Goal: Task Accomplishment & Management: Complete application form

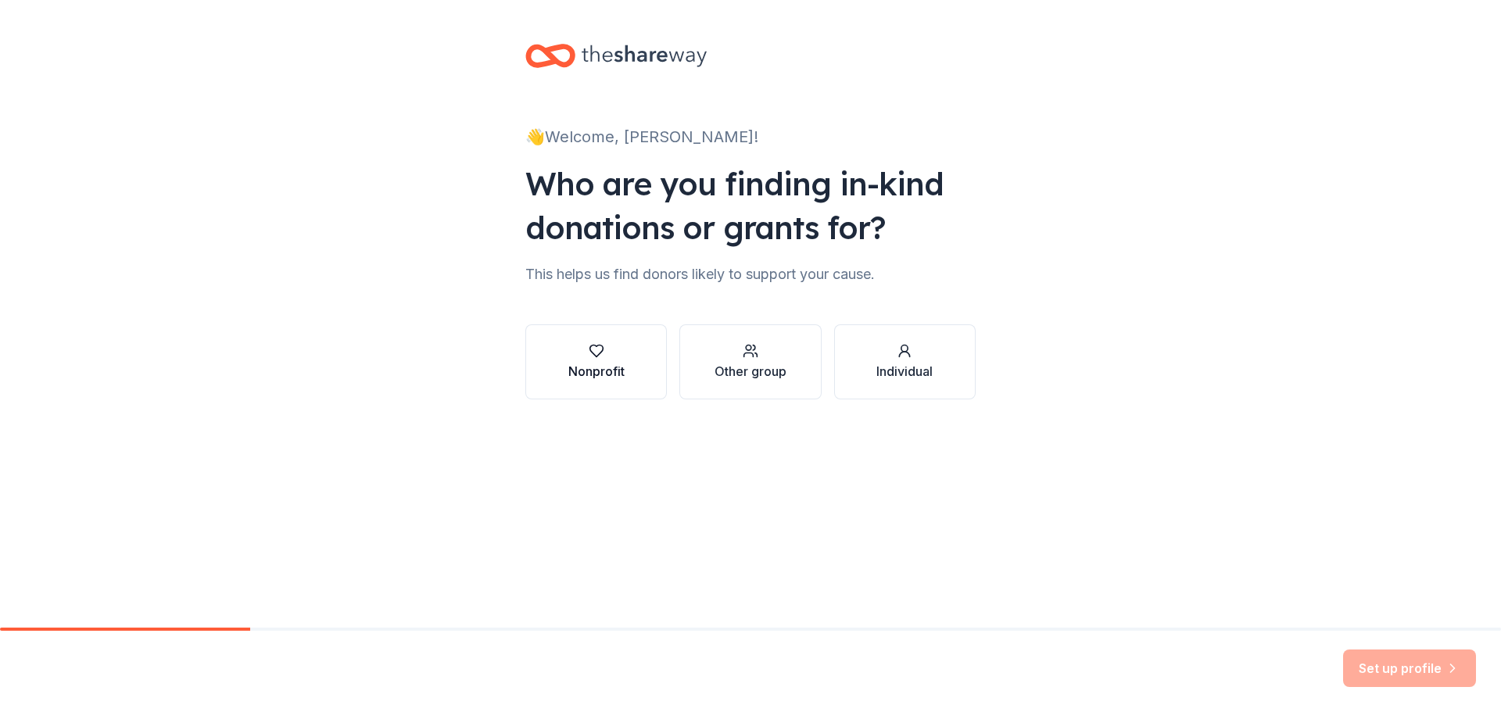
click at [618, 376] on div "Nonprofit" at bounding box center [596, 371] width 56 height 19
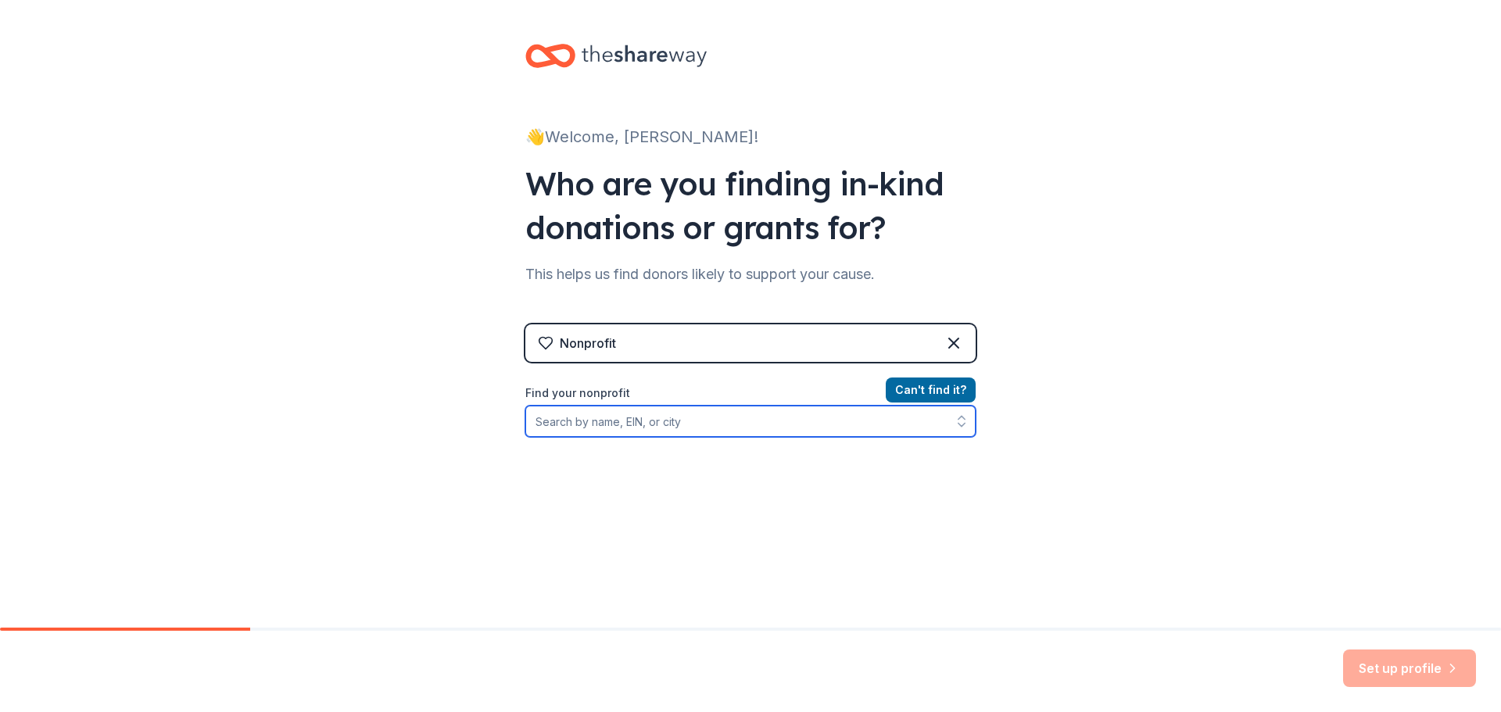
click at [730, 434] on input "Find your nonprofit" at bounding box center [750, 421] width 450 height 31
click at [772, 398] on label "Find your nonprofit" at bounding box center [750, 393] width 450 height 19
click at [750, 419] on input "Find your nonprofit" at bounding box center [750, 421] width 450 height 31
type input "26-3324922"
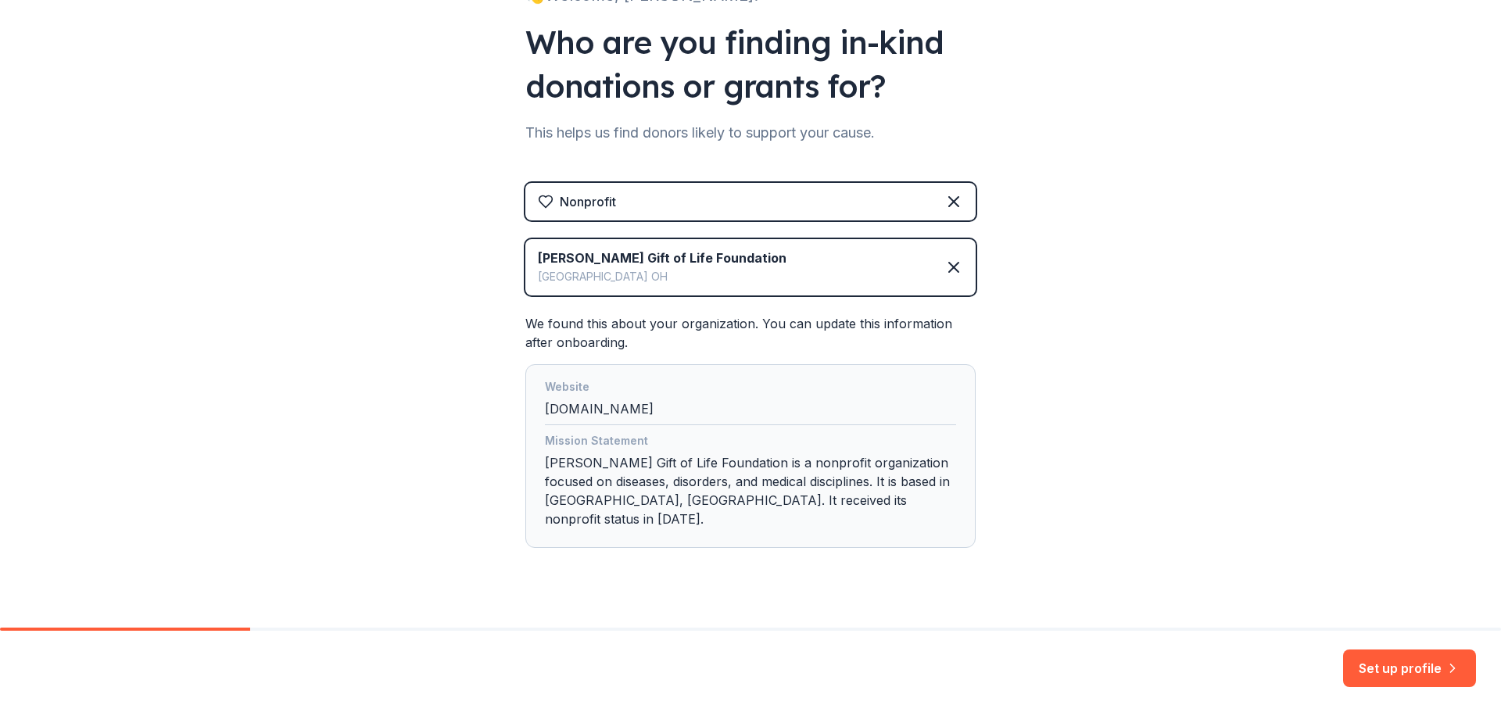
scroll to position [149, 0]
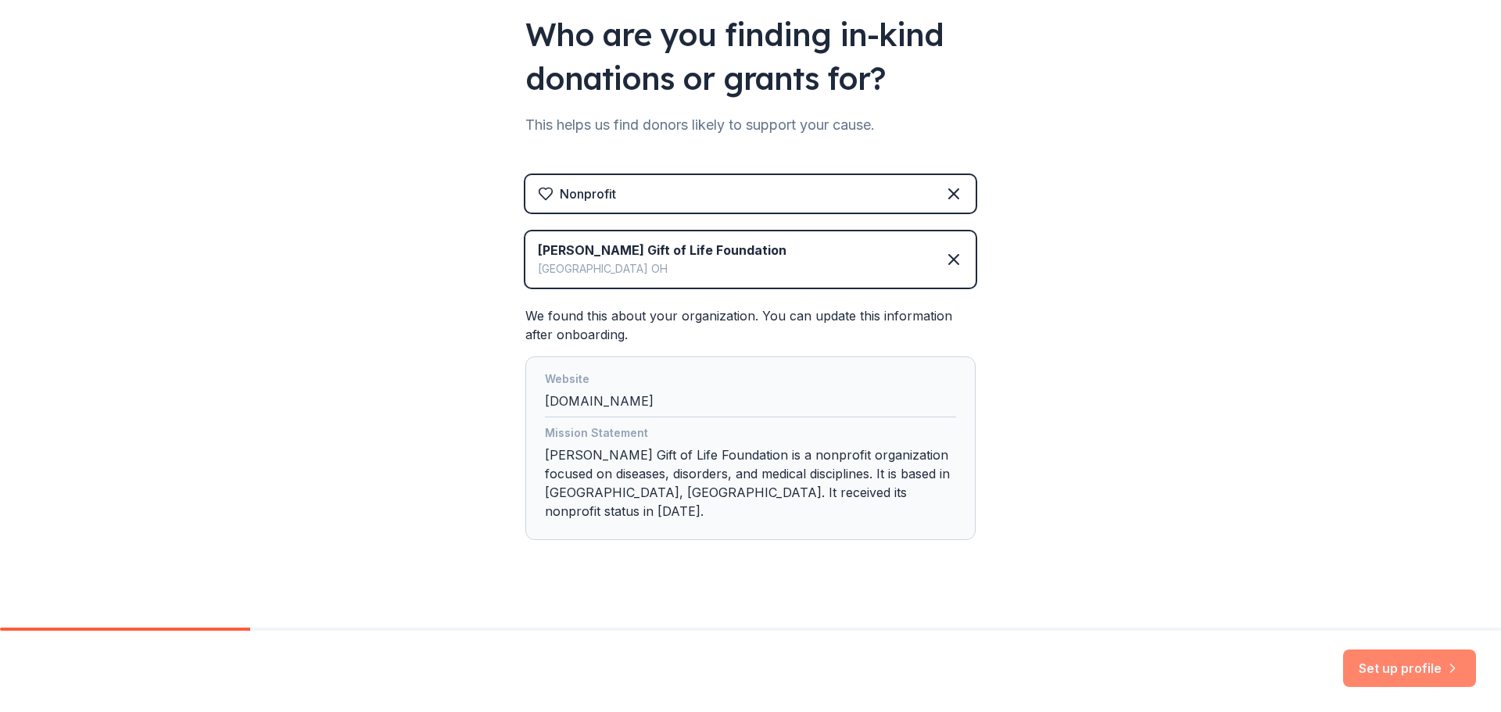
click at [1398, 659] on button "Set up profile" at bounding box center [1409, 669] width 133 height 38
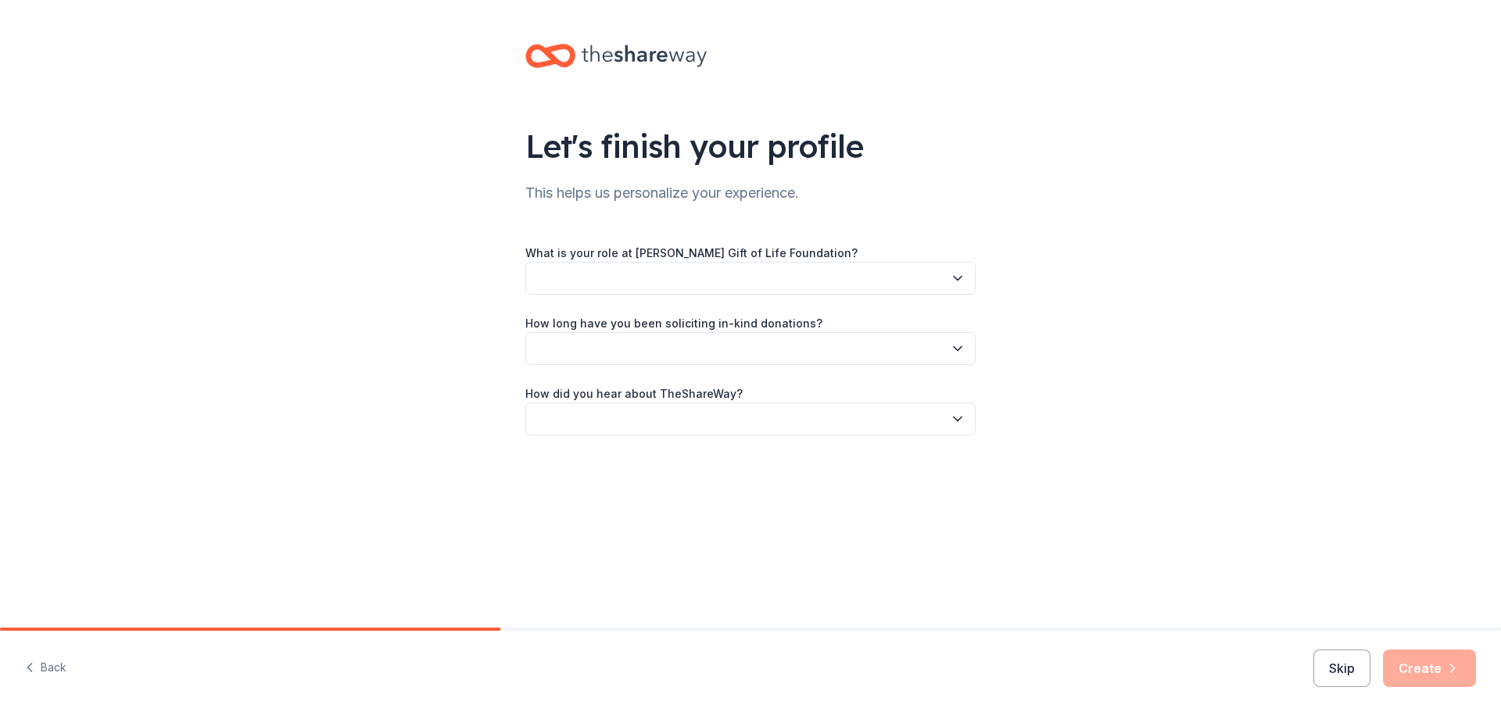
click at [580, 282] on button "button" at bounding box center [750, 278] width 450 height 33
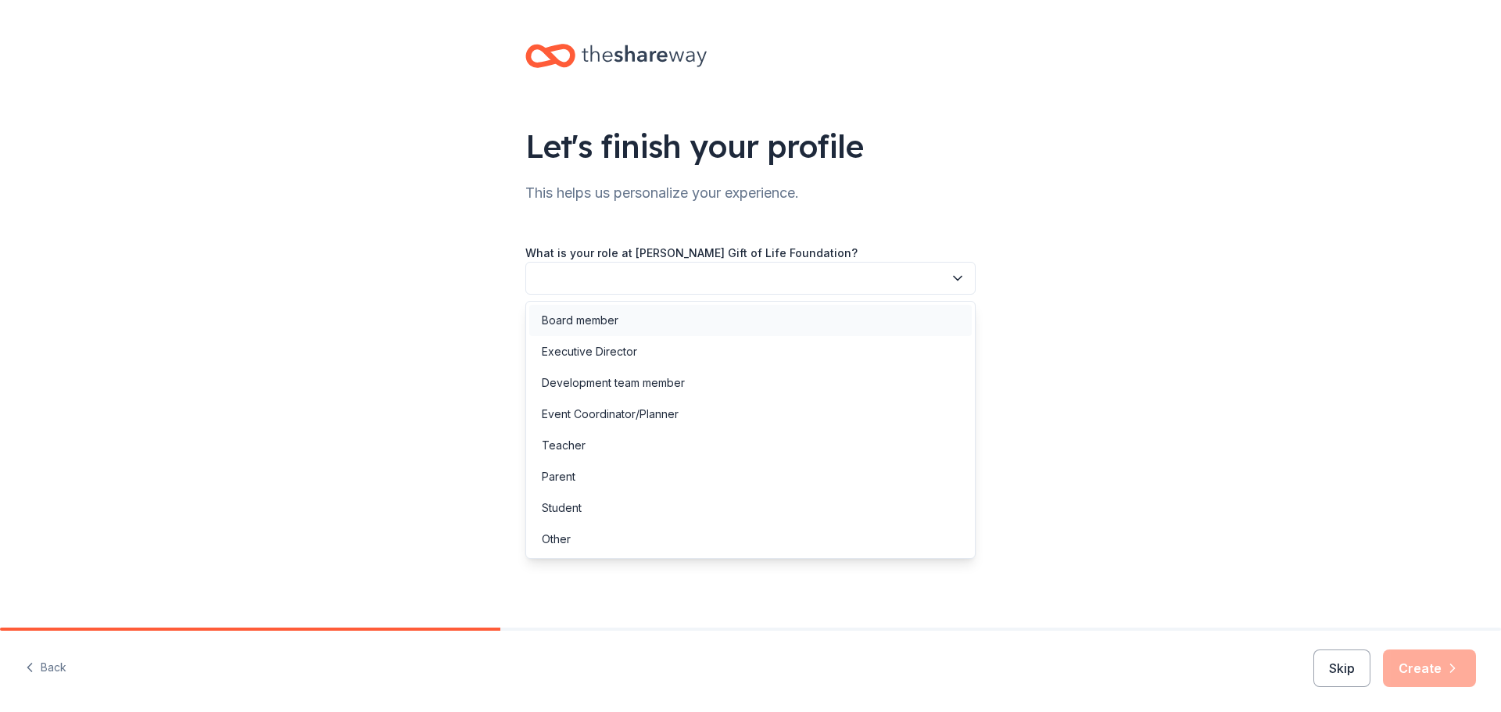
click at [575, 323] on div "Board member" at bounding box center [580, 320] width 77 height 19
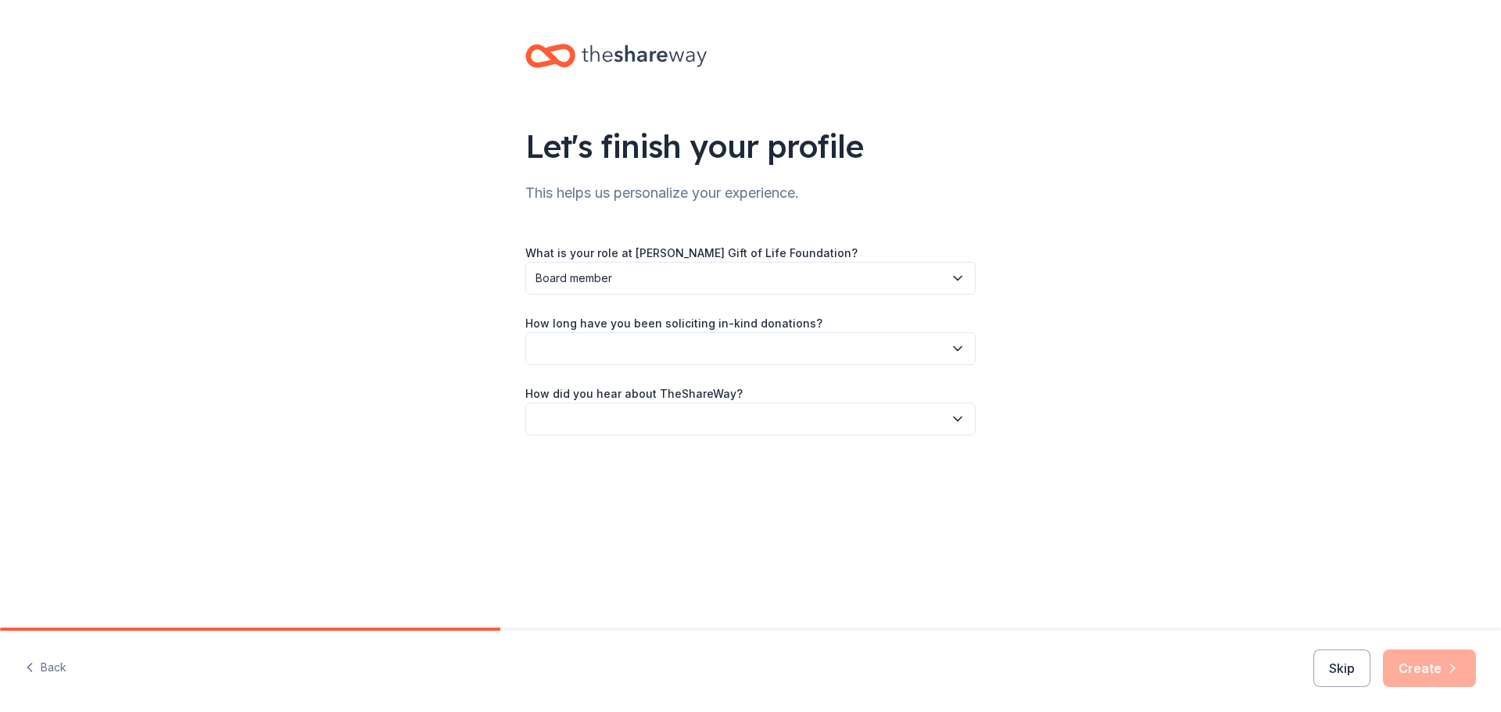
click at [607, 352] on button "button" at bounding box center [750, 348] width 450 height 33
click at [588, 389] on div "This is my first time!" at bounding box center [591, 390] width 99 height 19
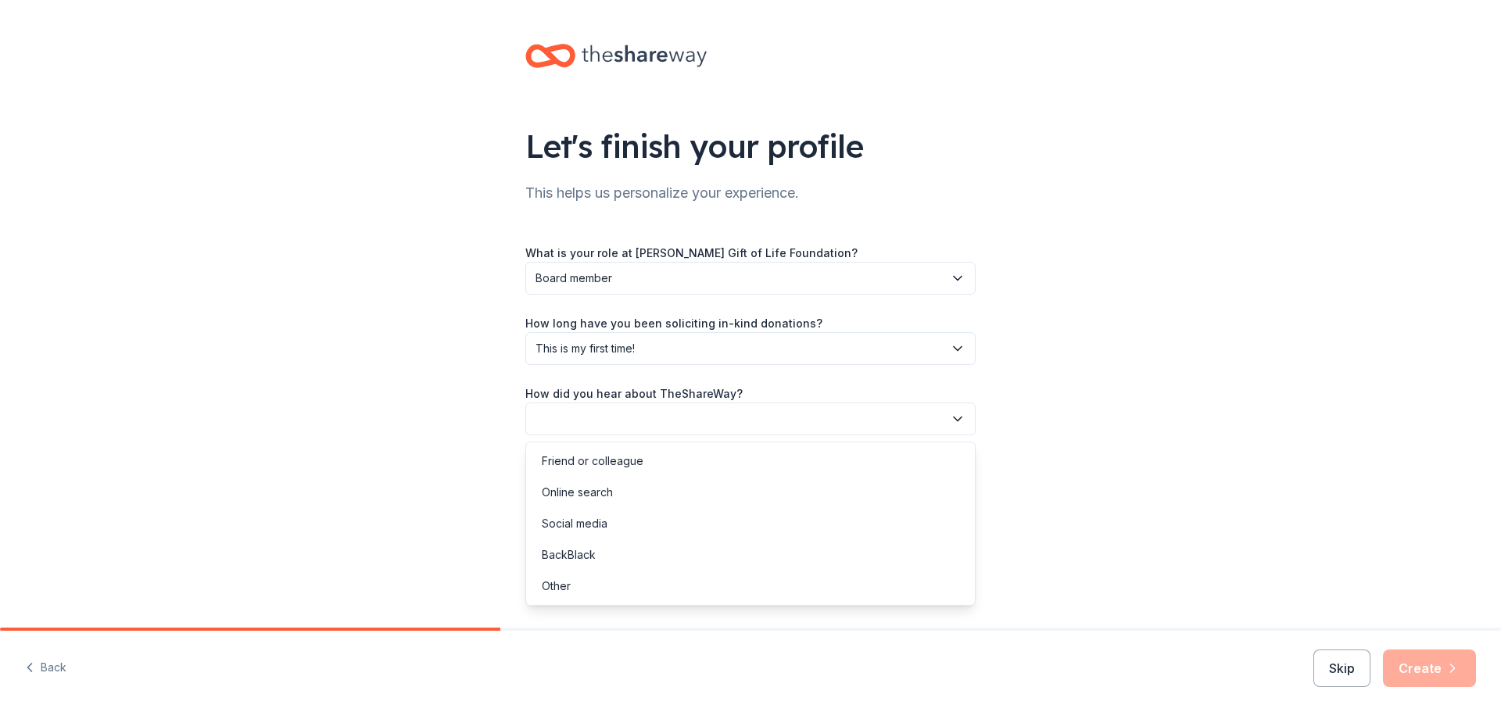
click at [596, 416] on button "button" at bounding box center [750, 419] width 450 height 33
click at [593, 492] on div "Online search" at bounding box center [577, 492] width 71 height 19
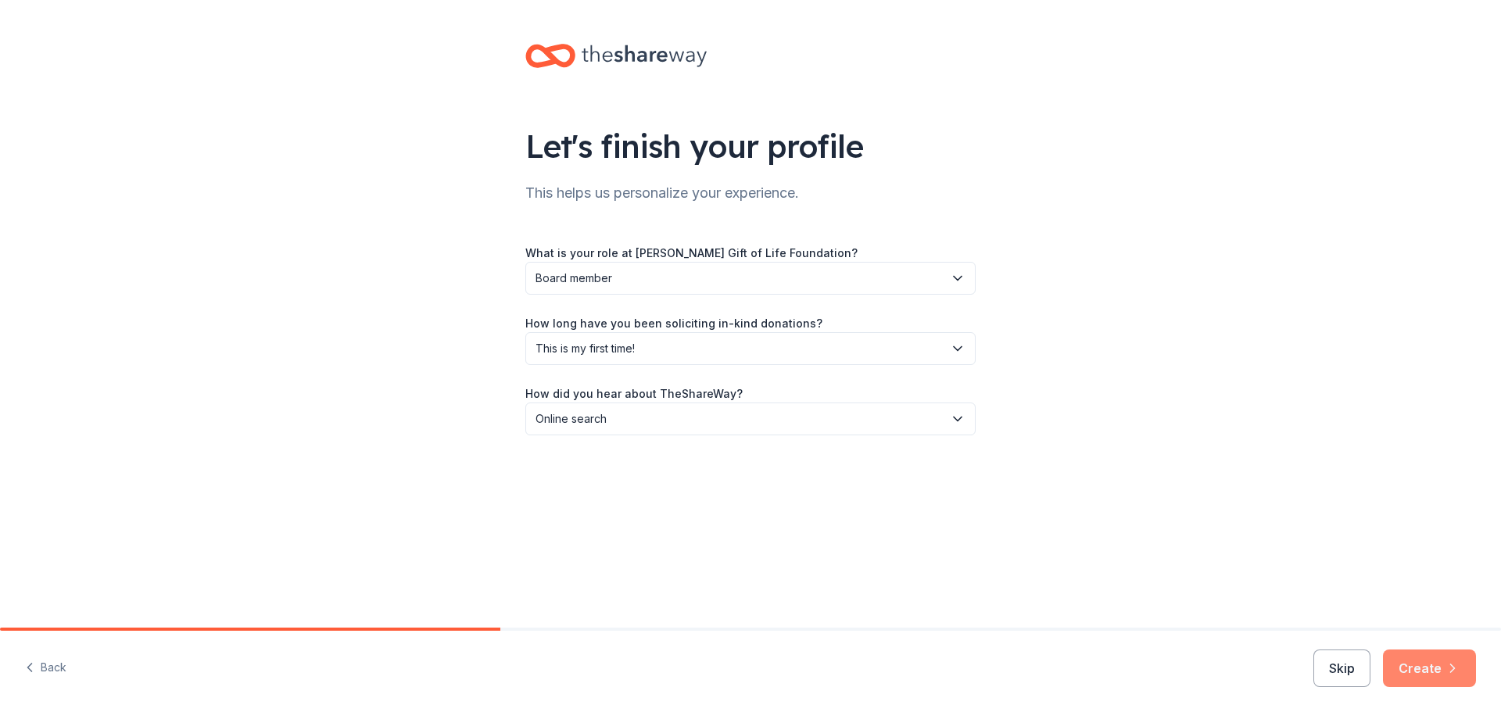
click at [1432, 679] on button "Create" at bounding box center [1429, 669] width 93 height 38
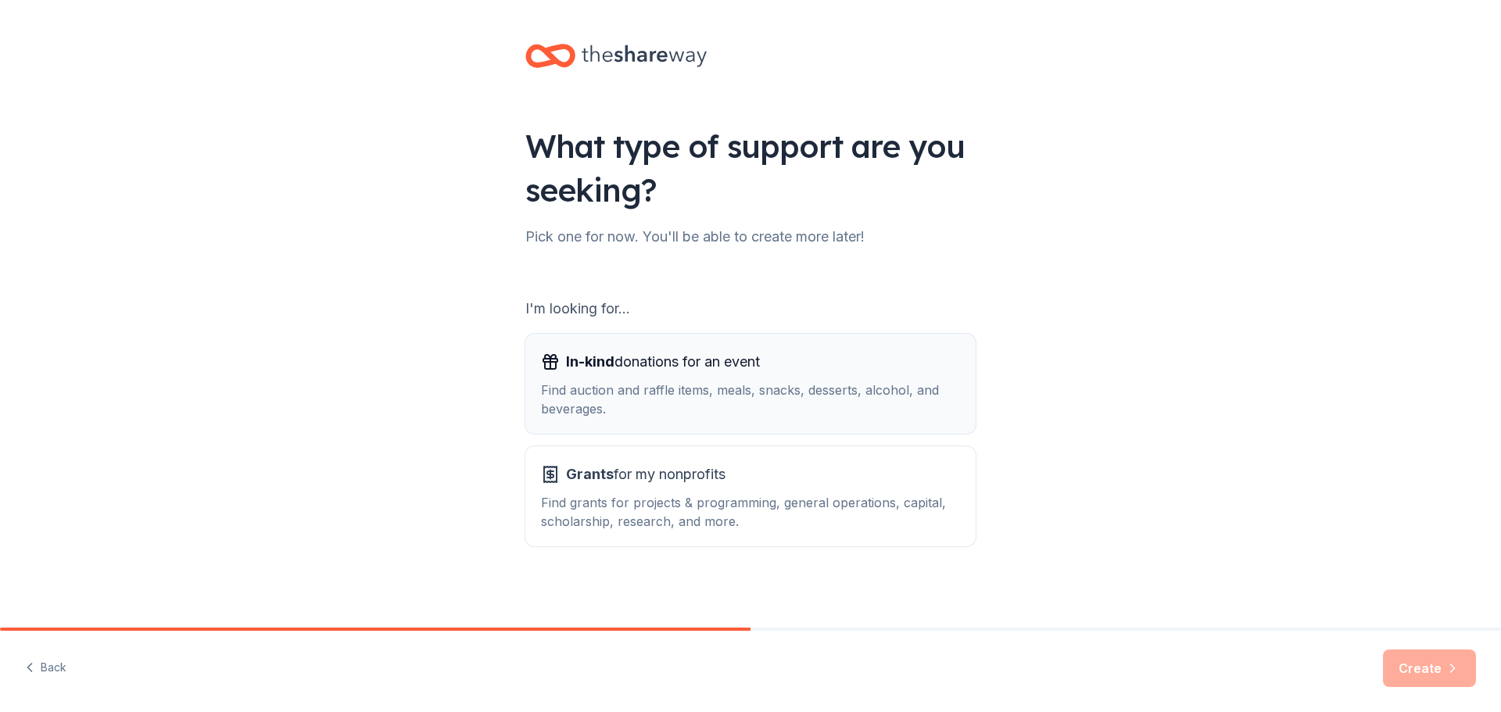
click at [616, 400] on div "Find auction and raffle items, meals, snacks, desserts, alcohol, and beverages." at bounding box center [750, 400] width 419 height 38
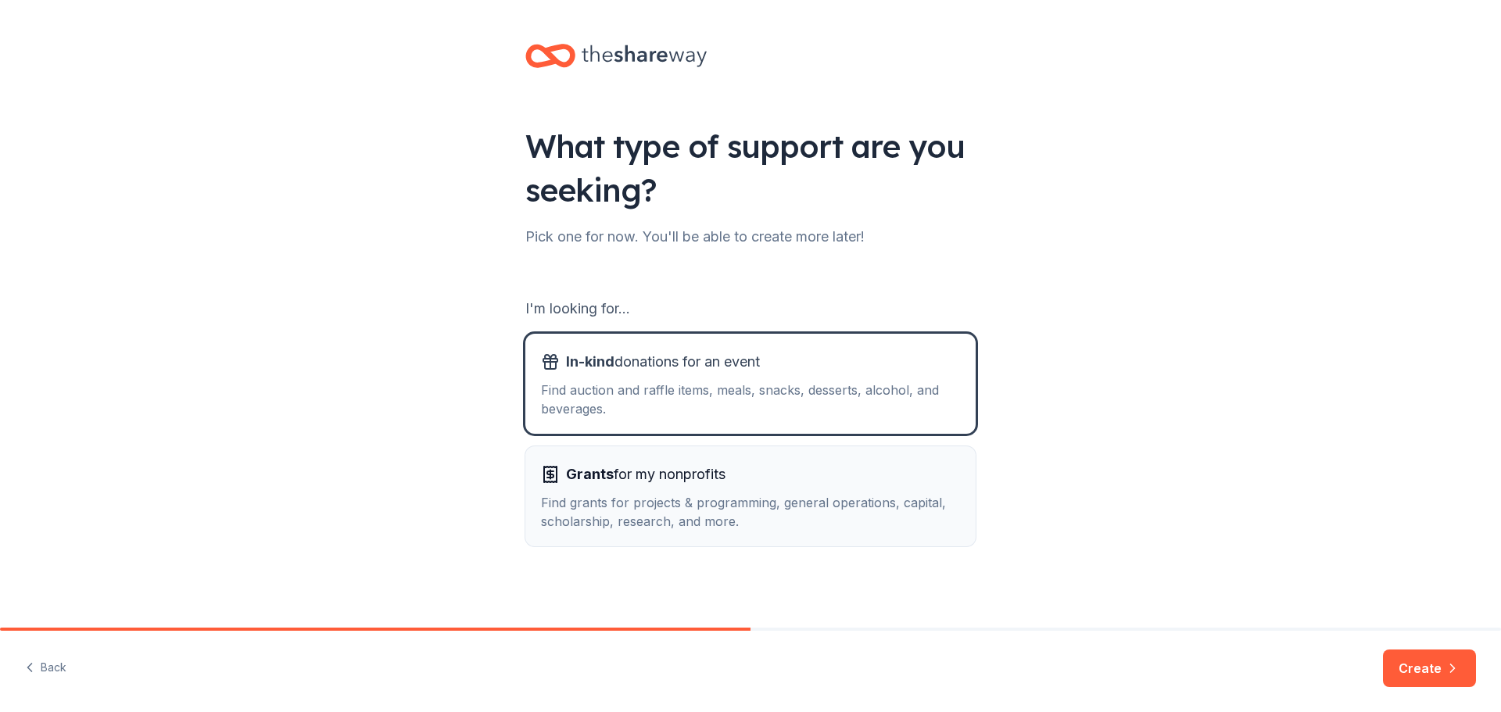
click at [607, 464] on span "Grants for my nonprofits" at bounding box center [645, 474] width 159 height 25
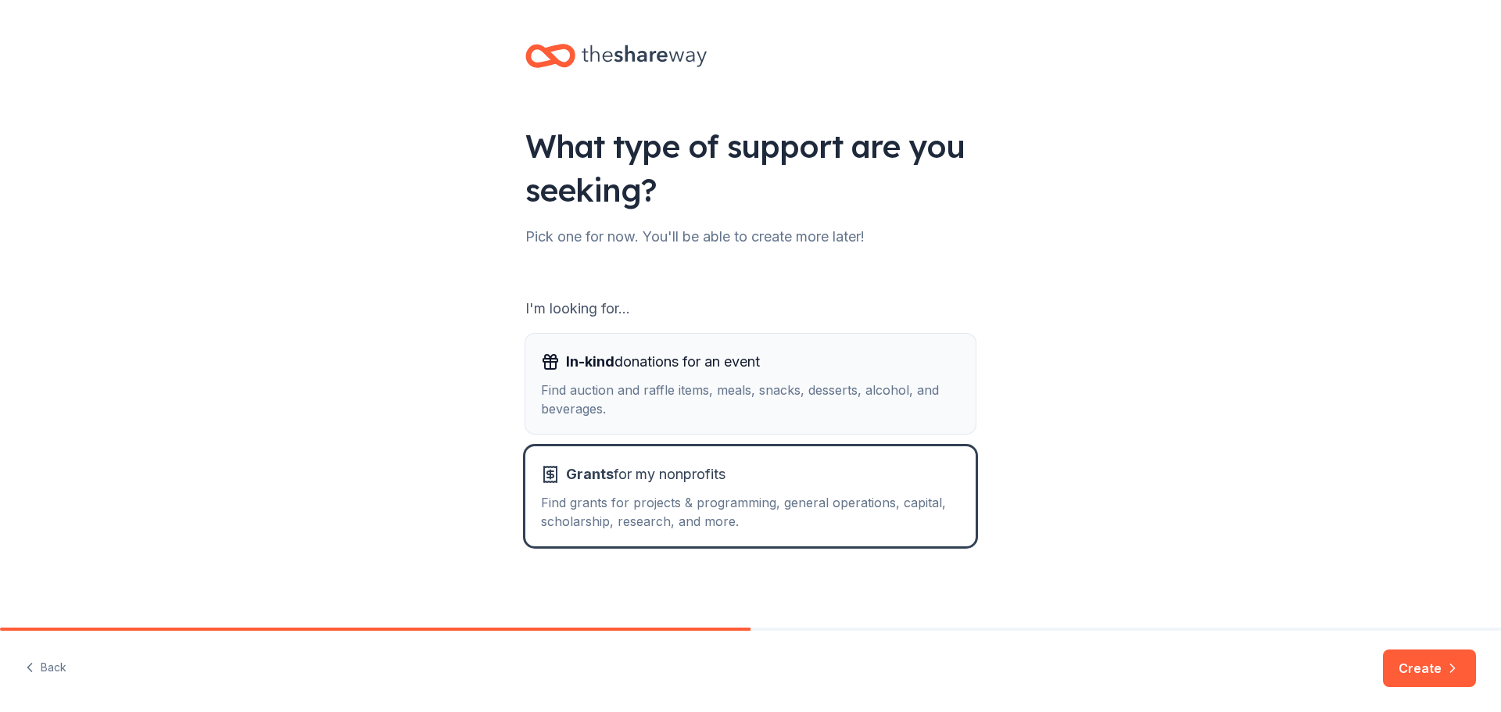
click at [607, 392] on div "Find auction and raffle items, meals, snacks, desserts, alcohol, and beverages." at bounding box center [750, 400] width 419 height 38
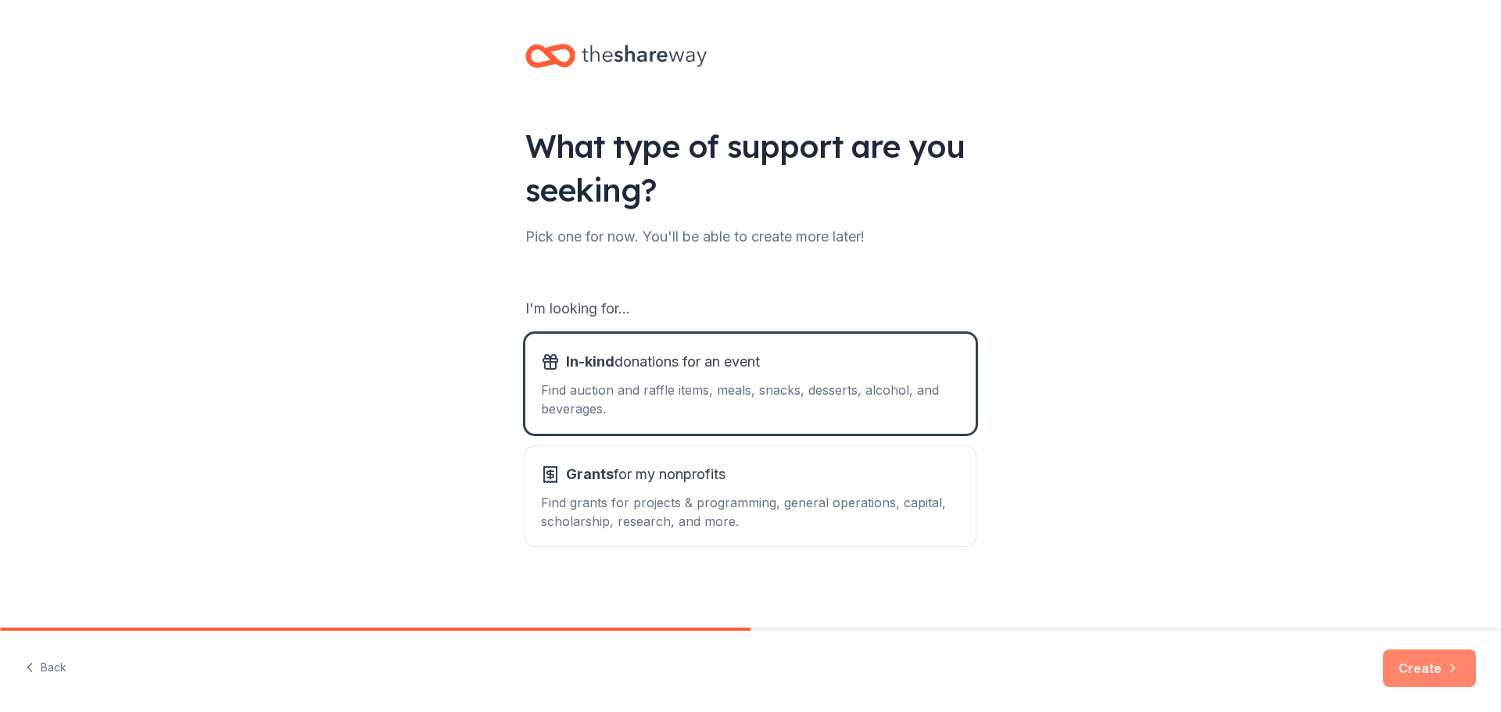
click at [1442, 667] on button "Create" at bounding box center [1429, 669] width 93 height 38
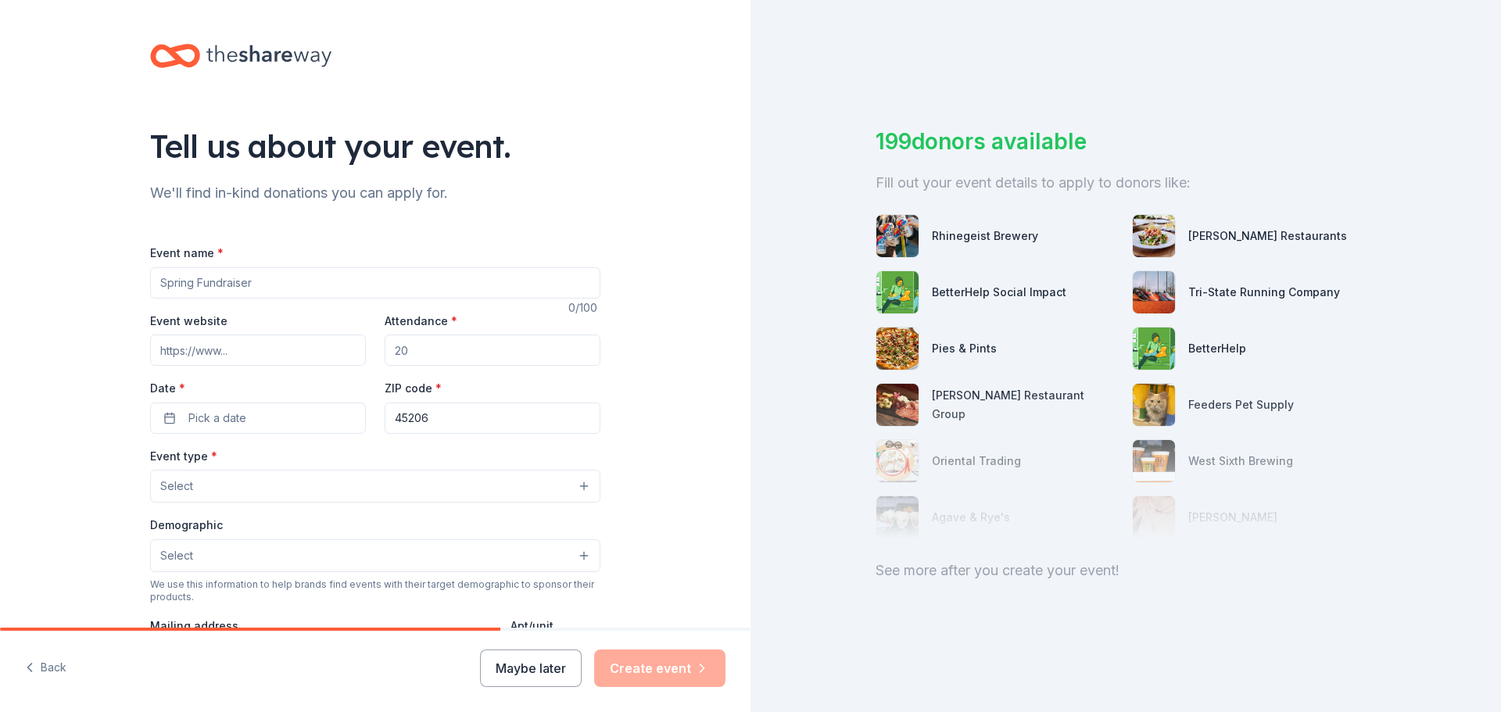
click at [211, 282] on input "Event name *" at bounding box center [375, 282] width 450 height 31
click at [56, 309] on div "Tell us about your event. We'll find in-kind donations you can apply for. Event…" at bounding box center [375, 520] width 750 height 1040
click at [231, 266] on div "Event name *" at bounding box center [375, 271] width 450 height 56
click at [229, 271] on input "Event name *" at bounding box center [375, 282] width 450 height 31
click at [267, 284] on input "Event name *" at bounding box center [375, 282] width 450 height 31
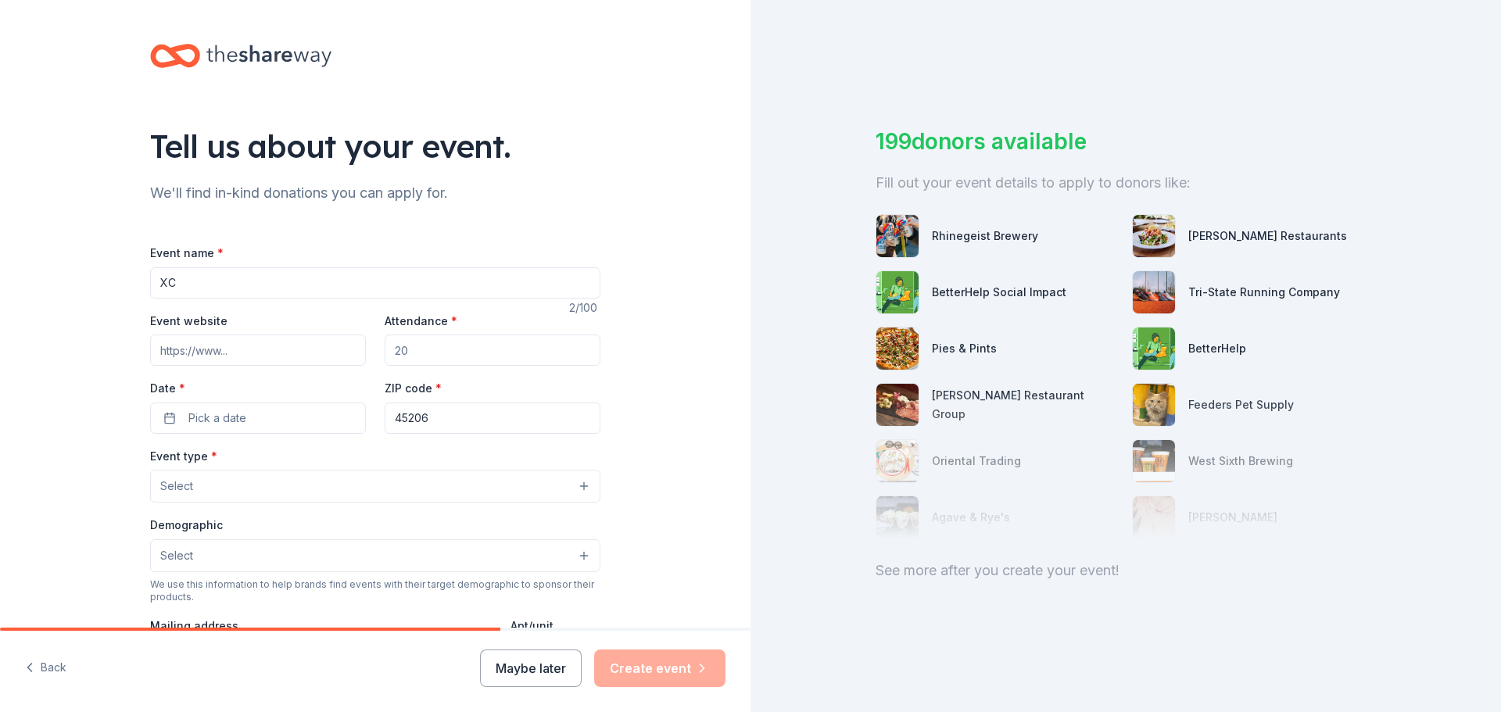
type input "X"
type input "Conceiving The Dream"
paste input "https://gordongiftoflife.org/"
type input "https://gordongiftoflife.org/"
click at [450, 353] on input "Attendance *" at bounding box center [493, 350] width 216 height 31
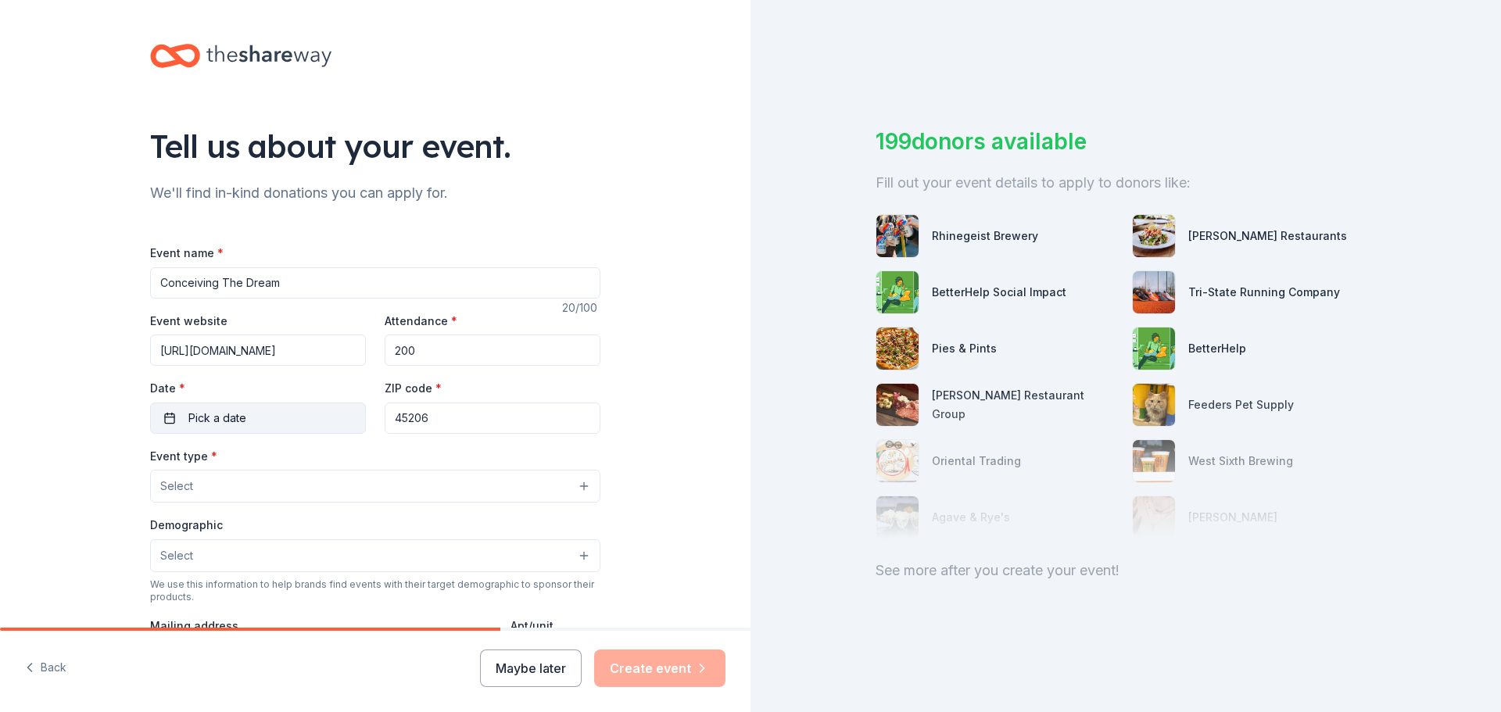
type input "200"
click at [303, 423] on button "Pick a date" at bounding box center [258, 418] width 216 height 31
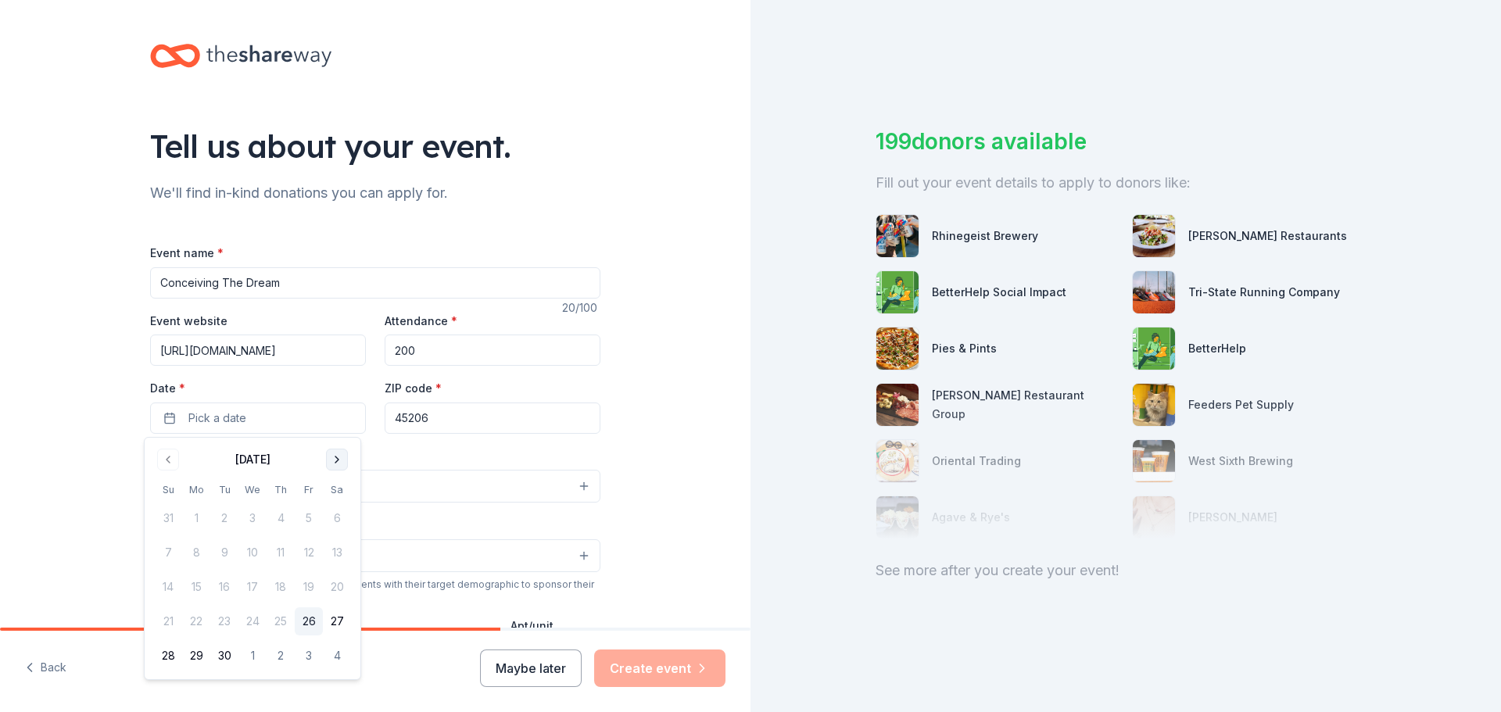
click at [344, 462] on button "Go to next month" at bounding box center [337, 460] width 22 height 22
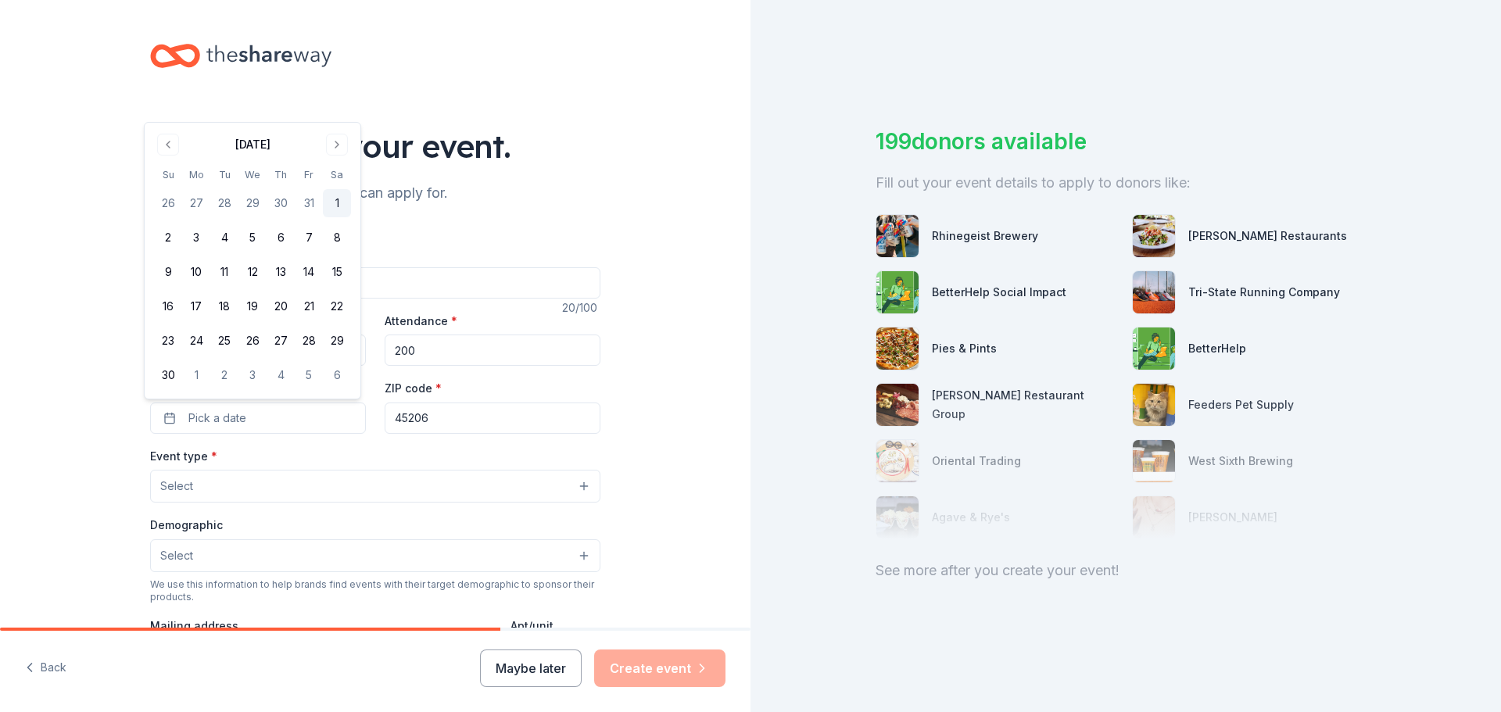
click at [339, 200] on button "1" at bounding box center [337, 203] width 28 height 28
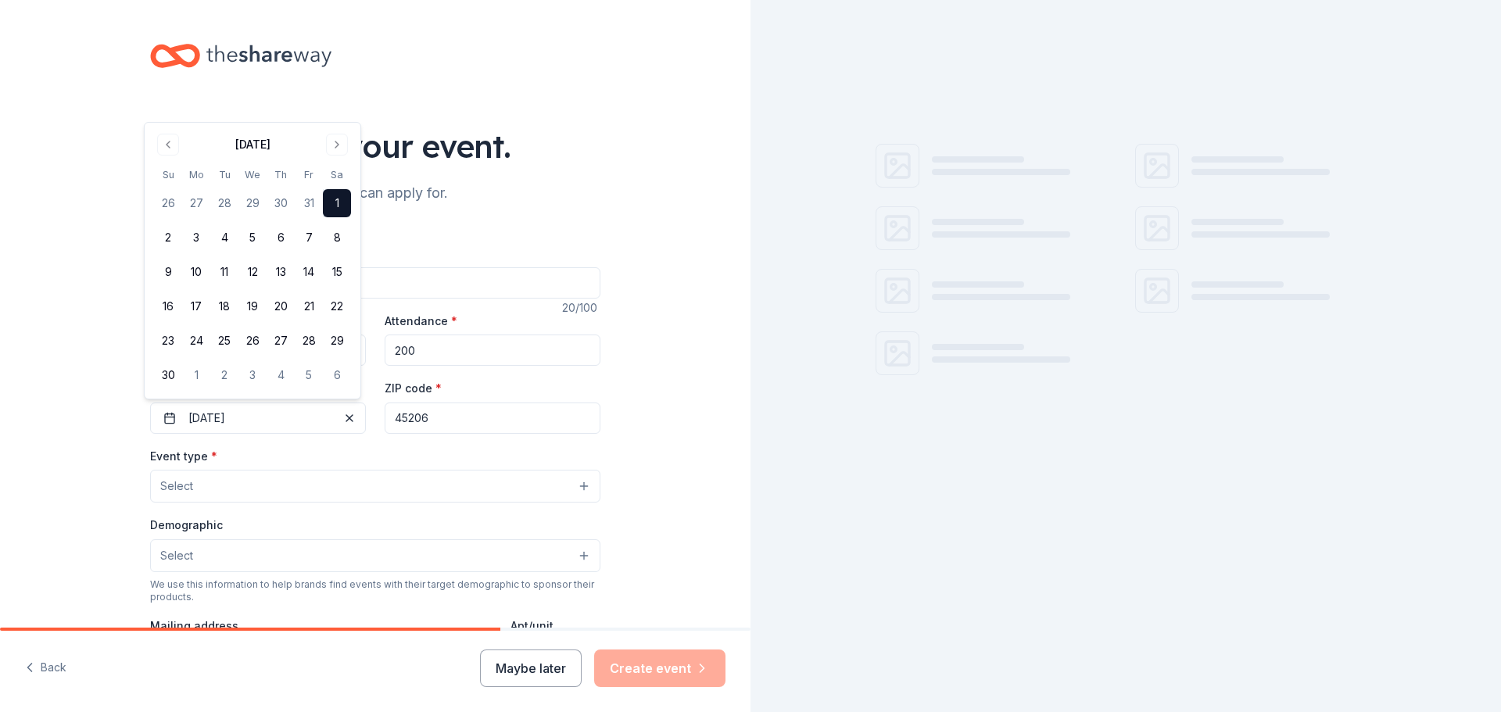
click at [479, 421] on input "45206" at bounding box center [493, 418] width 216 height 31
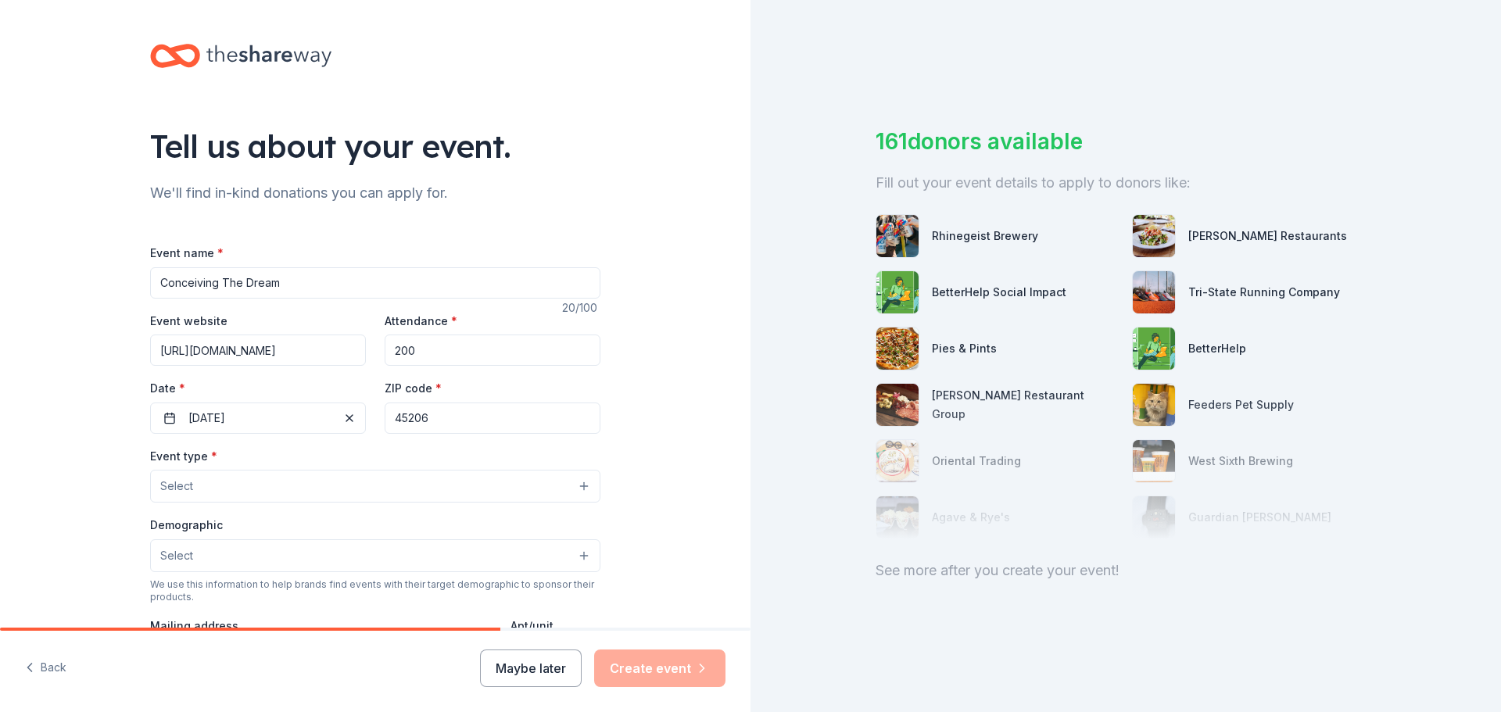
click at [83, 444] on div "Tell us about your event. We'll find in-kind donations you can apply for. Event…" at bounding box center [375, 520] width 750 height 1040
click at [174, 477] on span "Select" at bounding box center [176, 486] width 33 height 19
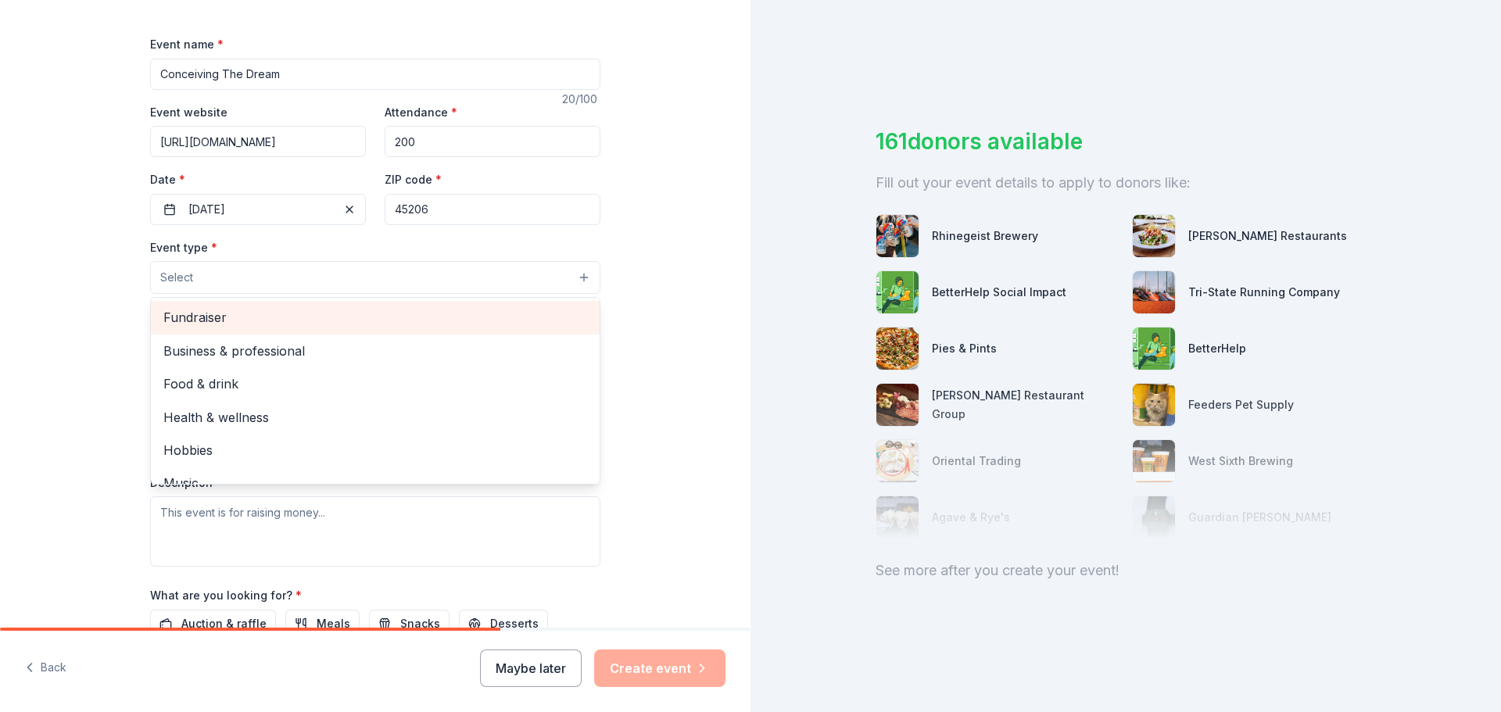
click at [229, 320] on span "Fundraiser" at bounding box center [375, 317] width 424 height 20
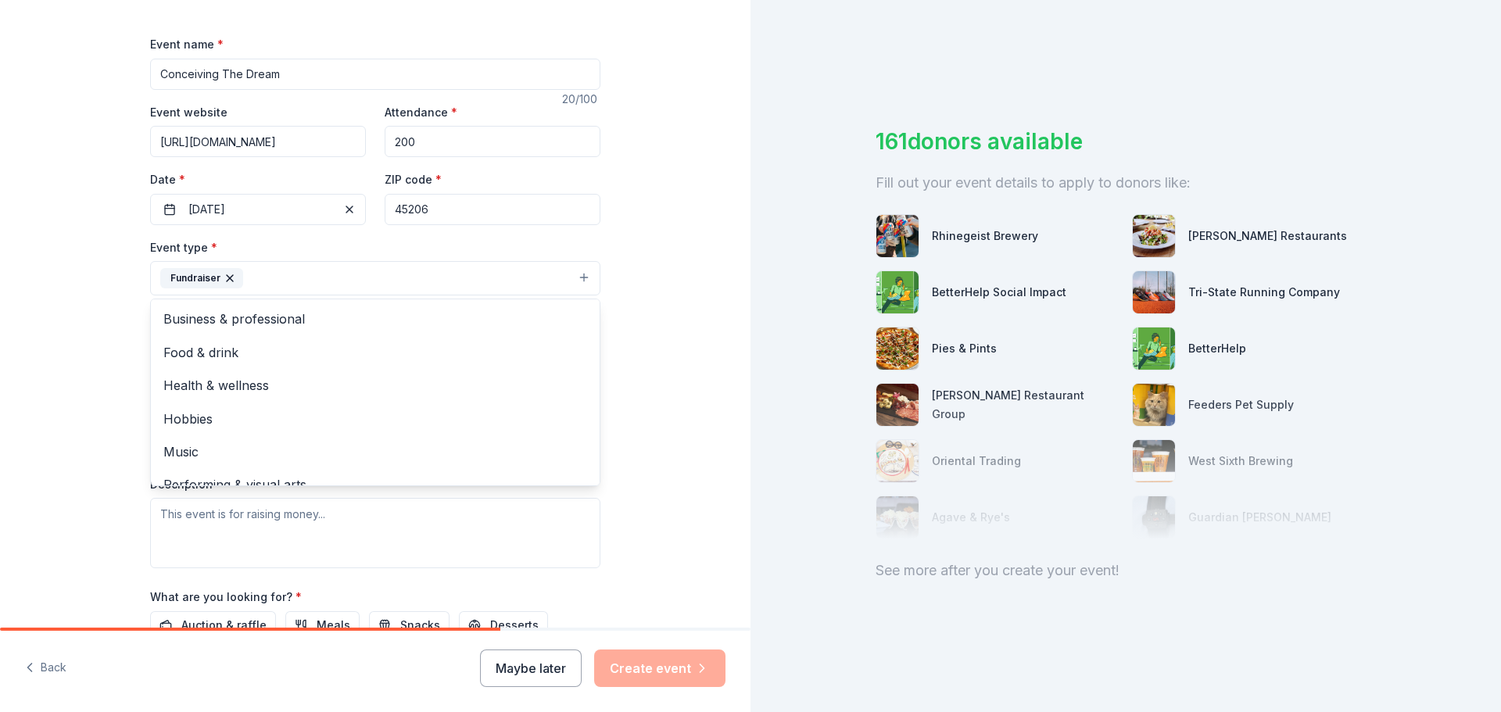
click at [41, 339] on div "Tell us about your event. We'll find in-kind donations you can apply for. Event…" at bounding box center [375, 312] width 750 height 1042
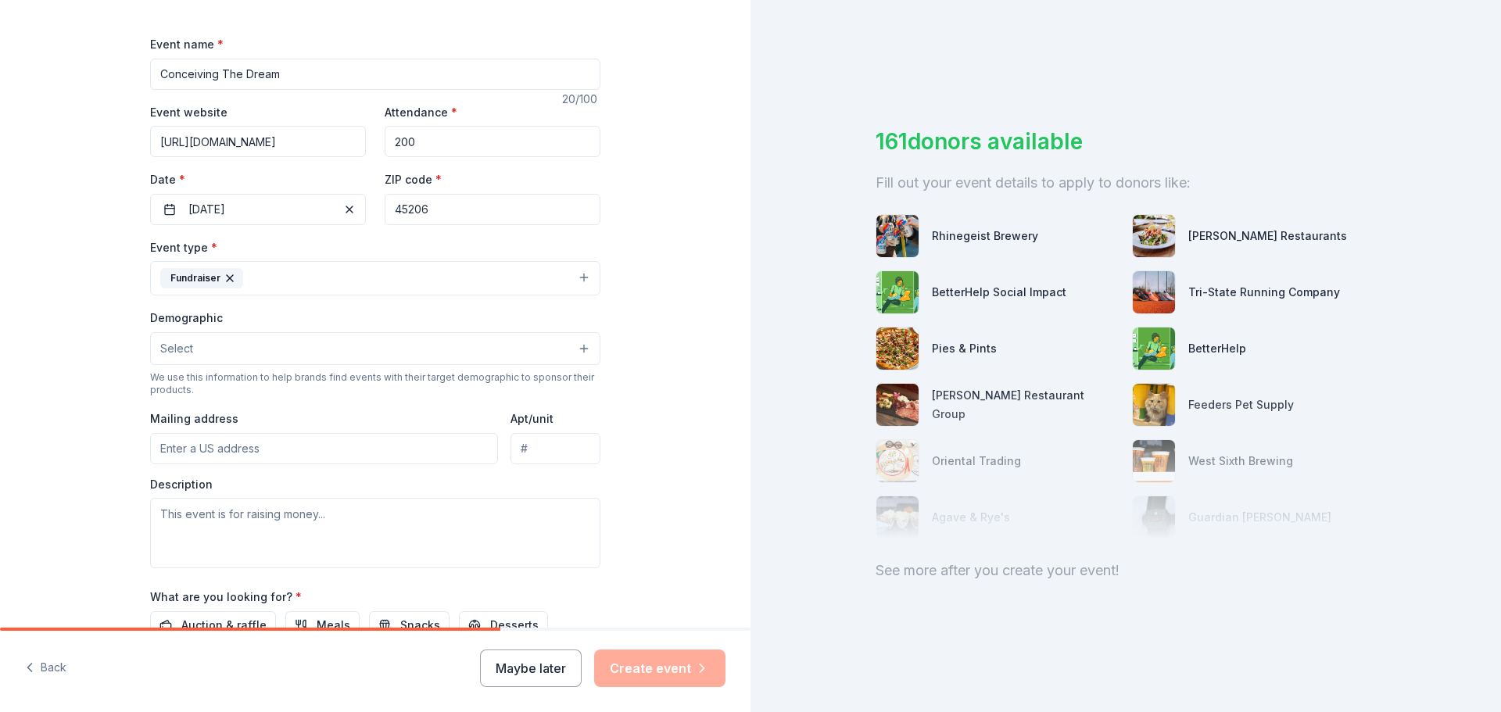
click at [303, 355] on button "Select" at bounding box center [375, 348] width 450 height 33
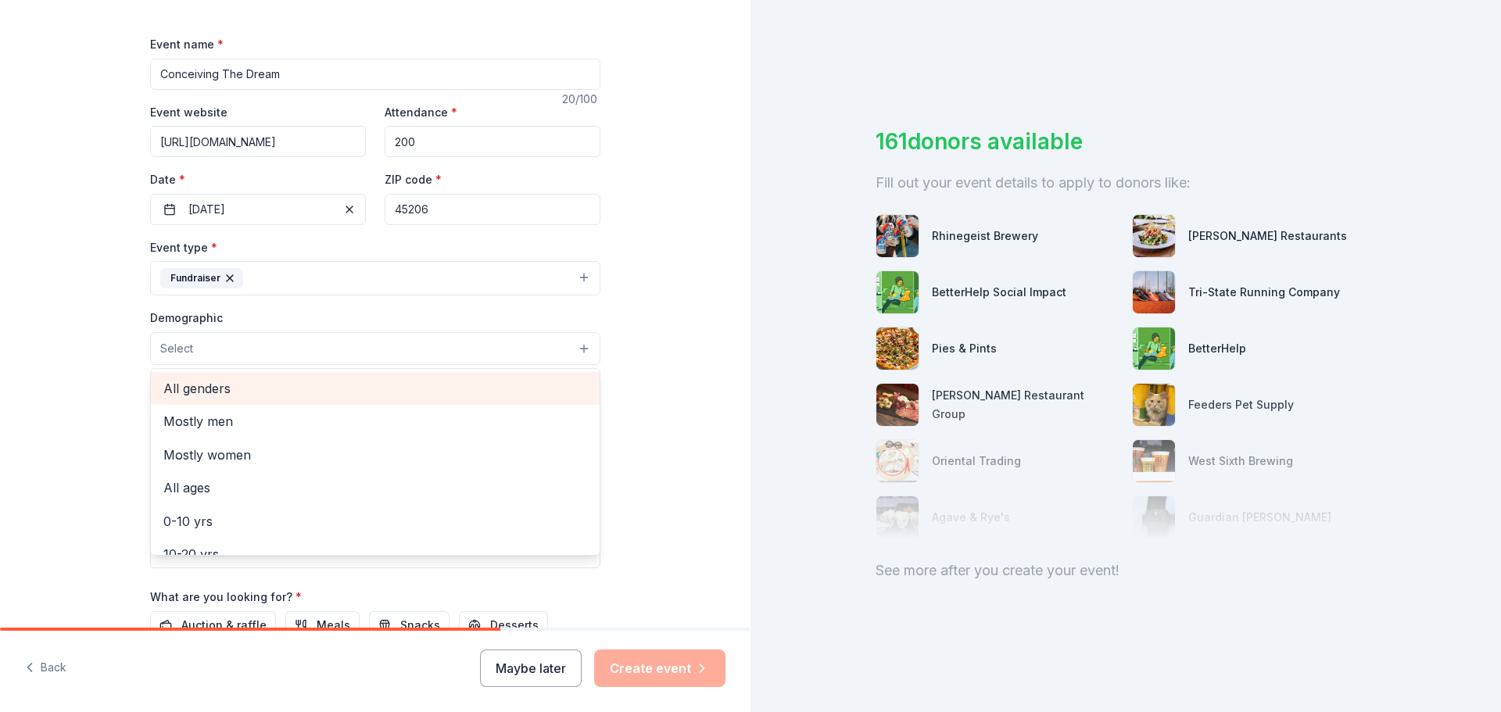
click at [271, 385] on span "All genders" at bounding box center [375, 388] width 424 height 20
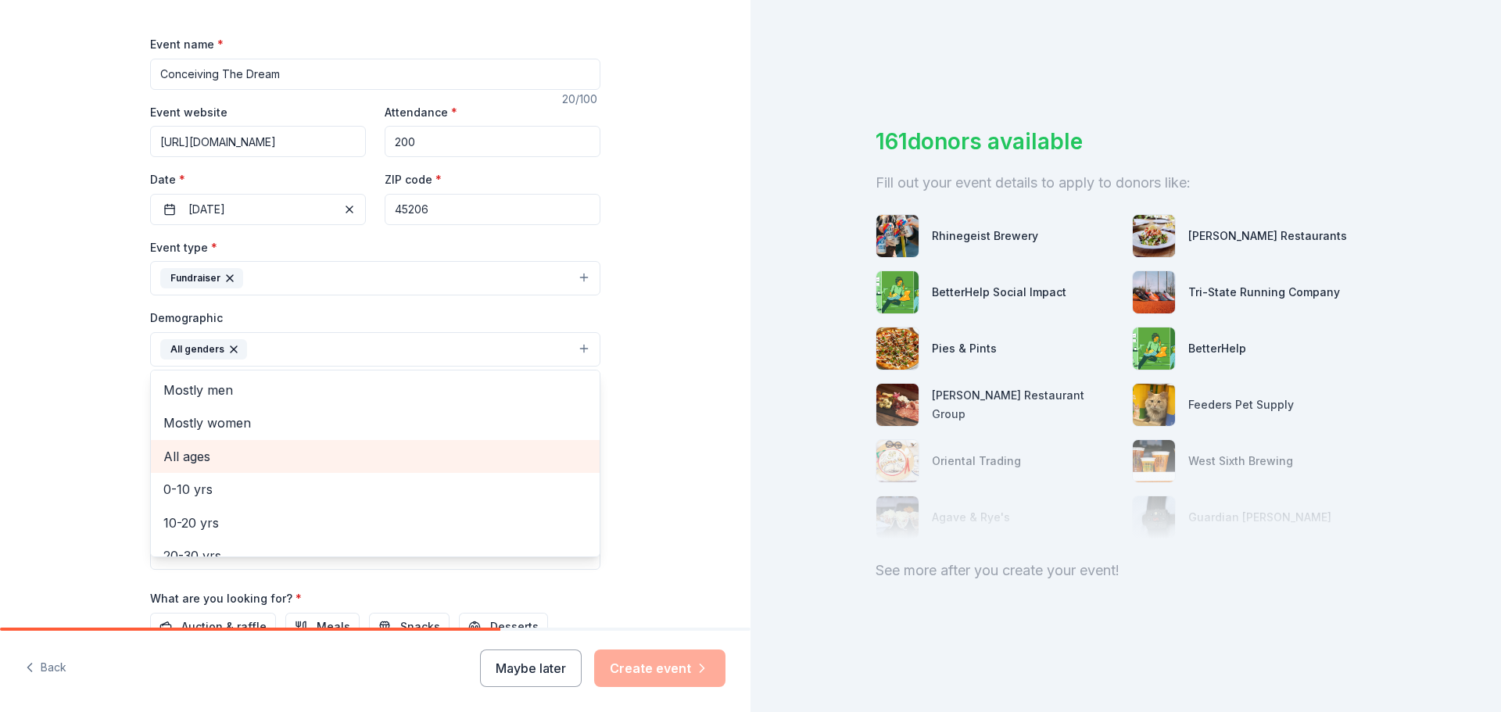
click at [174, 461] on span "All ages" at bounding box center [375, 456] width 424 height 20
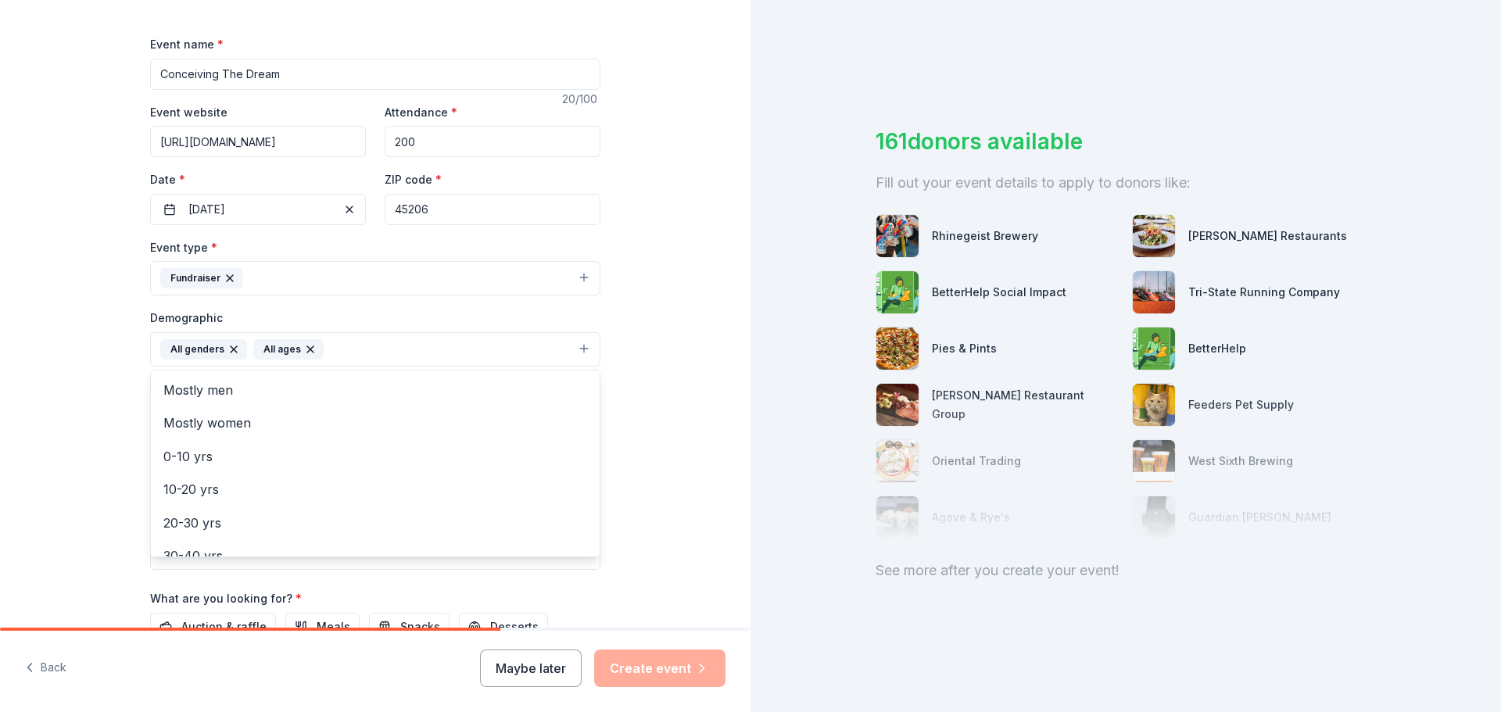
click at [304, 346] on icon "button" at bounding box center [310, 349] width 13 height 13
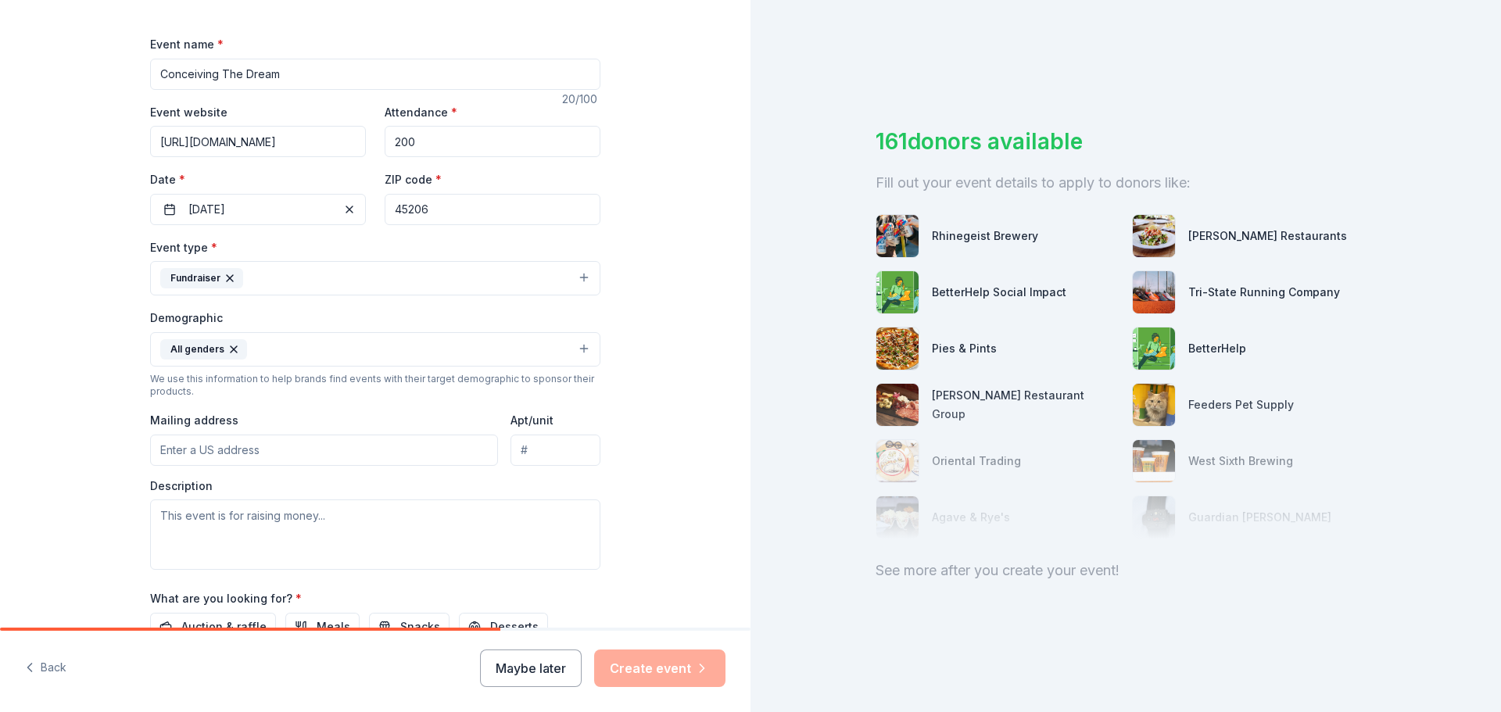
click at [300, 346] on button "All genders" at bounding box center [375, 349] width 450 height 34
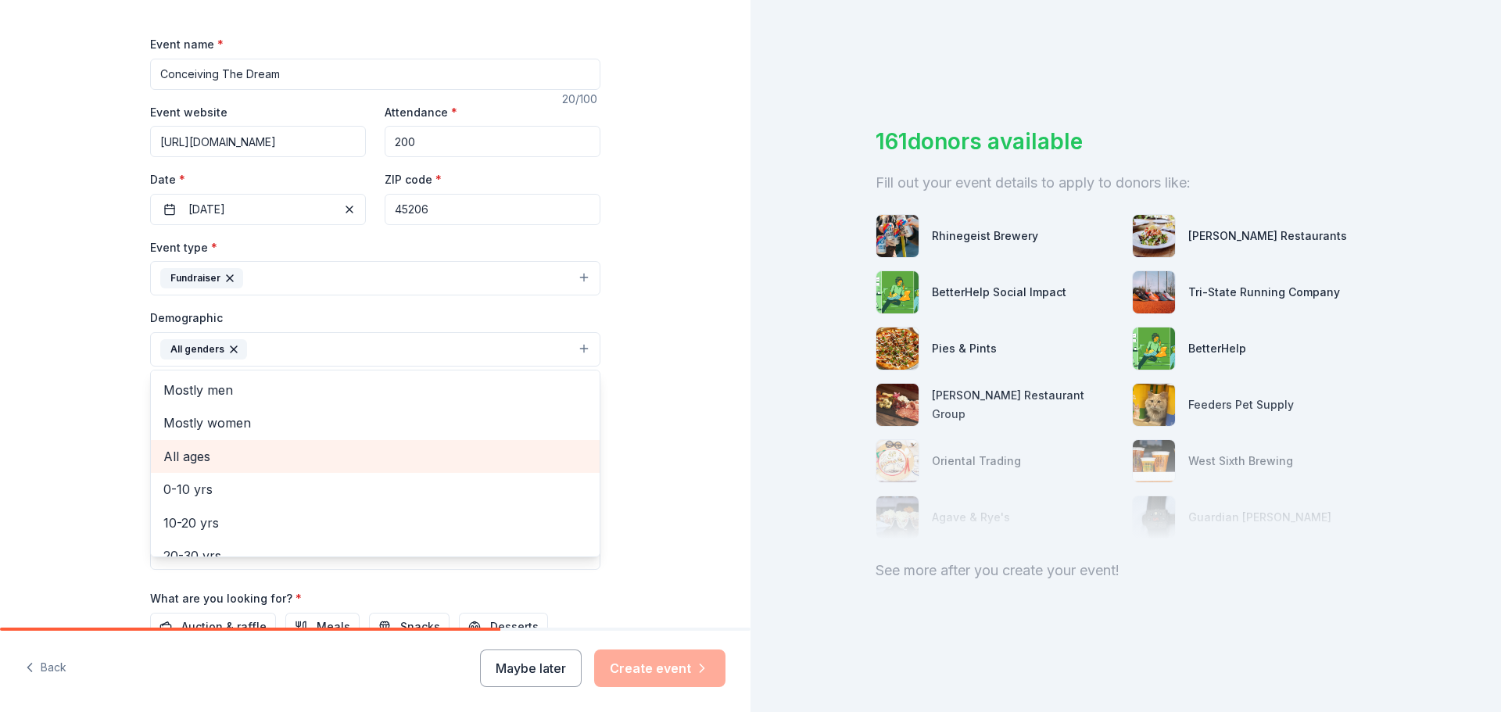
click at [166, 469] on div "All ages" at bounding box center [375, 456] width 449 height 33
click at [114, 435] on div "Tell us about your event. We'll find in-kind donations you can apply for. Event…" at bounding box center [375, 313] width 750 height 1044
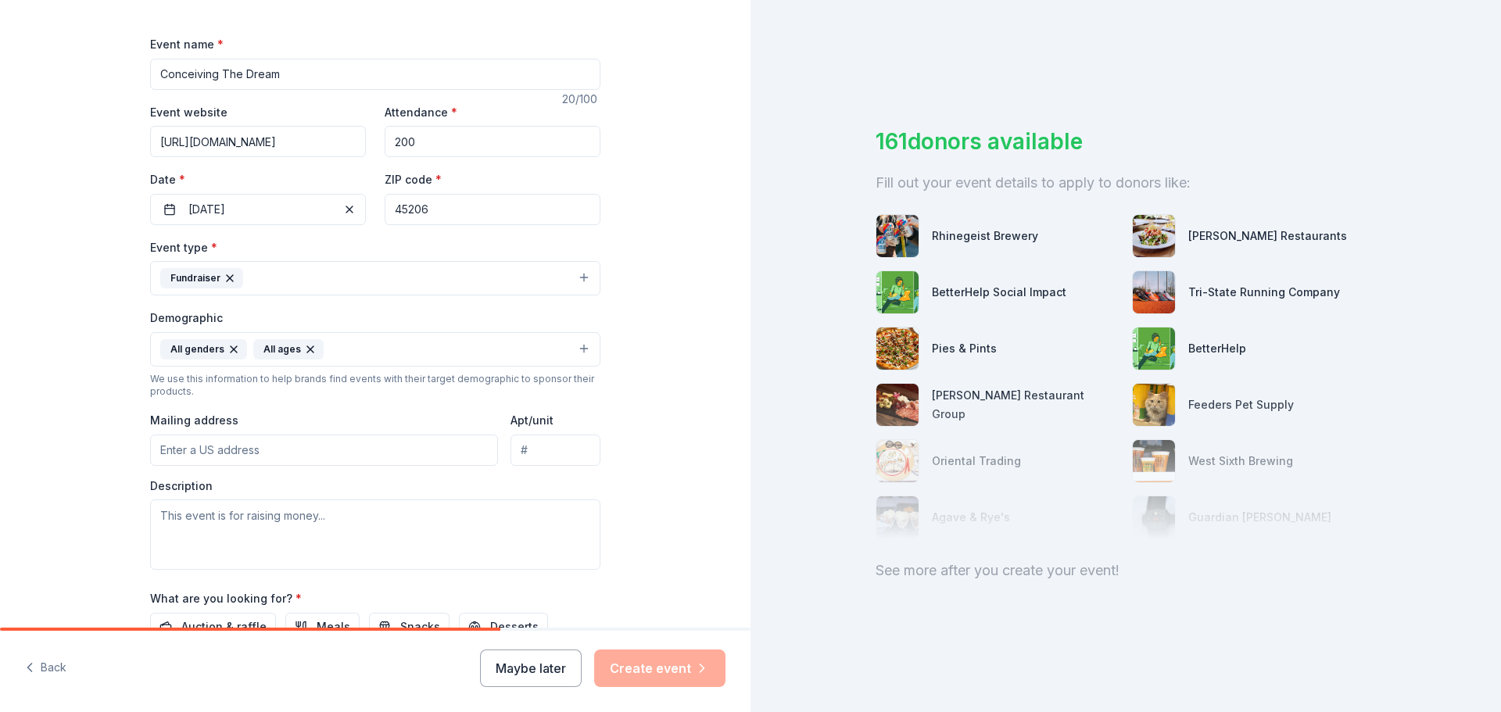
click at [236, 446] on input "Mailing address" at bounding box center [324, 450] width 348 height 31
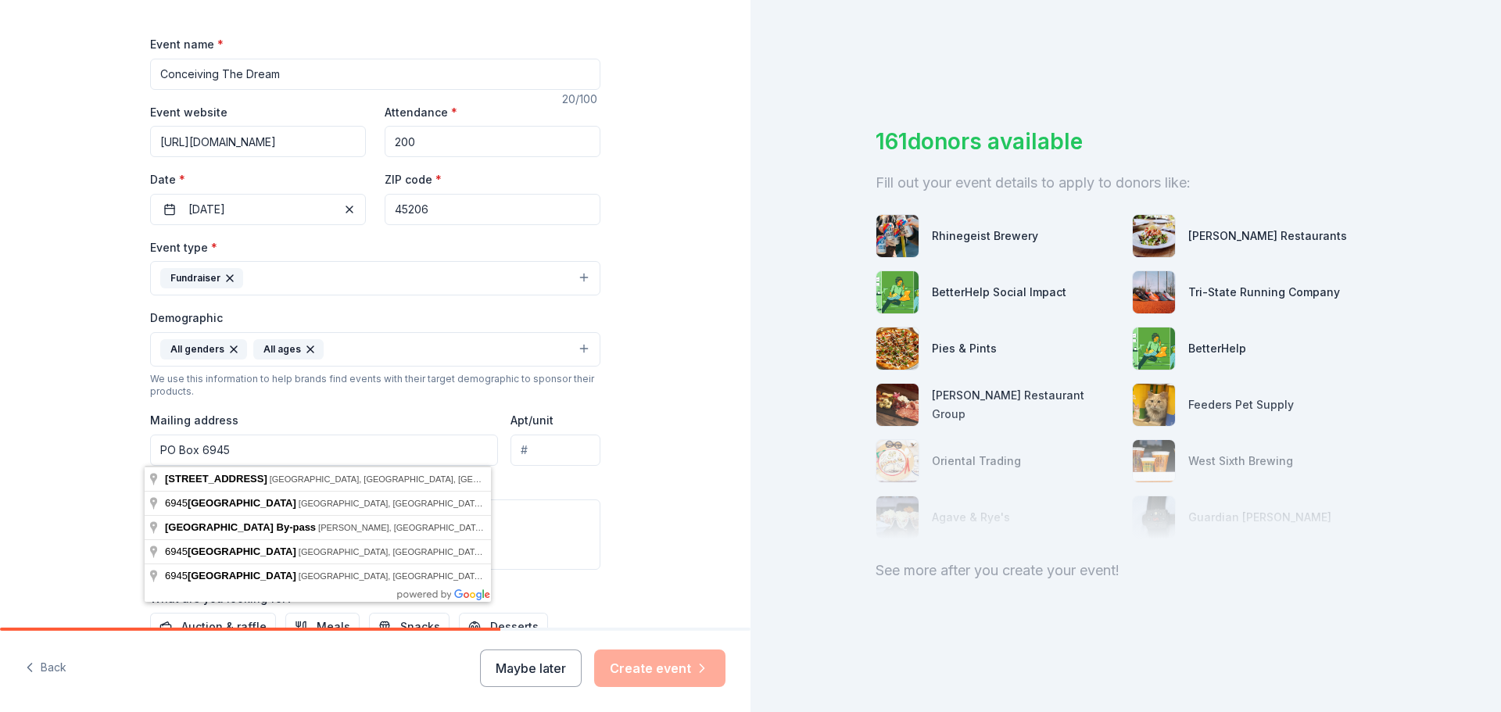
click at [236, 445] on input "PO Box 6945" at bounding box center [324, 450] width 348 height 31
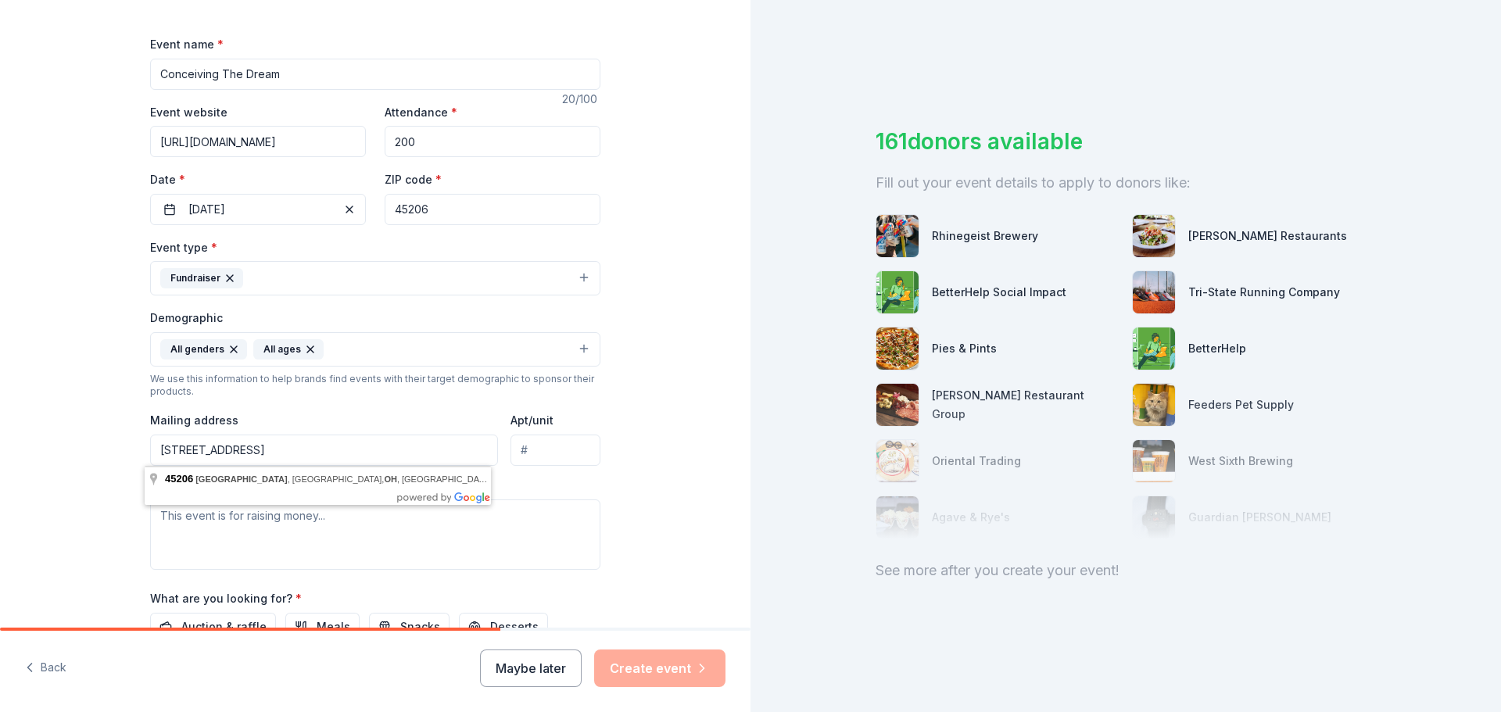
type input "PO Box 6945, Cincinnati, OH 45206"
click at [95, 449] on div "Tell us about your event. We'll find in-kind donations you can apply for. Event…" at bounding box center [375, 313] width 750 height 1044
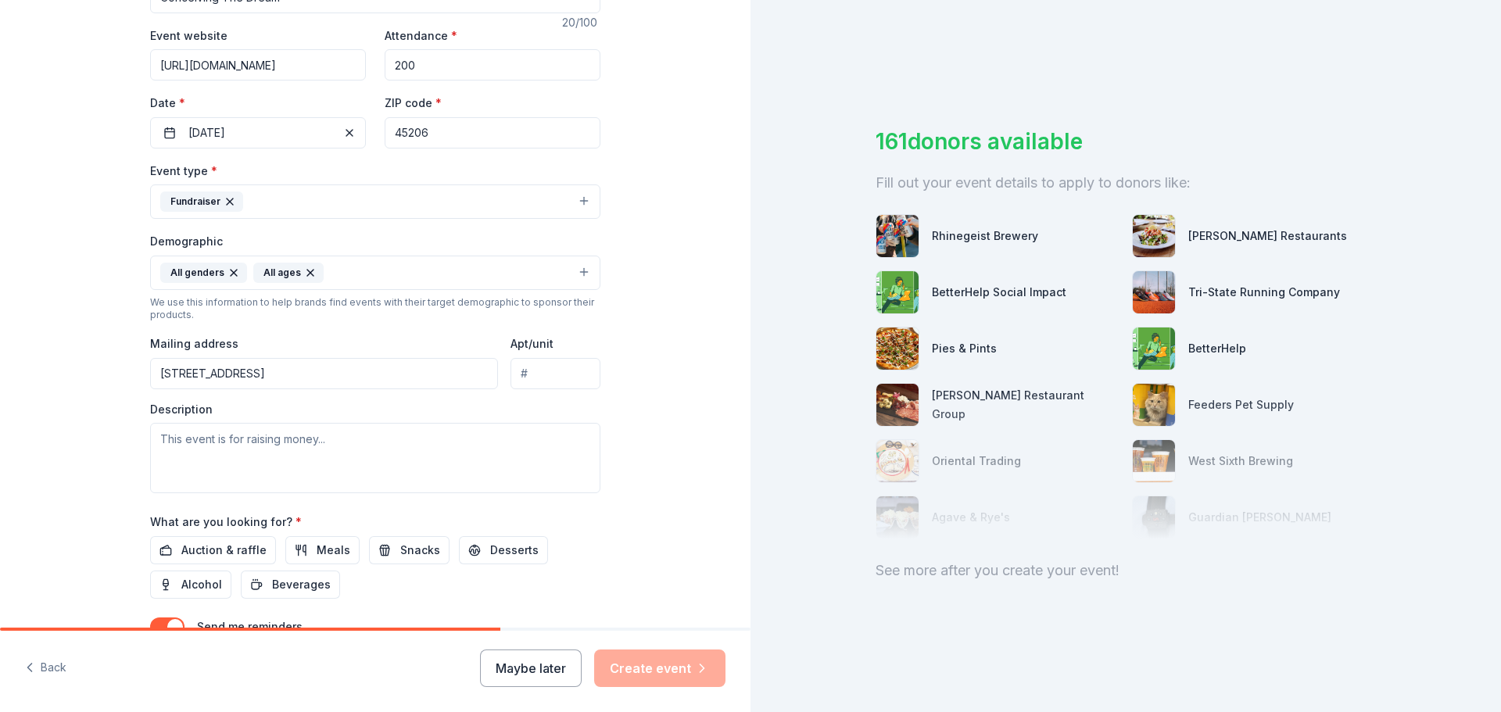
scroll to position [313, 0]
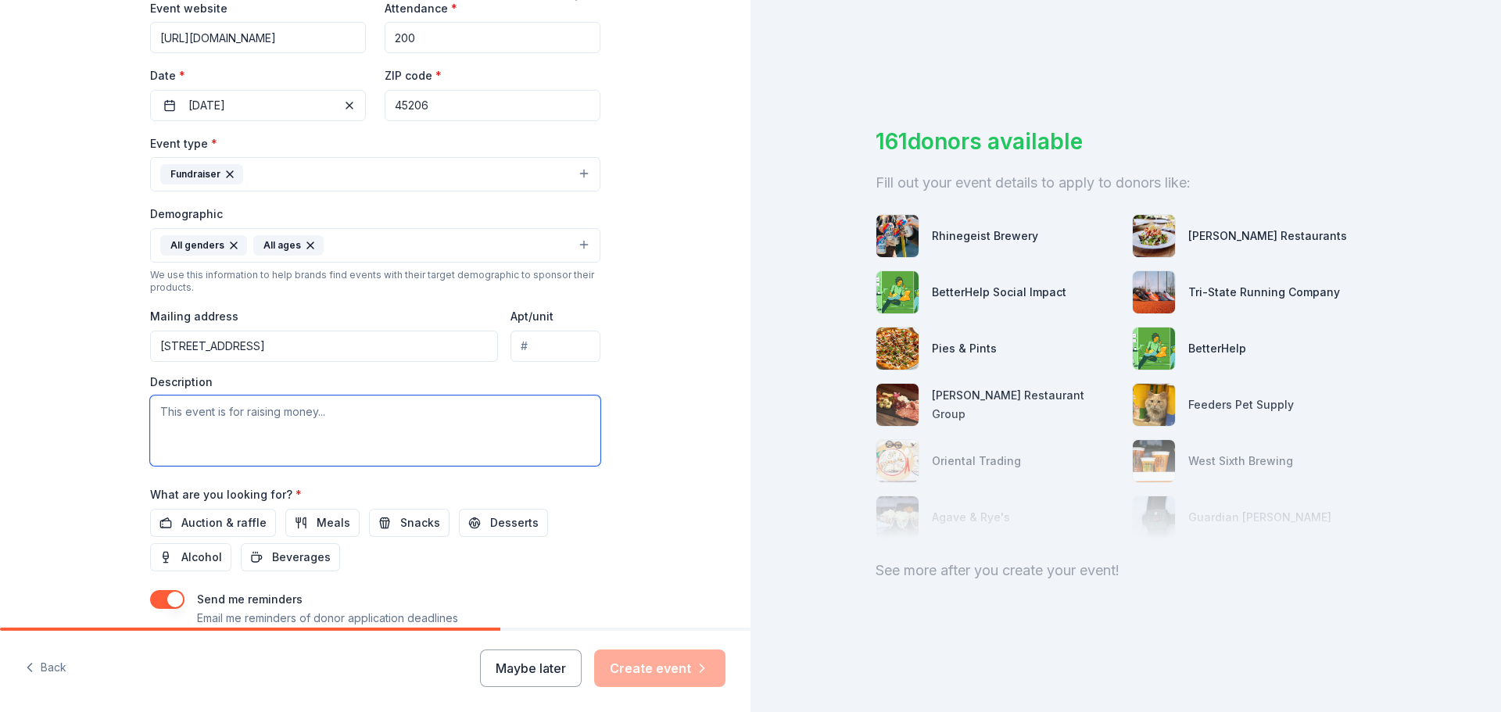
click at [199, 434] on textarea at bounding box center [375, 431] width 450 height 70
click at [184, 442] on textarea at bounding box center [375, 431] width 450 height 70
paste textarea "Hello, Thank you for taking a few minutes from your day to read this. My name i…"
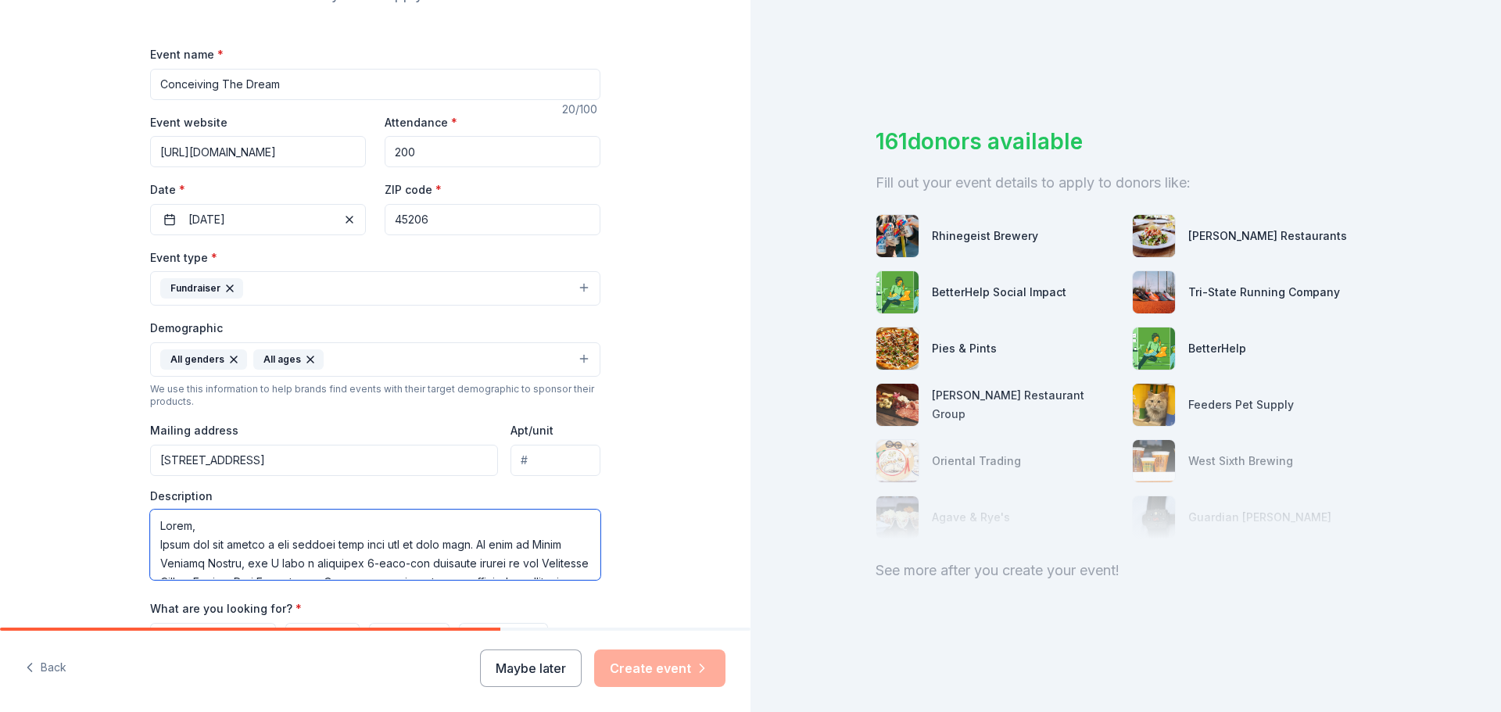
scroll to position [416, 0]
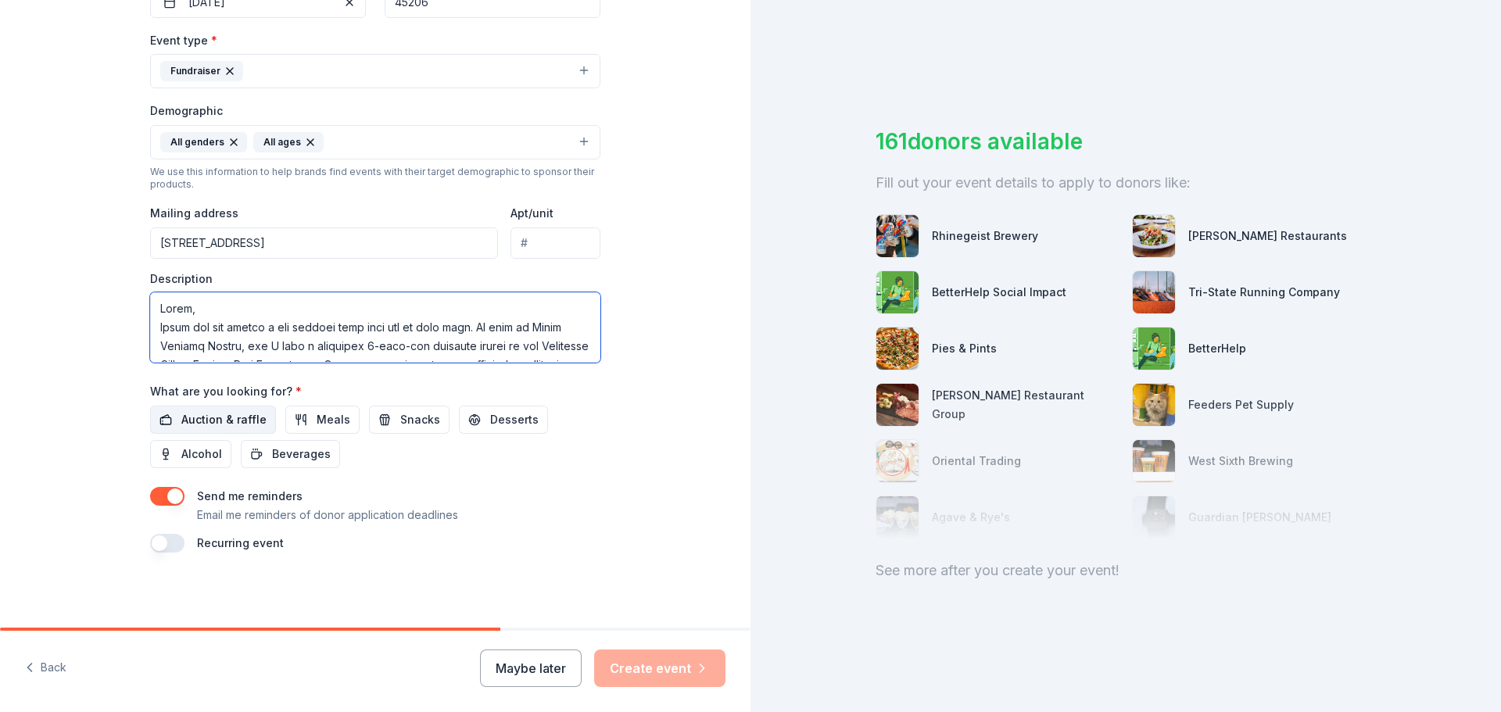
type textarea "Hello, Thank you for taking a few minutes from your day to read this. My name i…"
click at [226, 420] on span "Auction & raffle" at bounding box center [223, 419] width 85 height 19
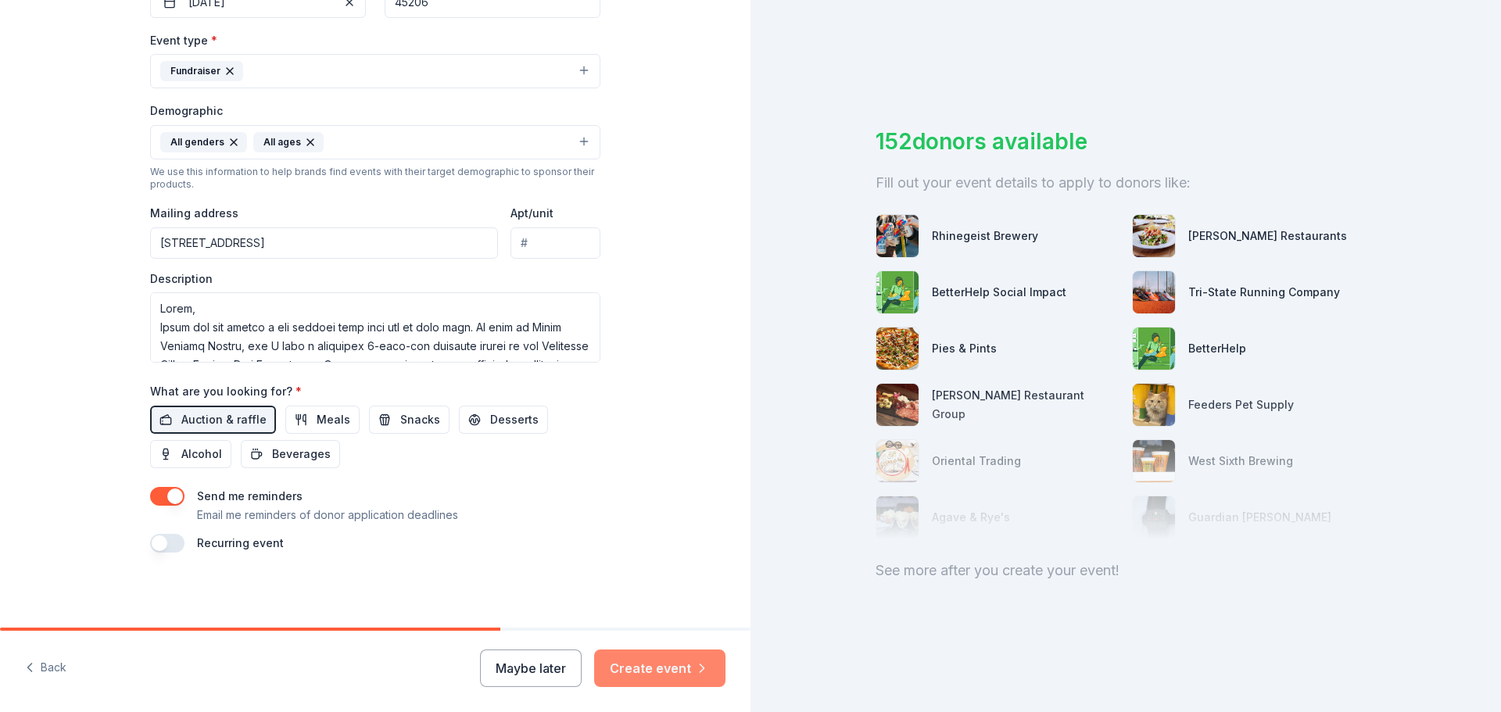
click at [639, 664] on button "Create event" at bounding box center [659, 669] width 131 height 38
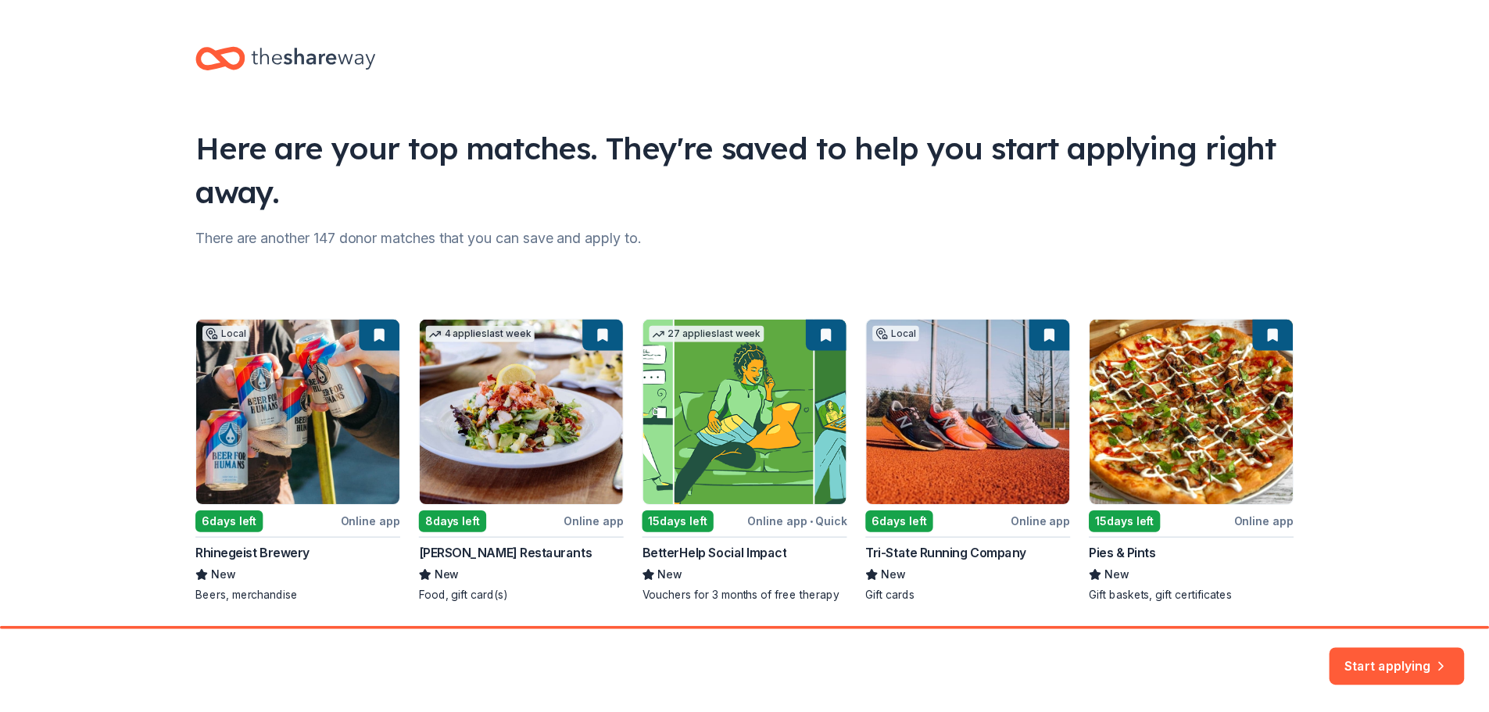
scroll to position [52, 0]
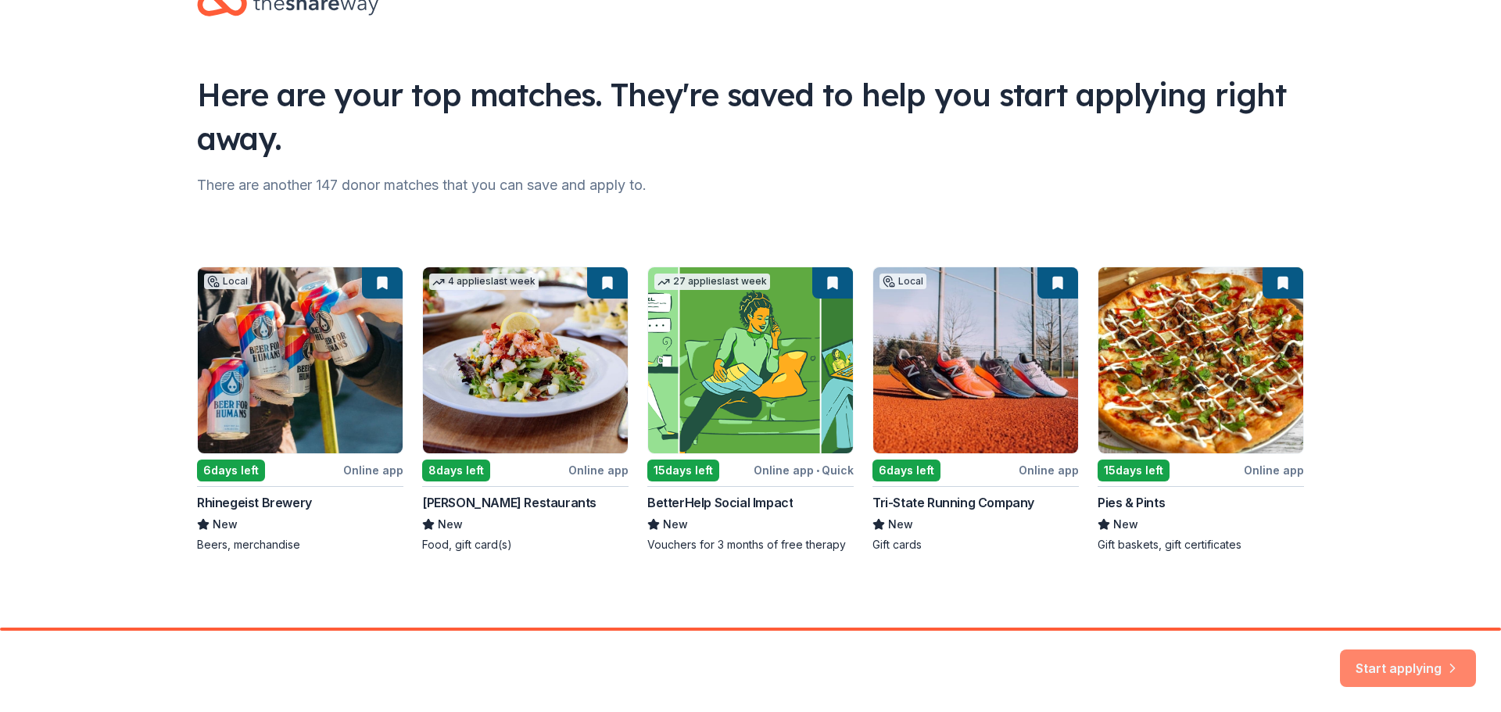
click at [1409, 668] on button "Start applying" at bounding box center [1408, 661] width 136 height 38
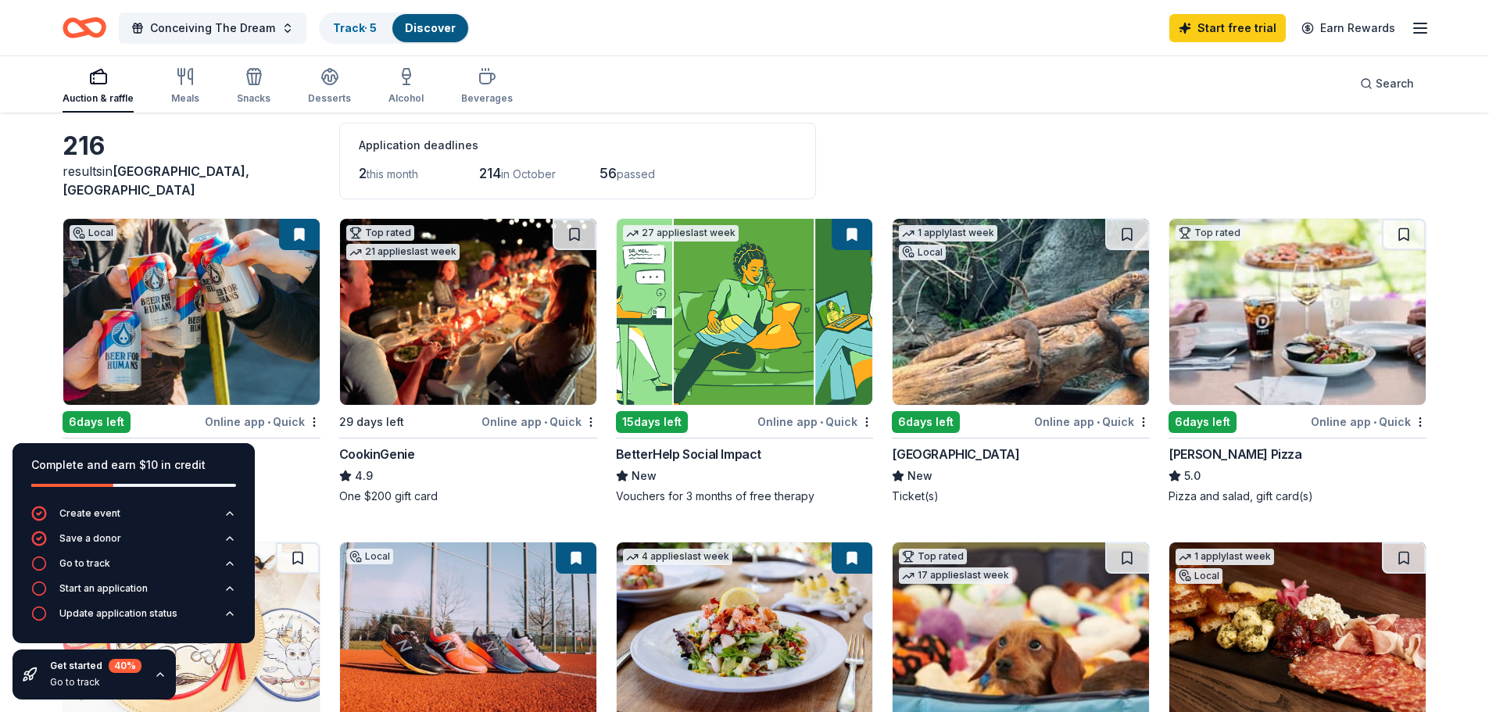
scroll to position [104, 0]
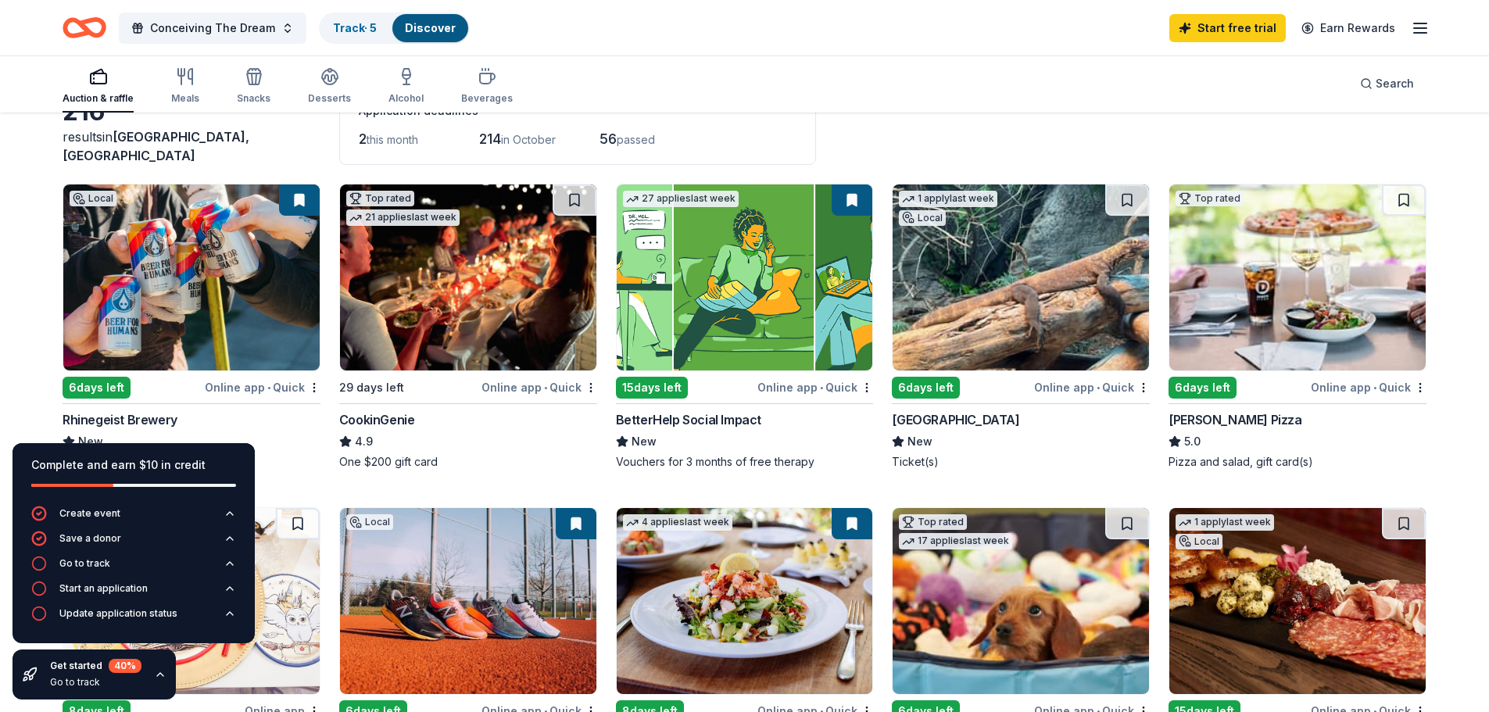
click at [223, 389] on div "Online app • Quick" at bounding box center [263, 388] width 116 height 20
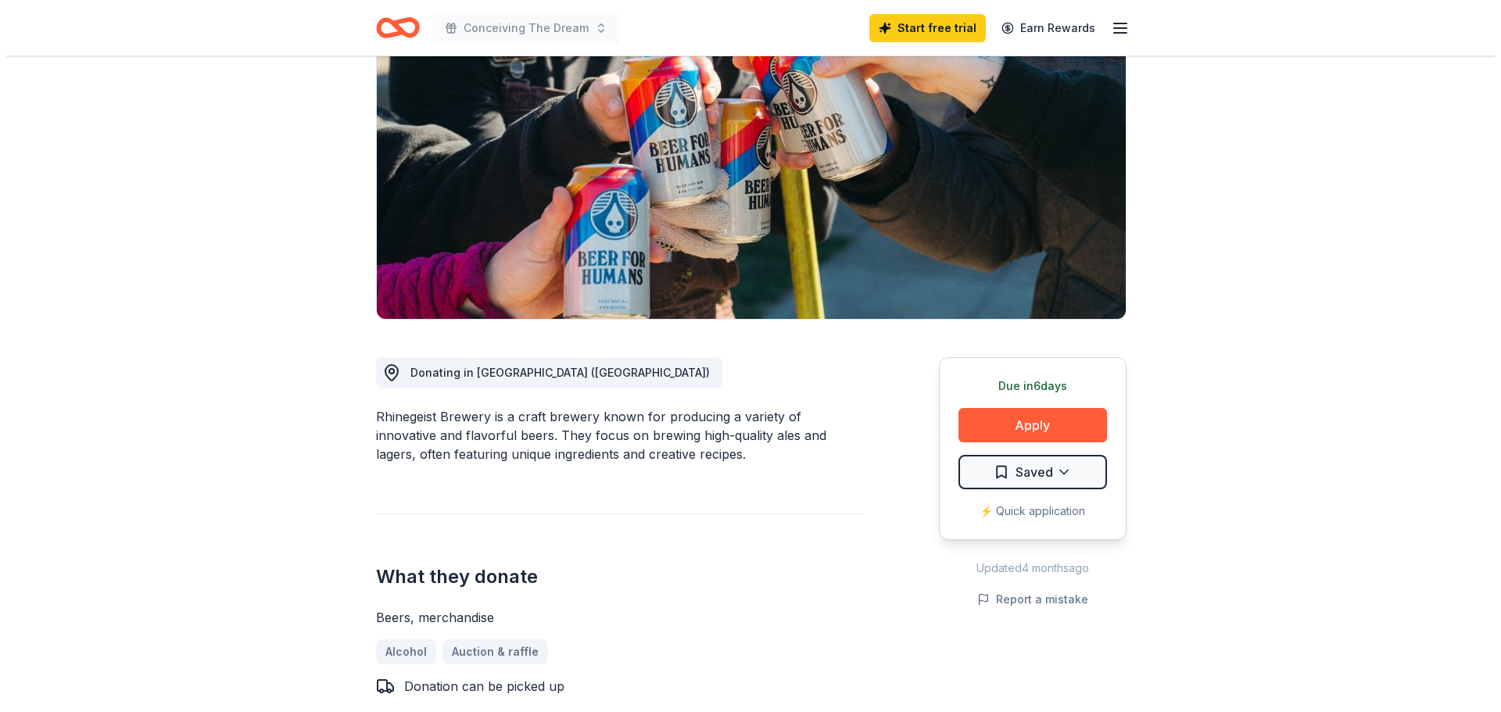
scroll to position [209, 0]
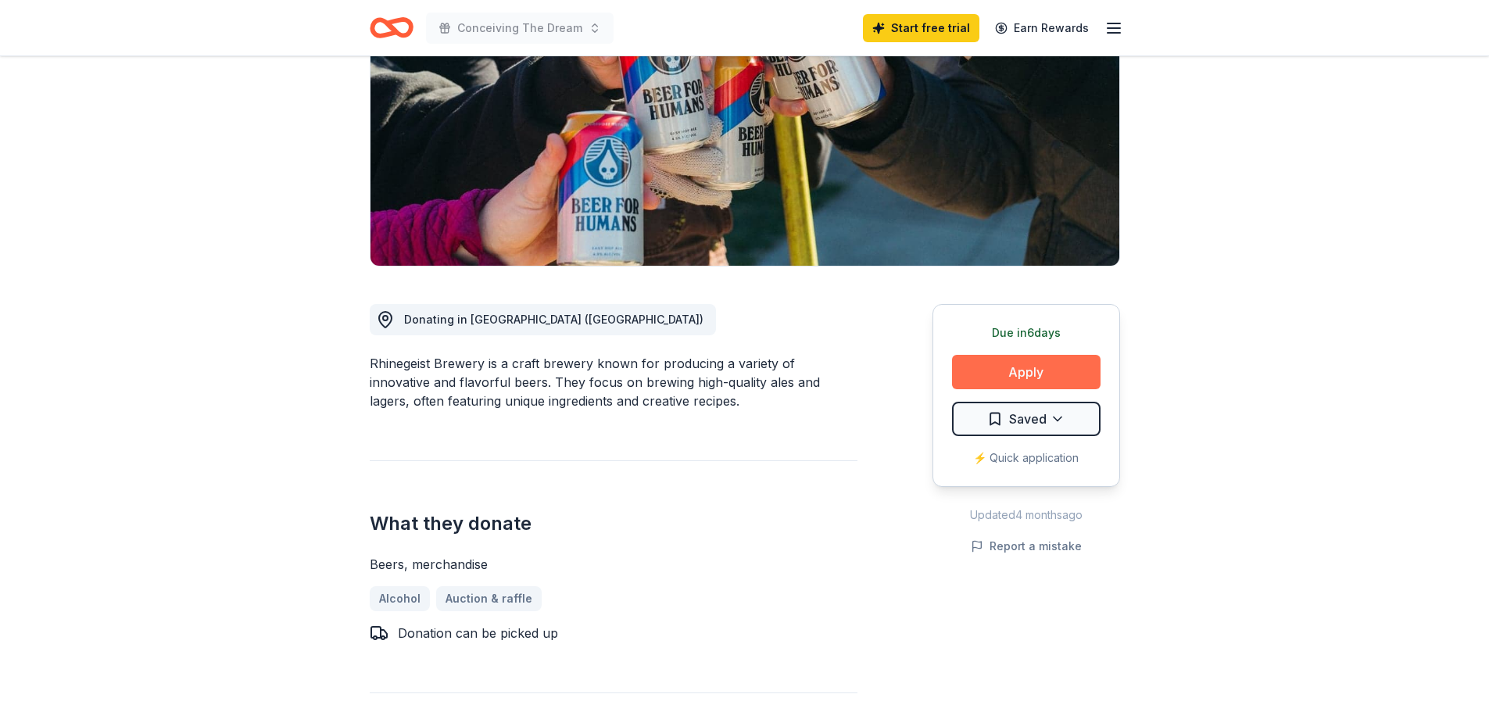
click at [1038, 381] on button "Apply" at bounding box center [1026, 372] width 149 height 34
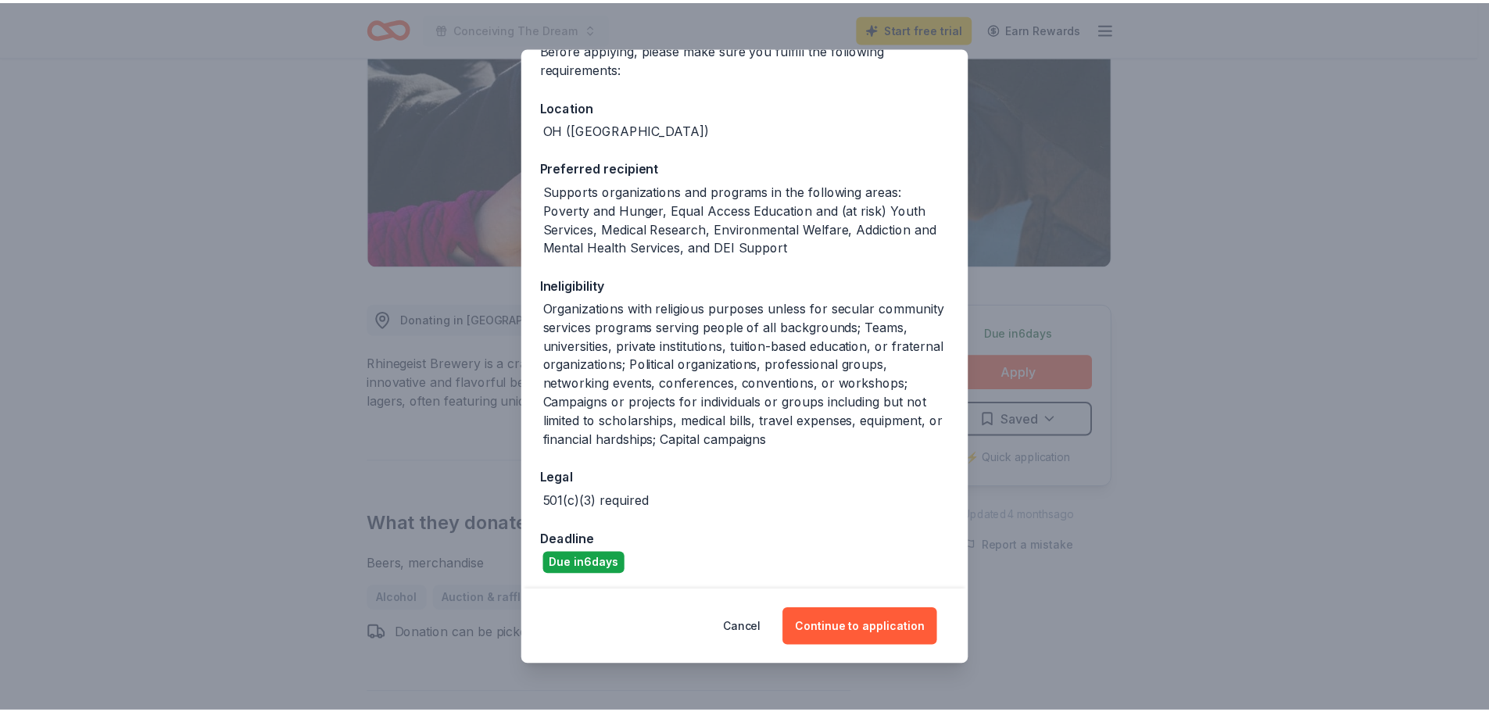
scroll to position [142, 0]
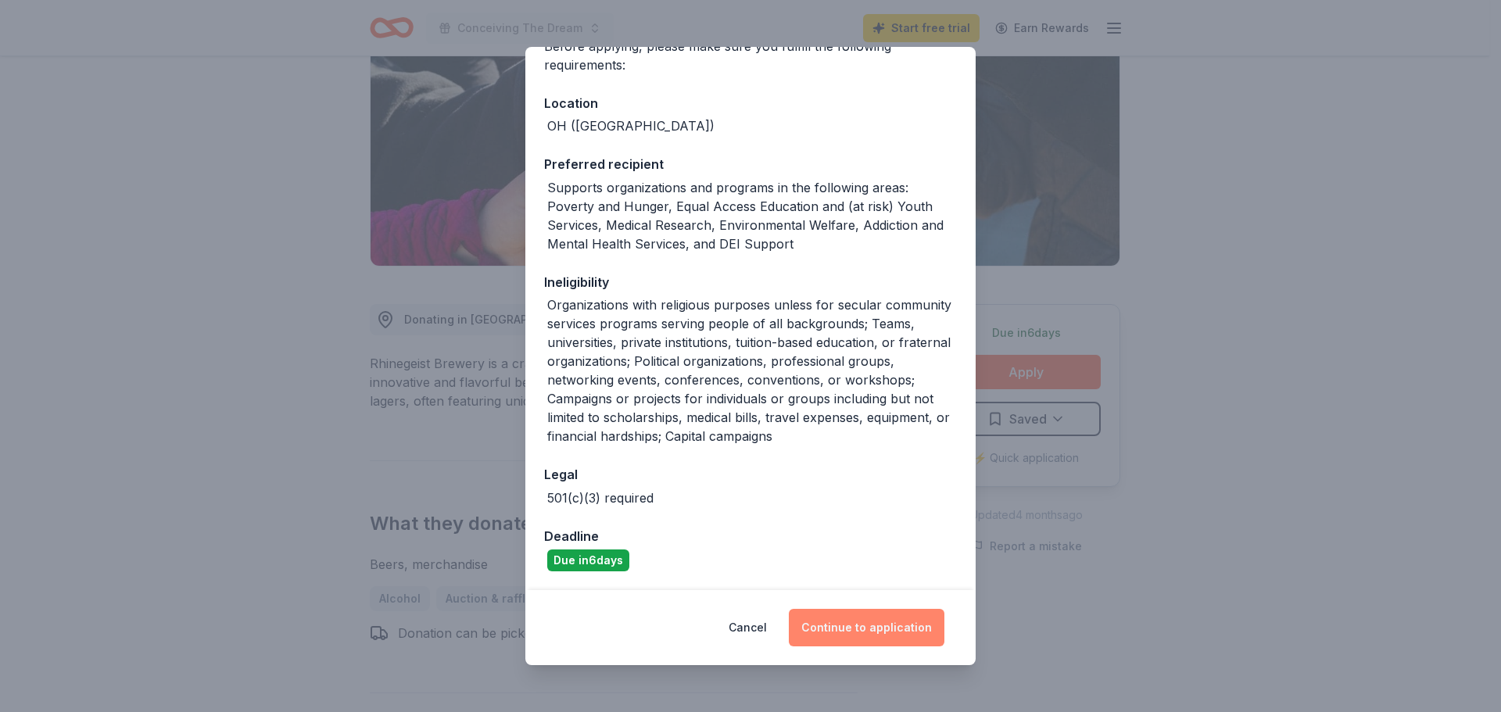
click at [814, 619] on button "Continue to application" at bounding box center [867, 628] width 156 height 38
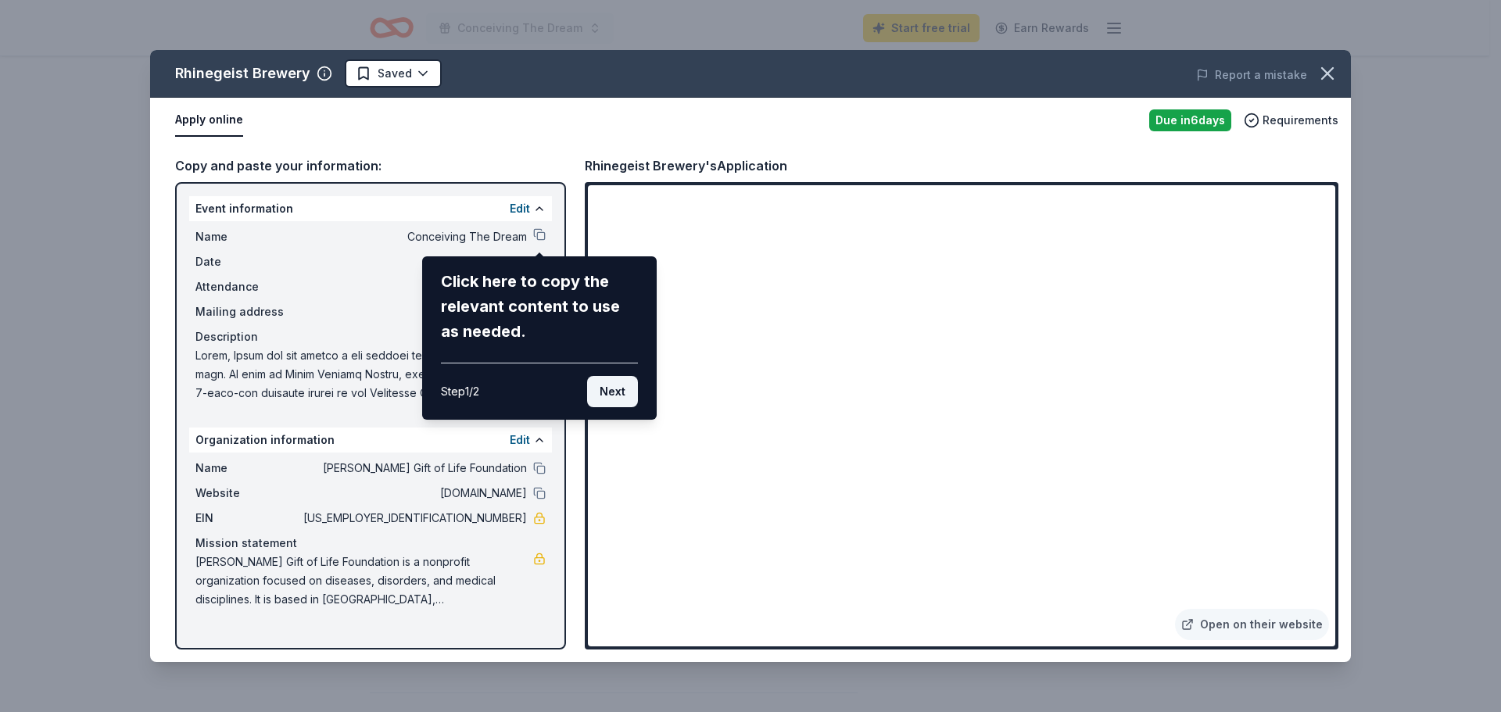
click at [610, 396] on button "Next" at bounding box center [612, 391] width 51 height 31
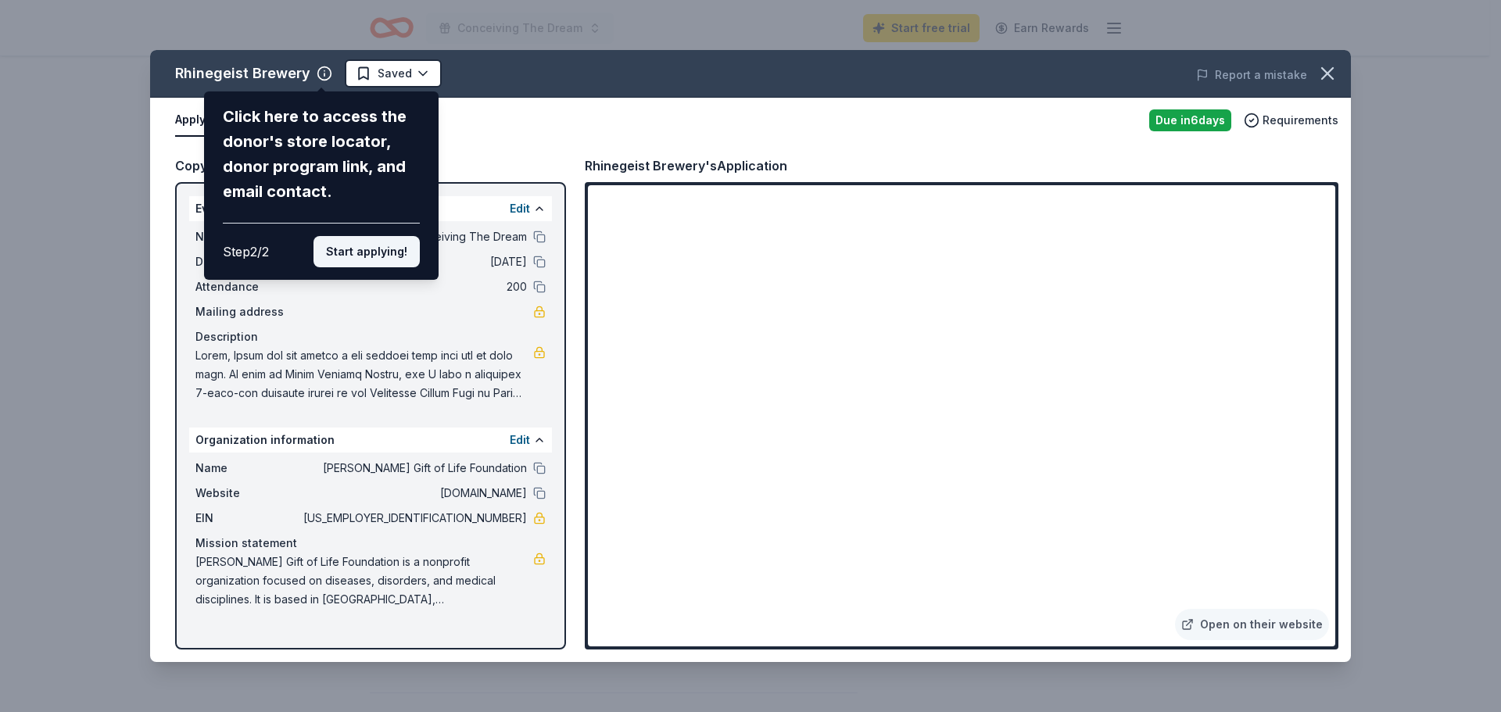
click at [355, 252] on button "Start applying!" at bounding box center [366, 251] width 106 height 31
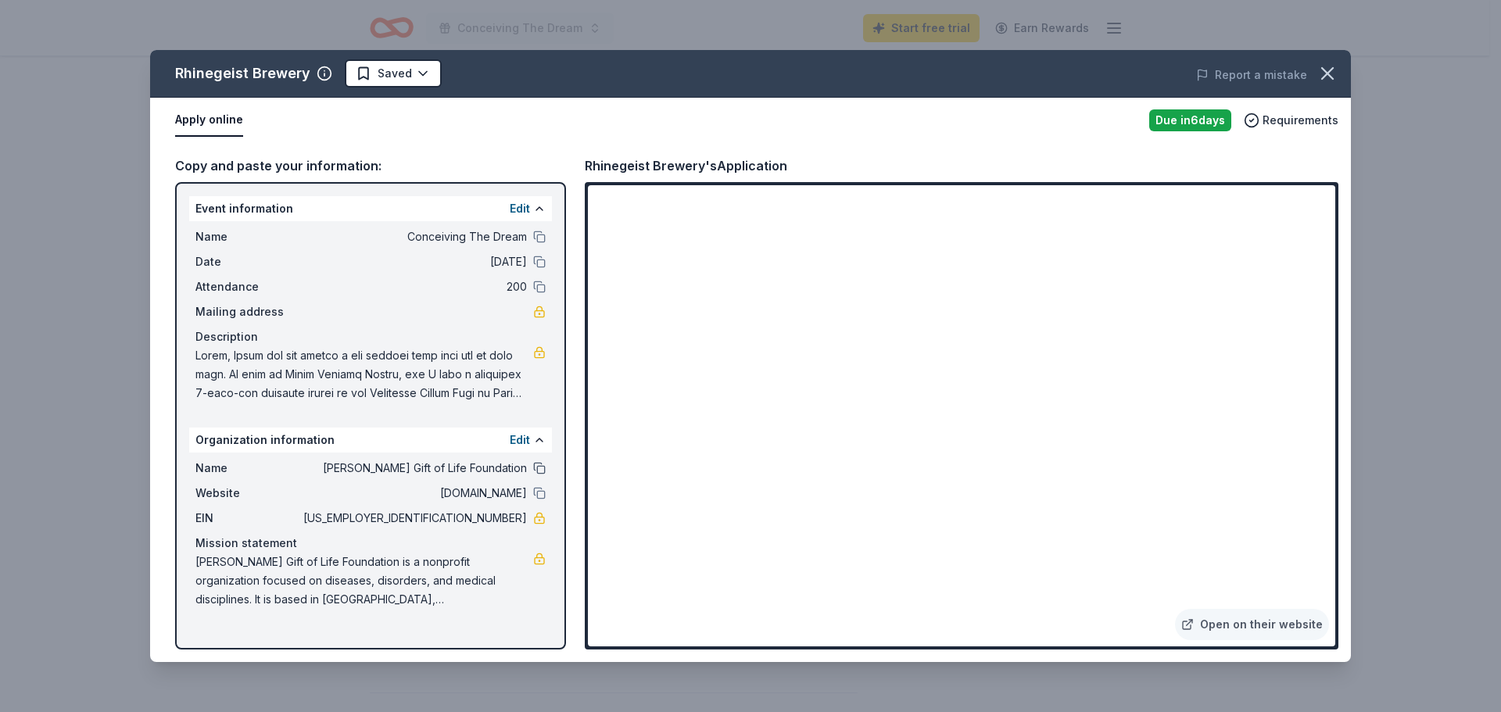
click at [542, 464] on button at bounding box center [539, 468] width 13 height 13
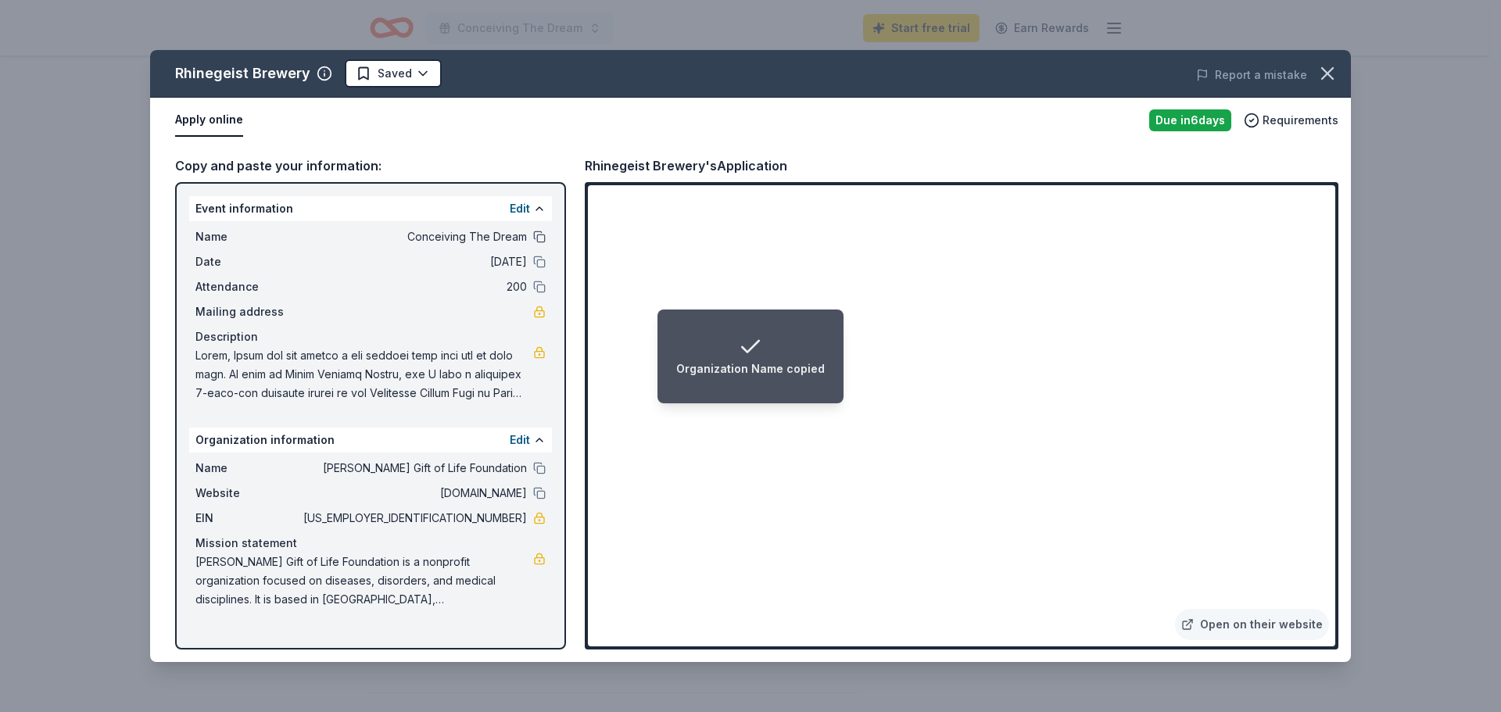
click at [539, 237] on button at bounding box center [539, 237] width 13 height 13
click at [1332, 74] on icon "button" at bounding box center [1327, 74] width 22 height 22
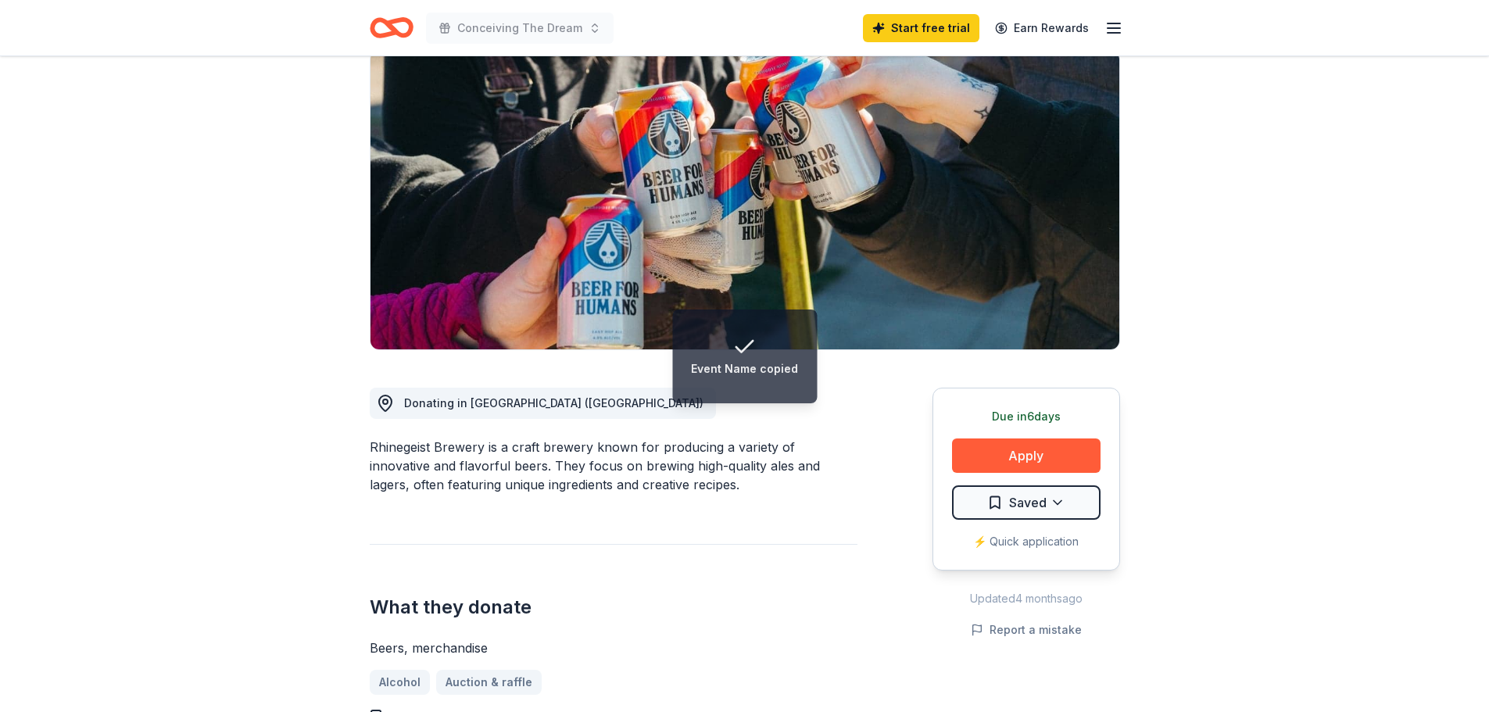
scroll to position [0, 0]
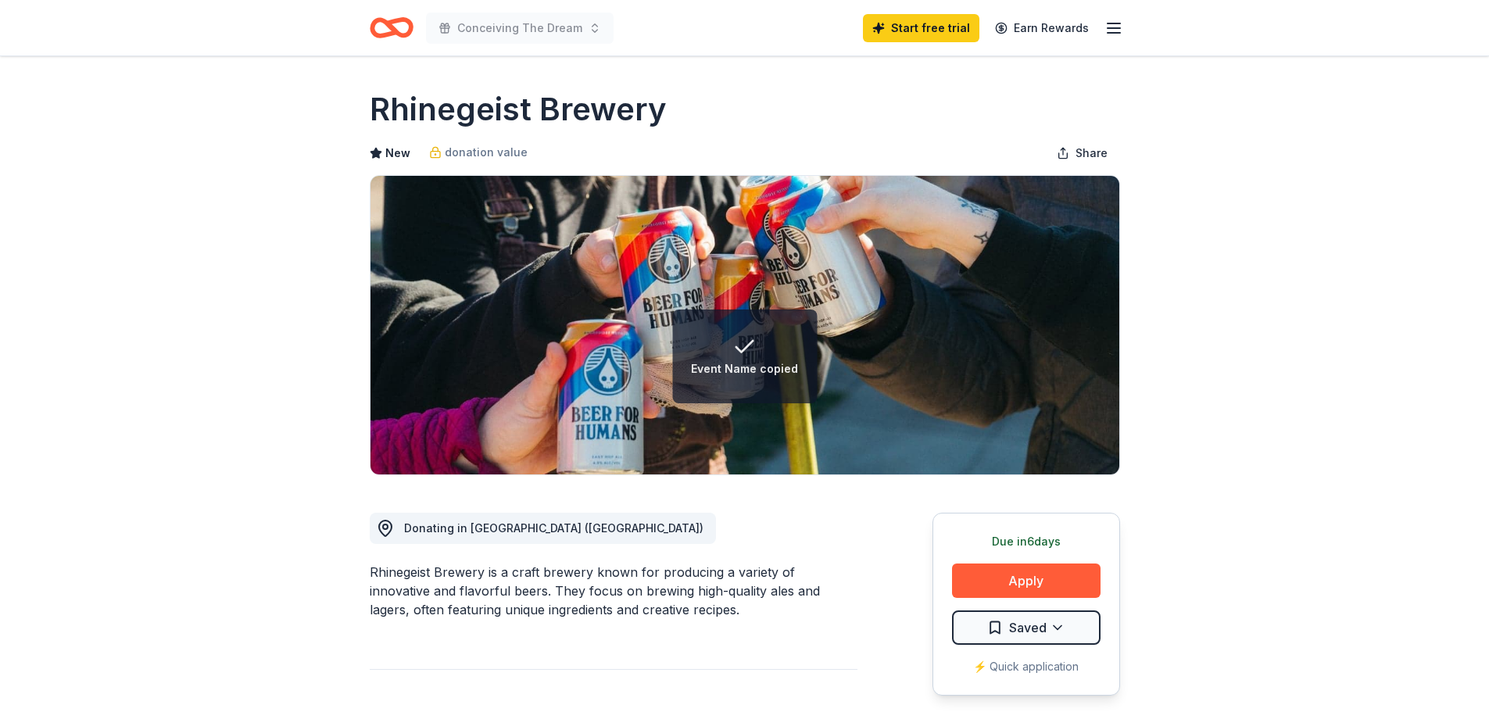
click at [397, 31] on icon "Home" at bounding box center [398, 28] width 24 height 16
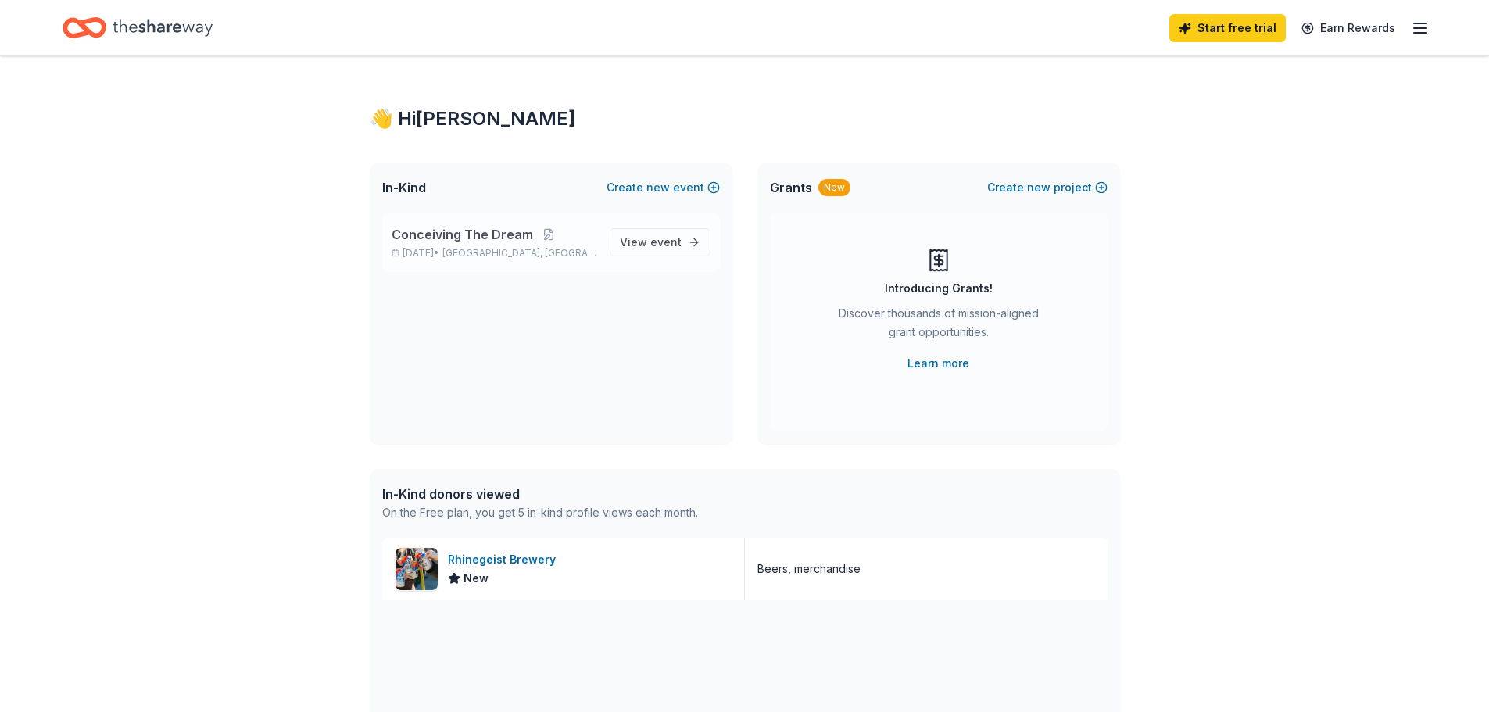
click at [544, 227] on p "Conceiving The Dream" at bounding box center [495, 234] width 206 height 19
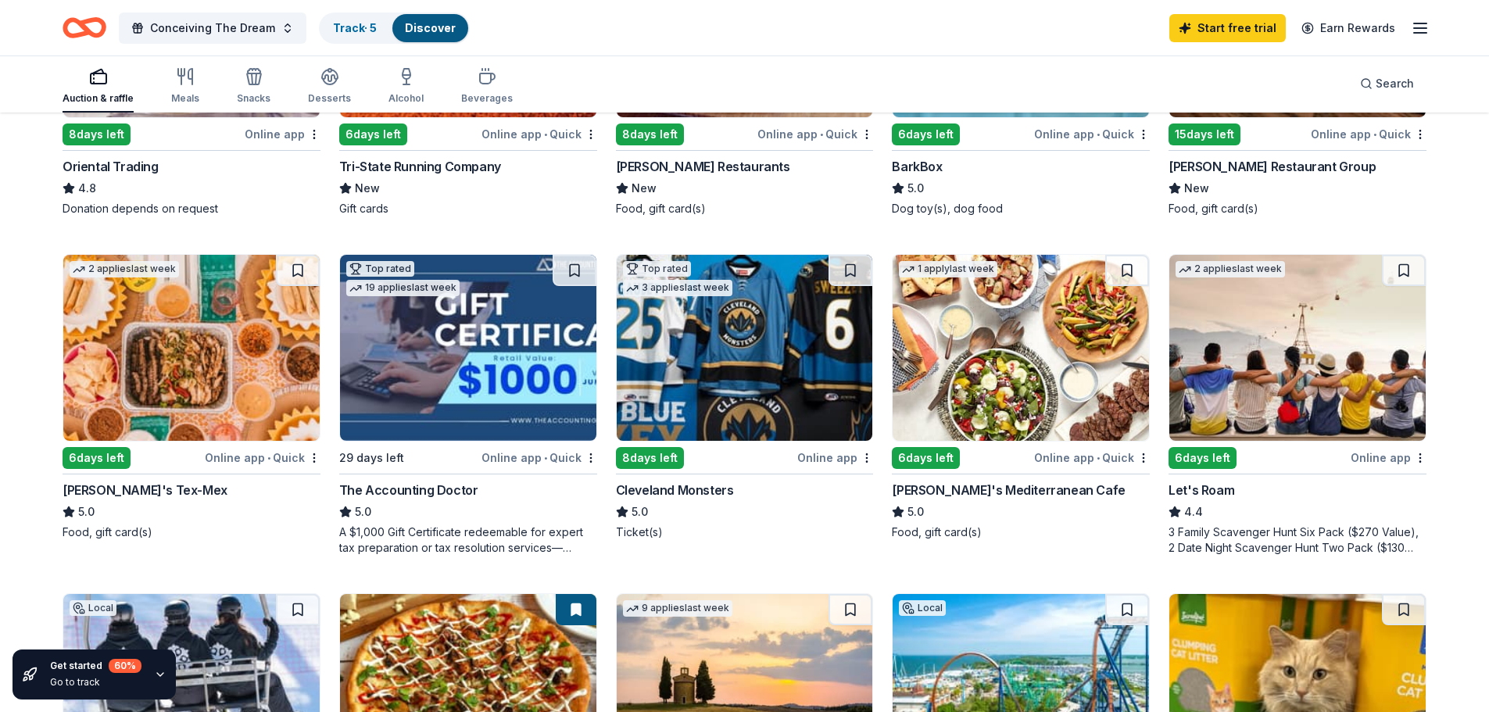
scroll to position [729, 0]
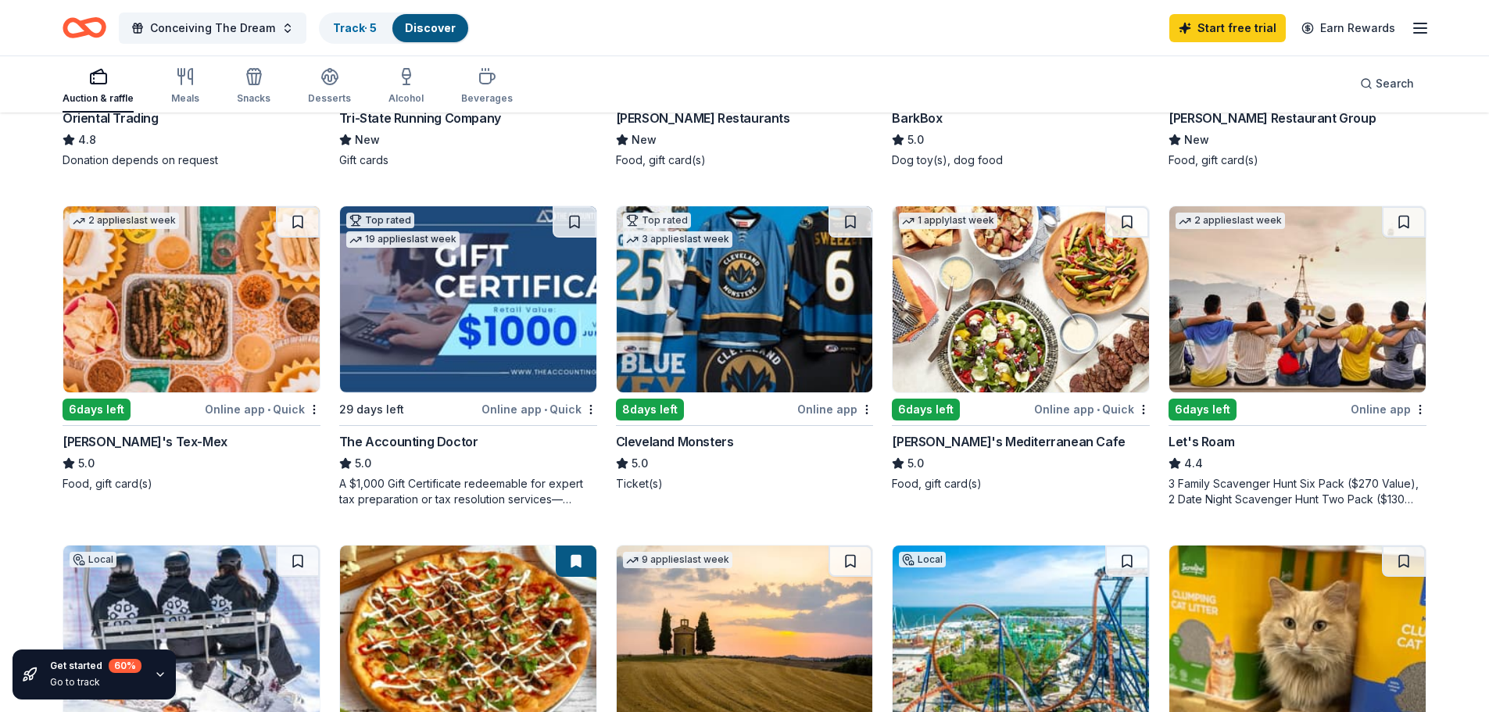
click at [131, 313] on img at bounding box center [191, 299] width 256 height 186
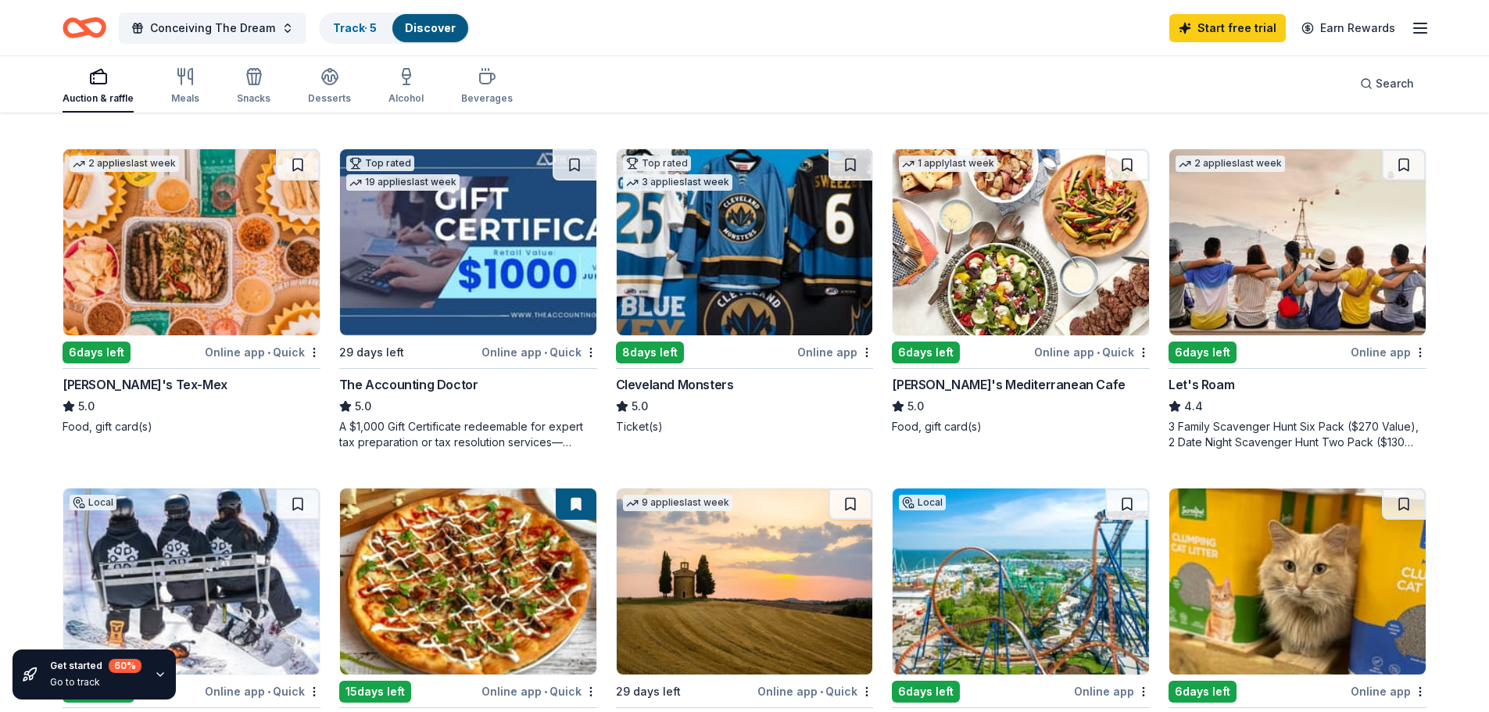
scroll to position [834, 0]
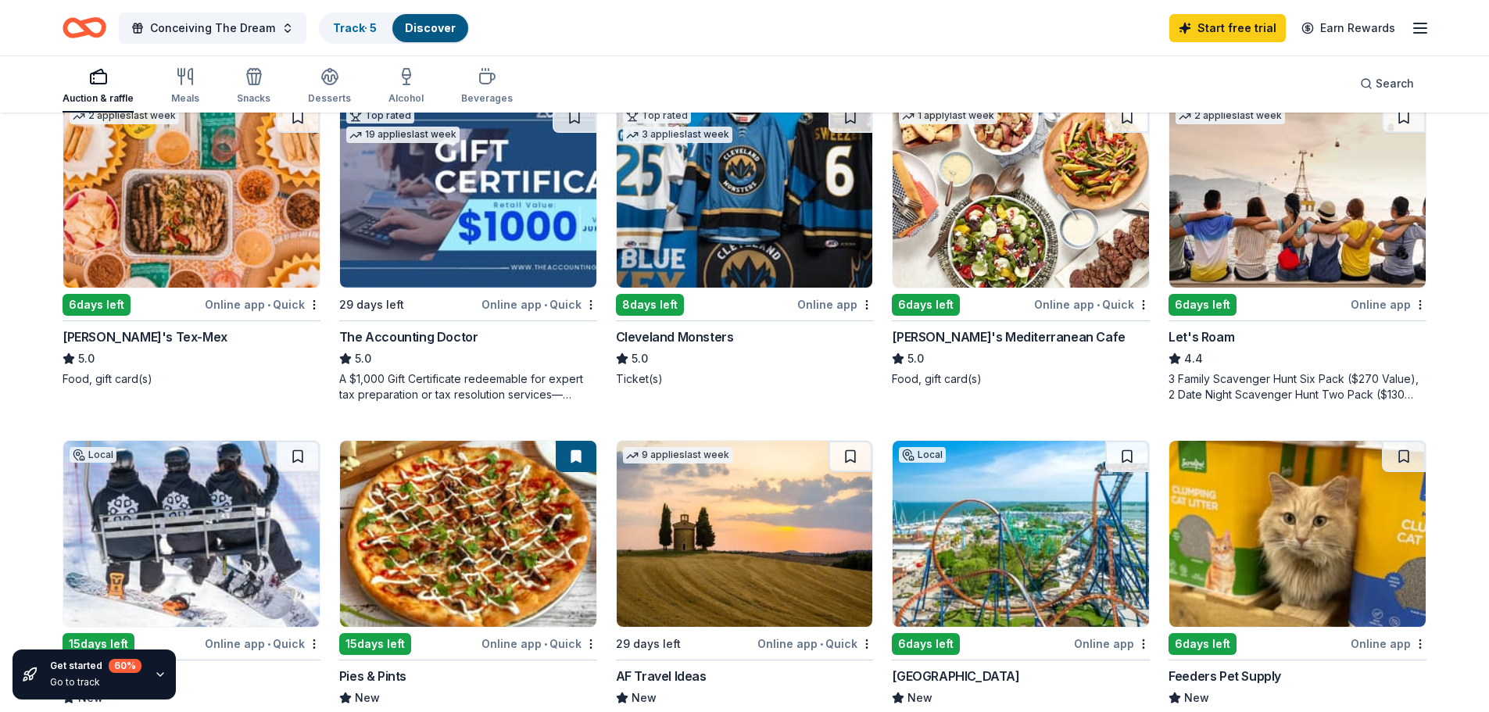
click at [1127, 305] on div "Online app • Quick" at bounding box center [1092, 305] width 116 height 20
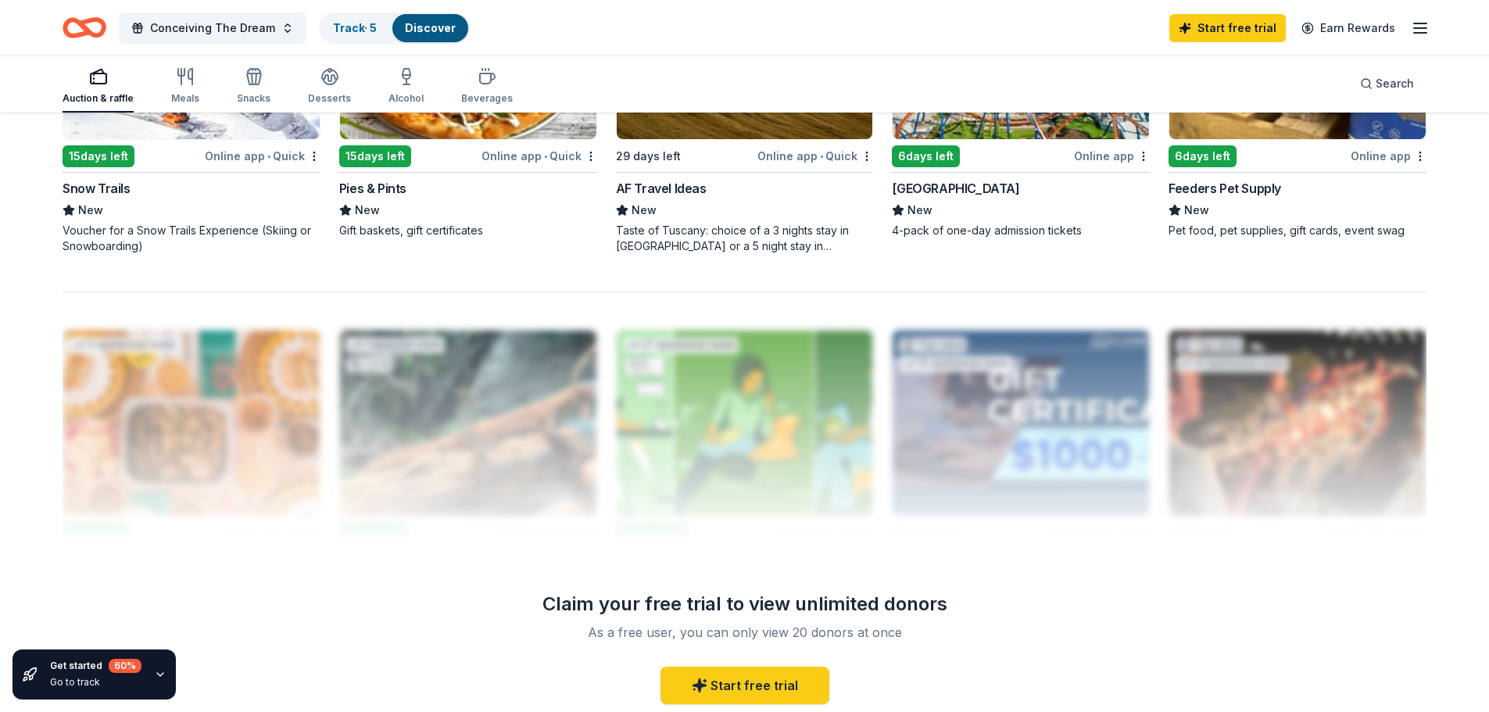
scroll to position [1528, 0]
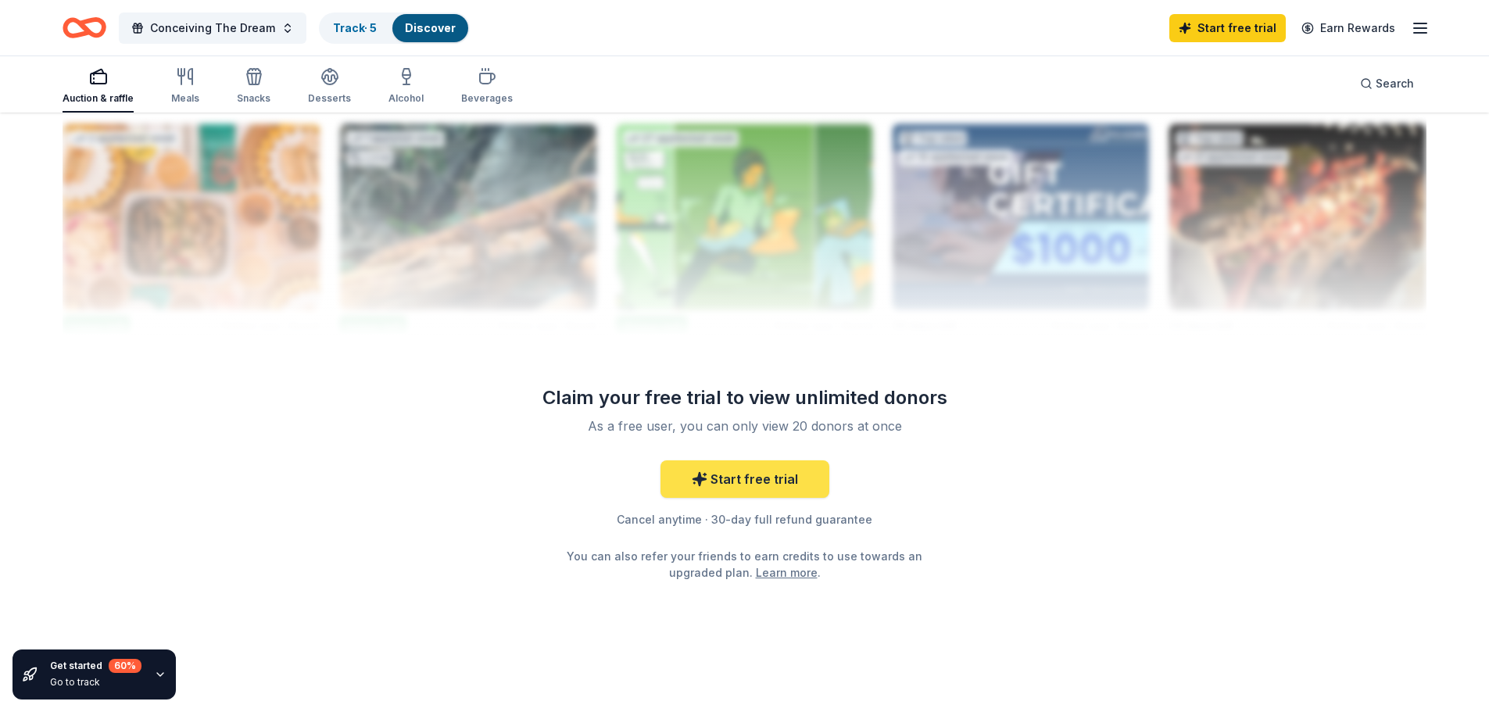
click at [720, 467] on link "Start free trial" at bounding box center [745, 479] width 169 height 38
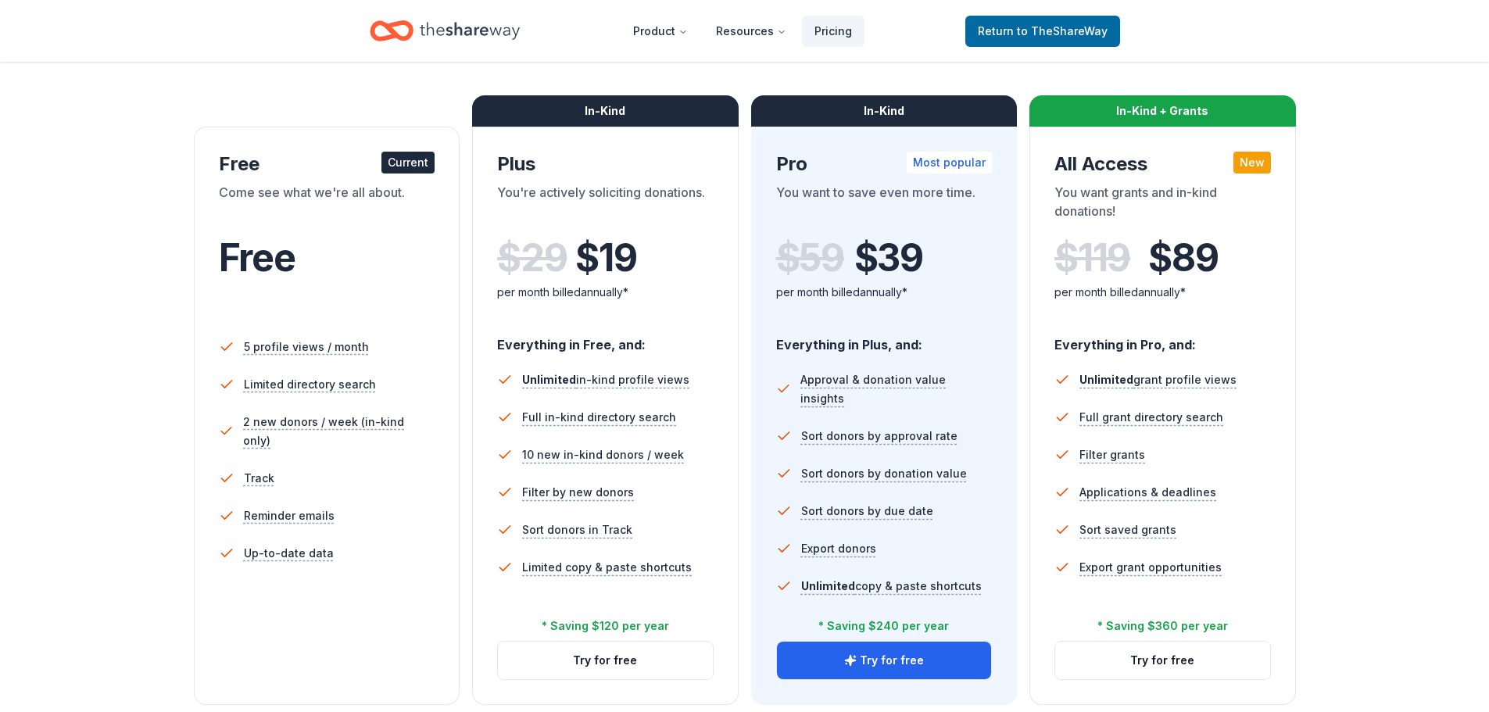
scroll to position [104, 0]
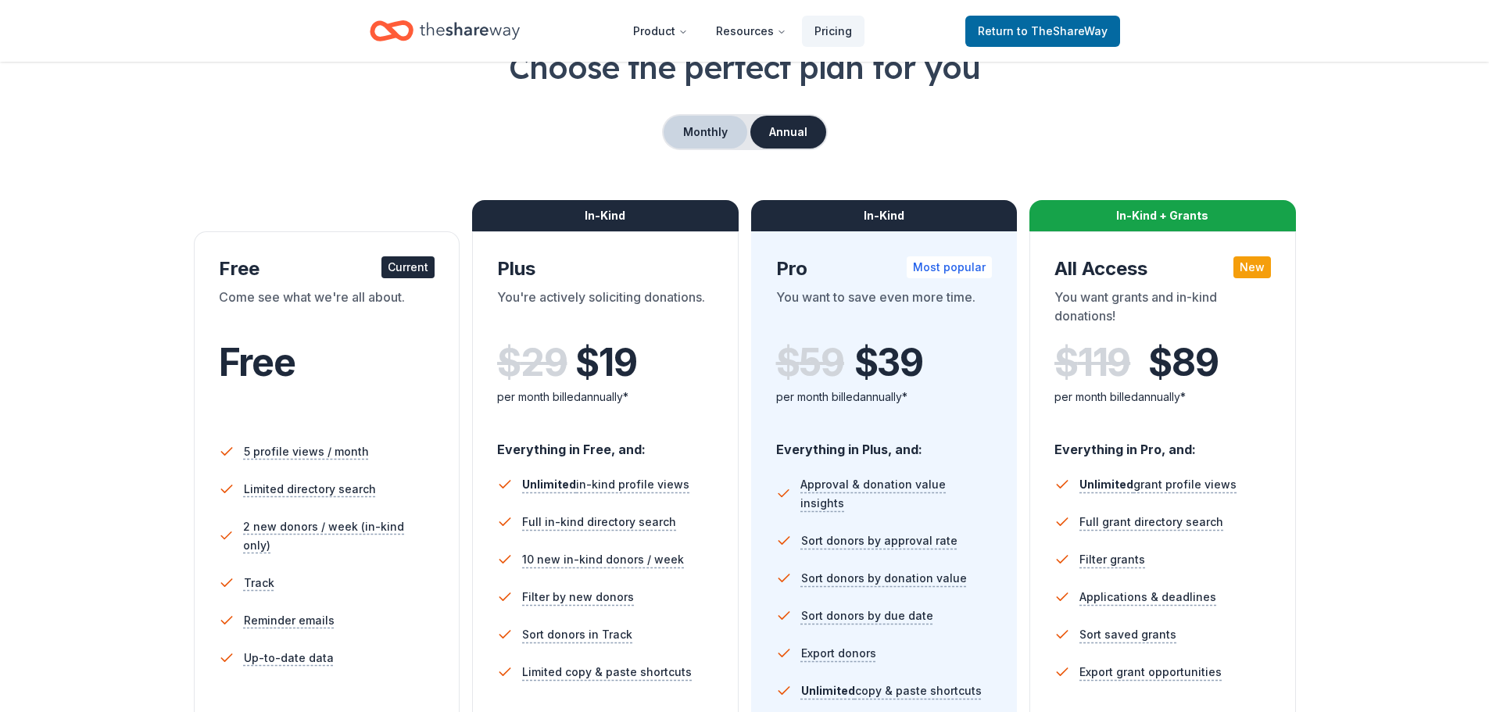
click at [698, 119] on button "Monthly" at bounding box center [706, 132] width 84 height 33
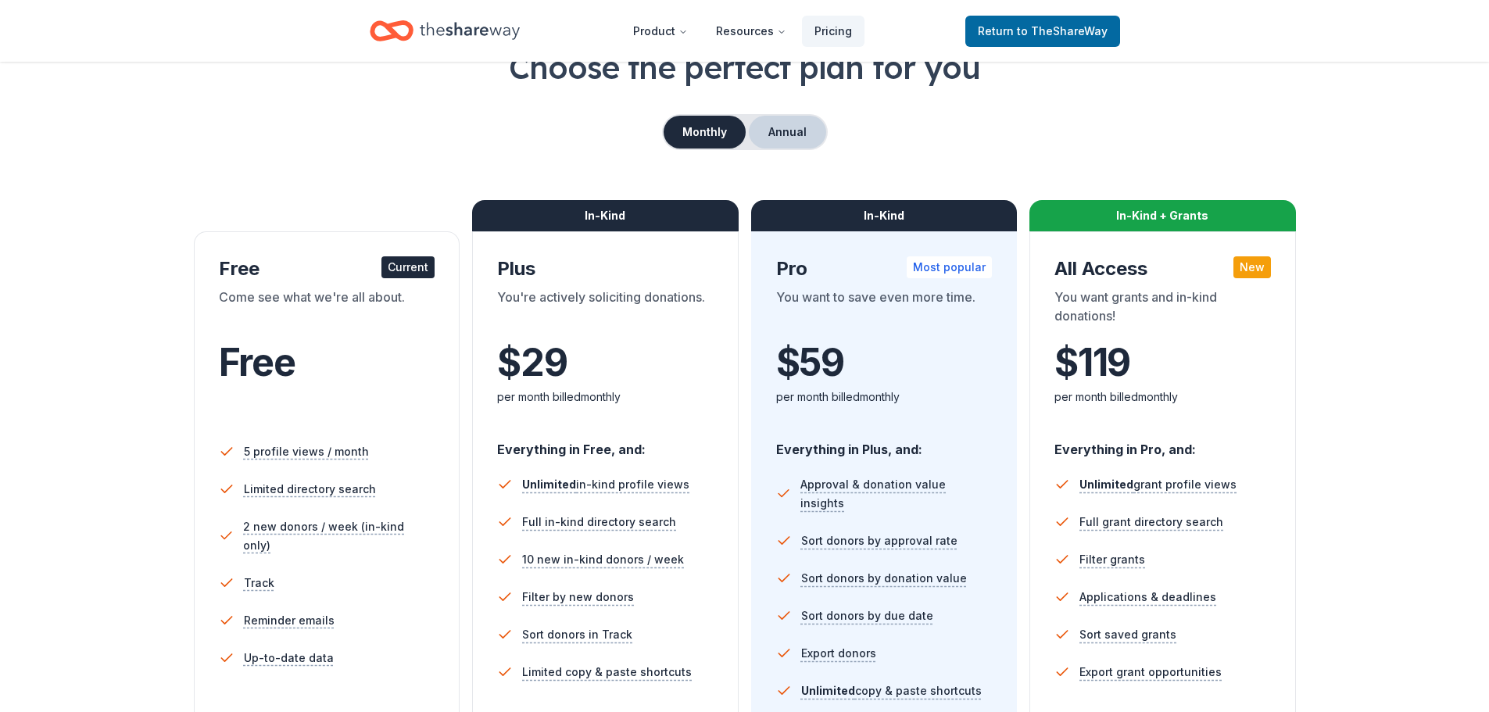
click at [775, 138] on button "Annual" at bounding box center [787, 132] width 77 height 33
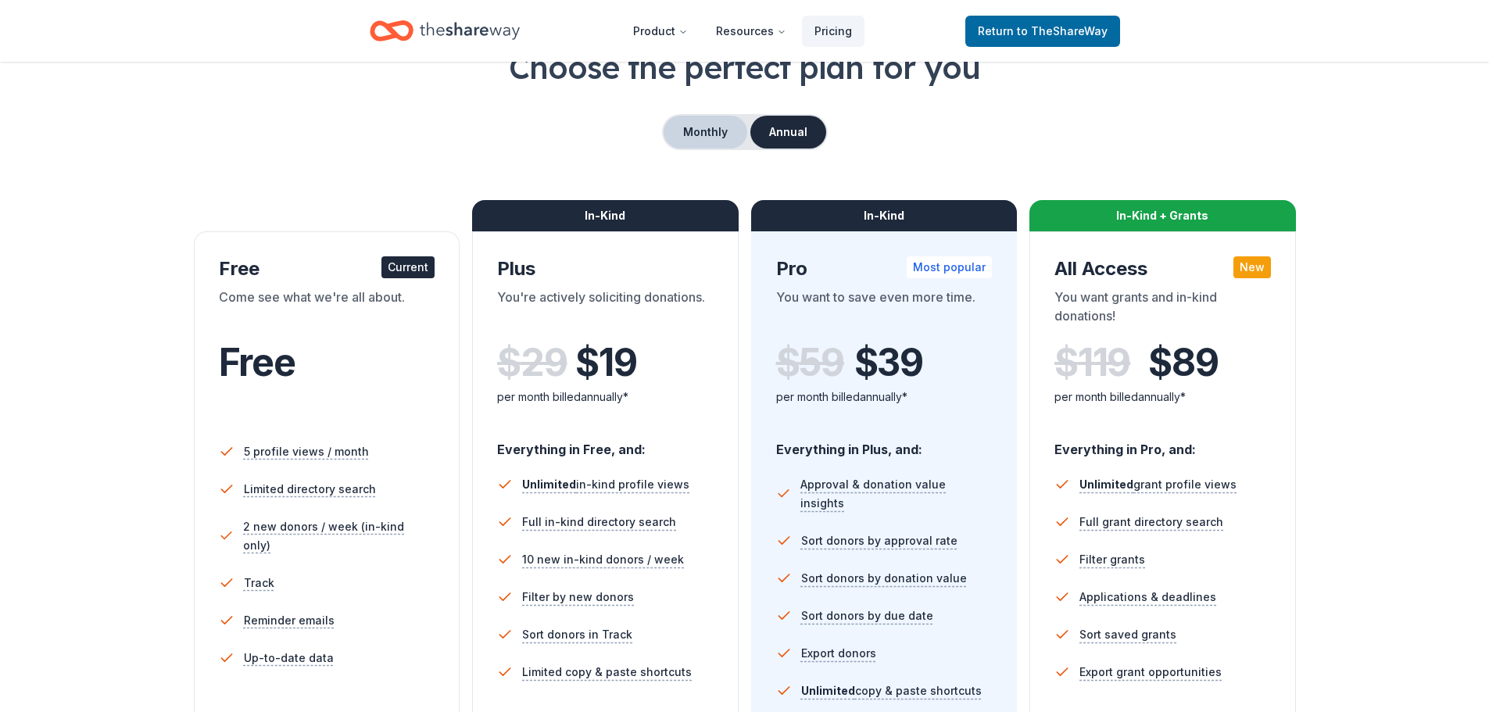
click at [732, 142] on button "Monthly" at bounding box center [706, 132] width 84 height 33
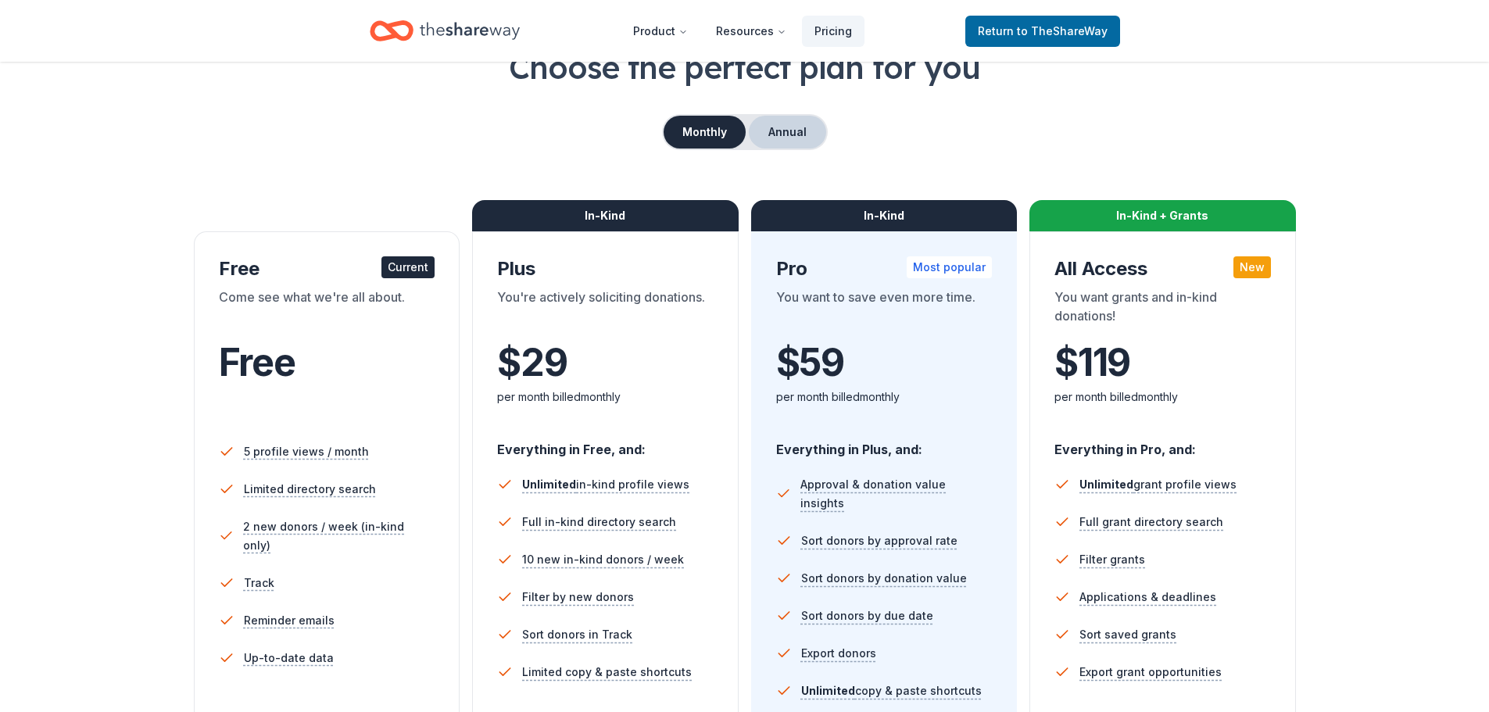
click at [793, 127] on button "Annual" at bounding box center [787, 132] width 77 height 33
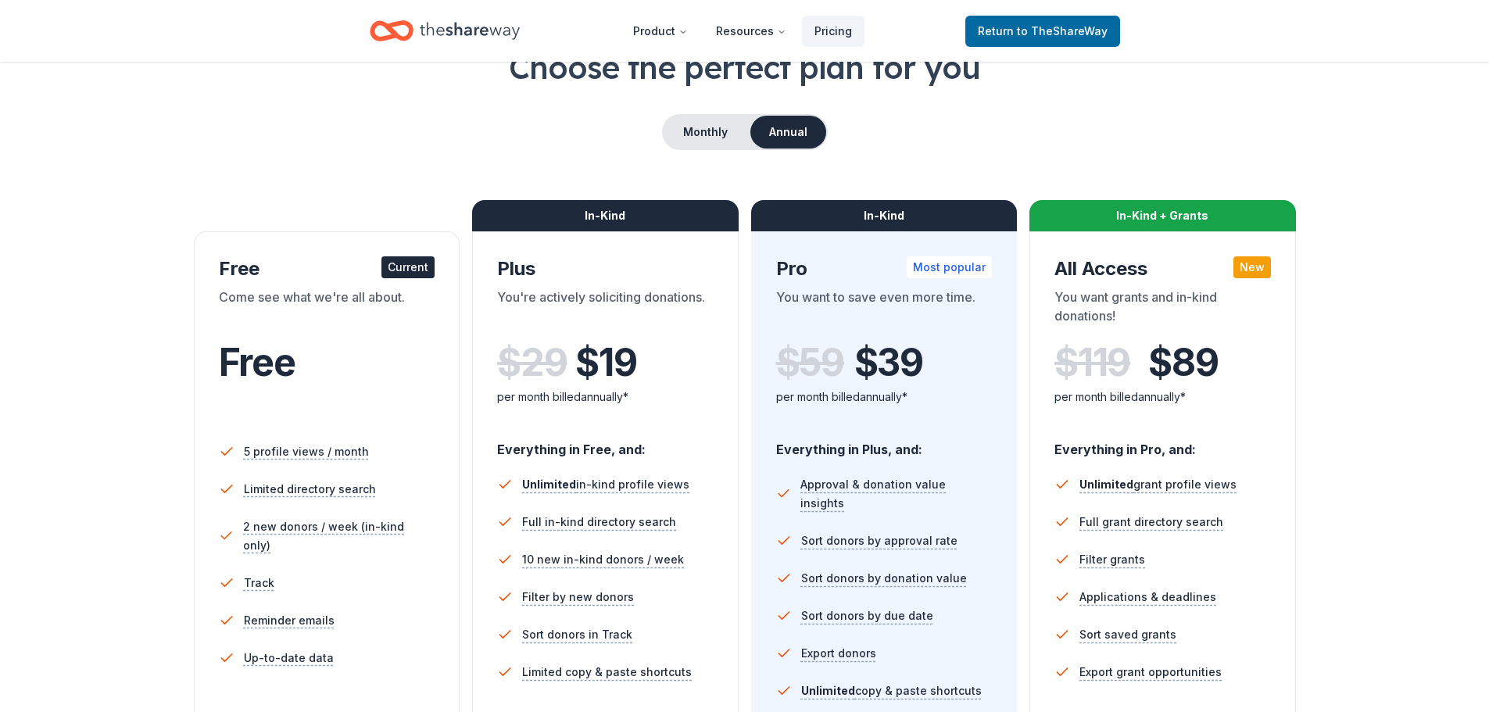
scroll to position [0, 0]
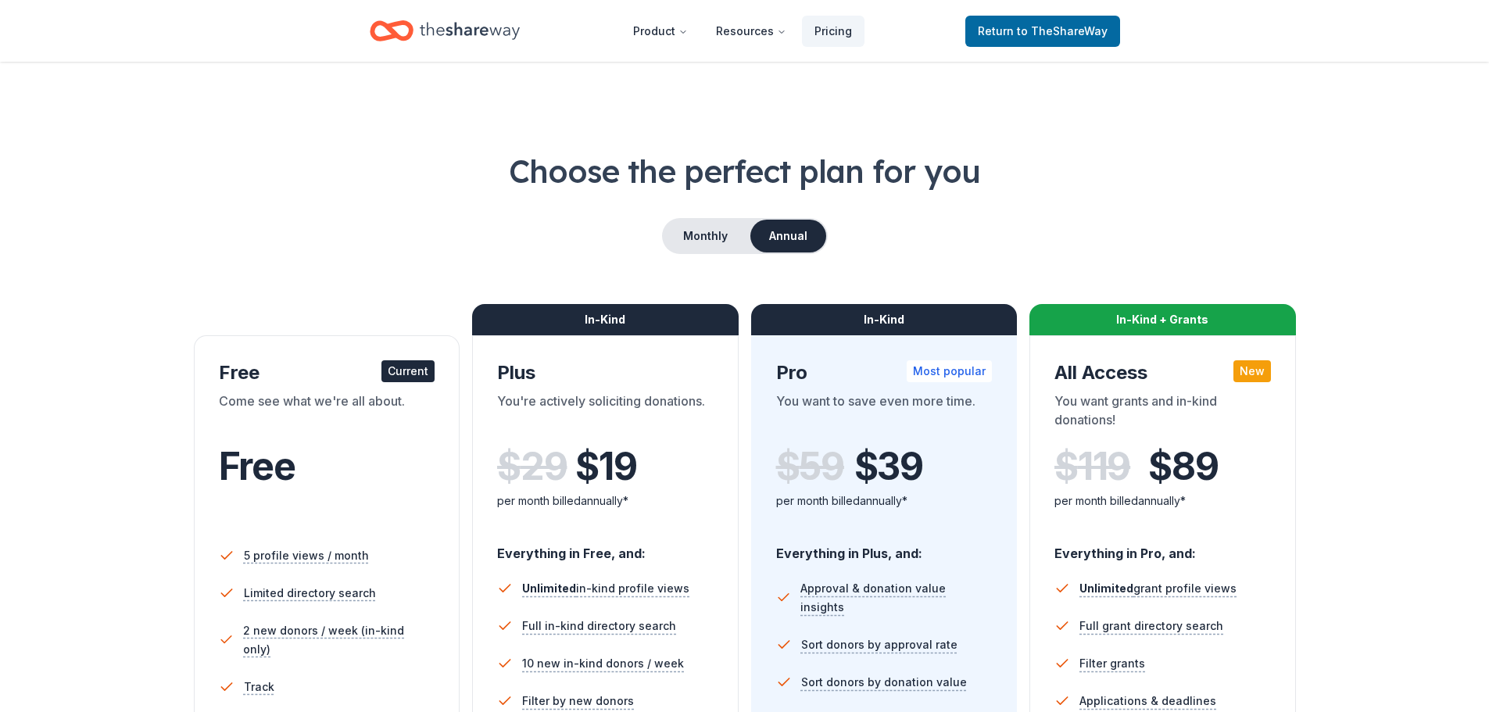
click at [457, 0] on header "Product Resources Pricing Return to TheShareWay" at bounding box center [744, 31] width 1489 height 62
click at [459, 16] on icon "Home" at bounding box center [470, 31] width 100 height 32
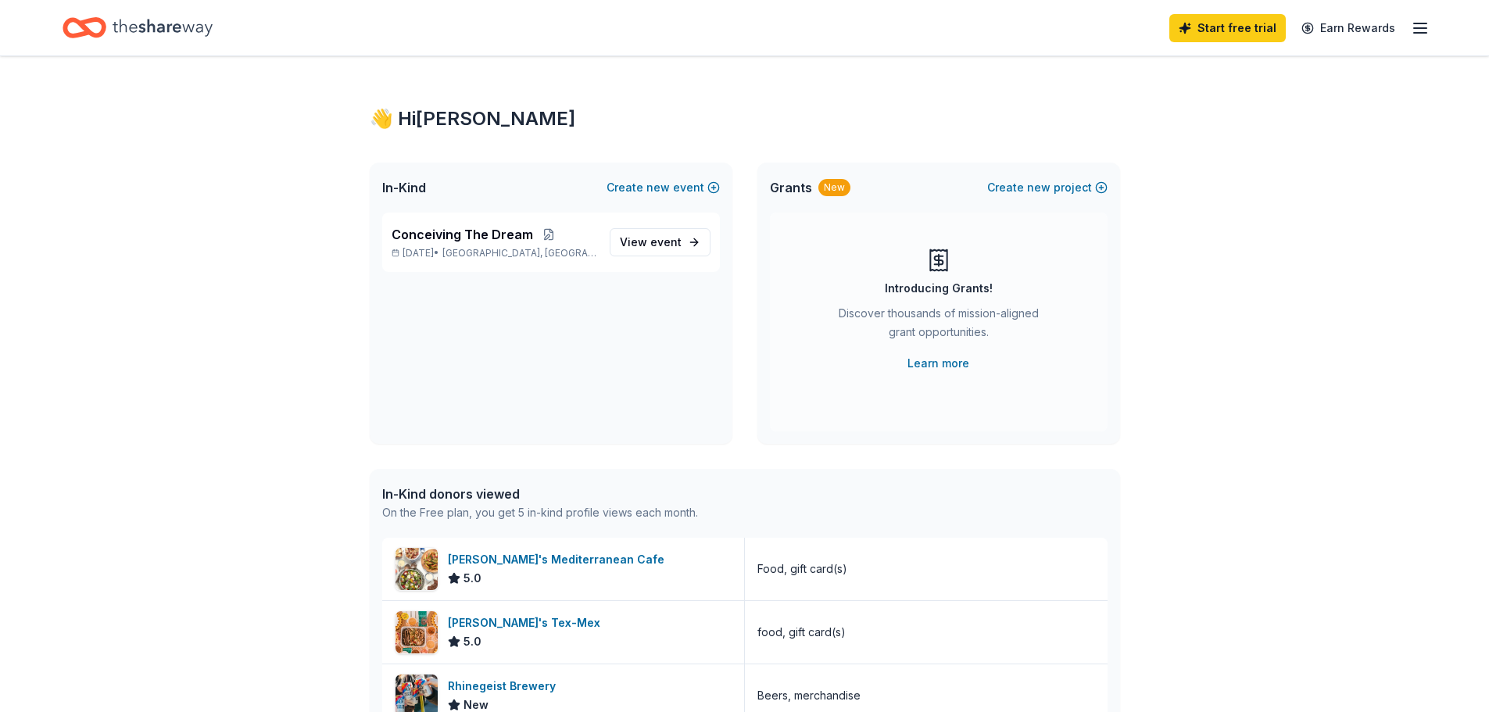
click at [145, 31] on icon "Home" at bounding box center [163, 27] width 100 height 17
click at [470, 259] on p "Nov 01, 2025 • Cincinnati, OH" at bounding box center [495, 253] width 206 height 13
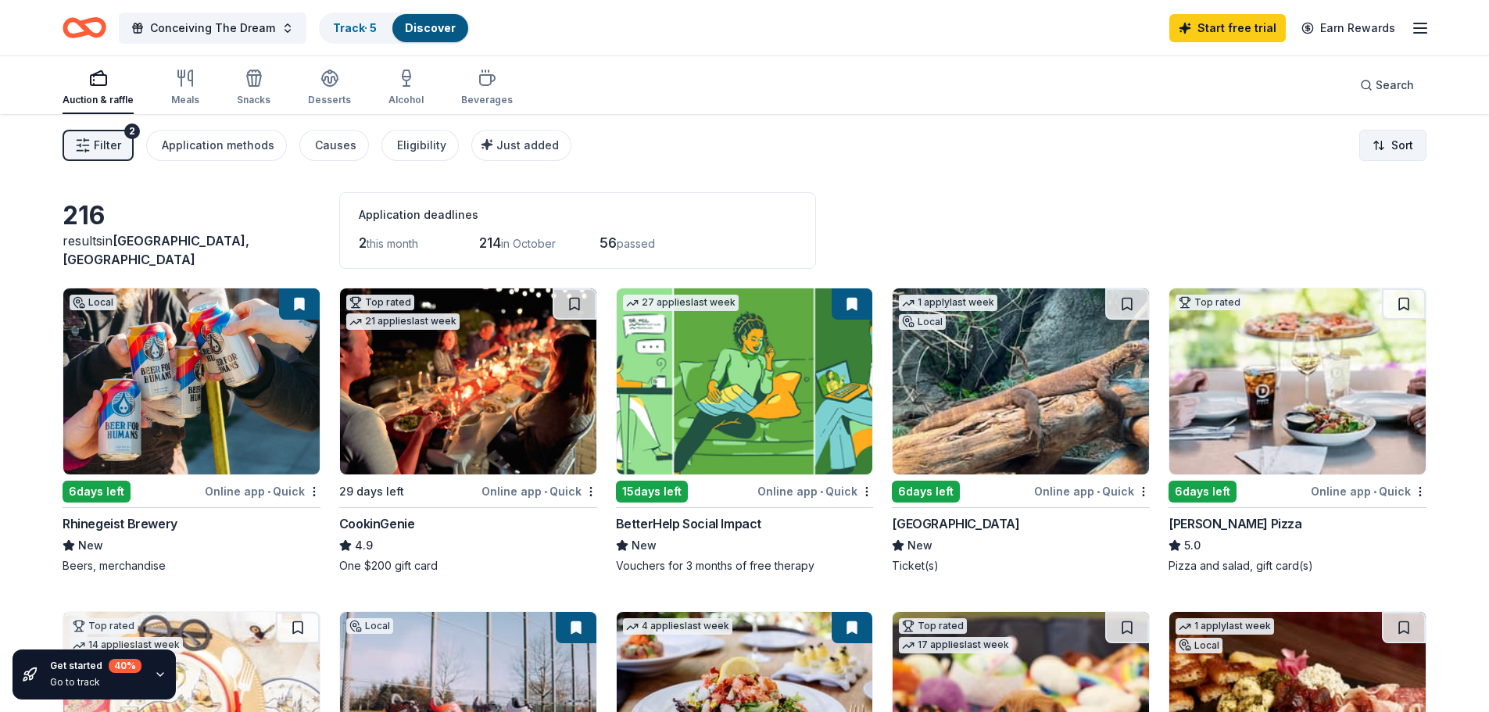
click at [1389, 131] on html "10% Conceiving The Dream Track · 5 Discover Start free trial Earn Rewards Aucti…" at bounding box center [744, 356] width 1489 height 712
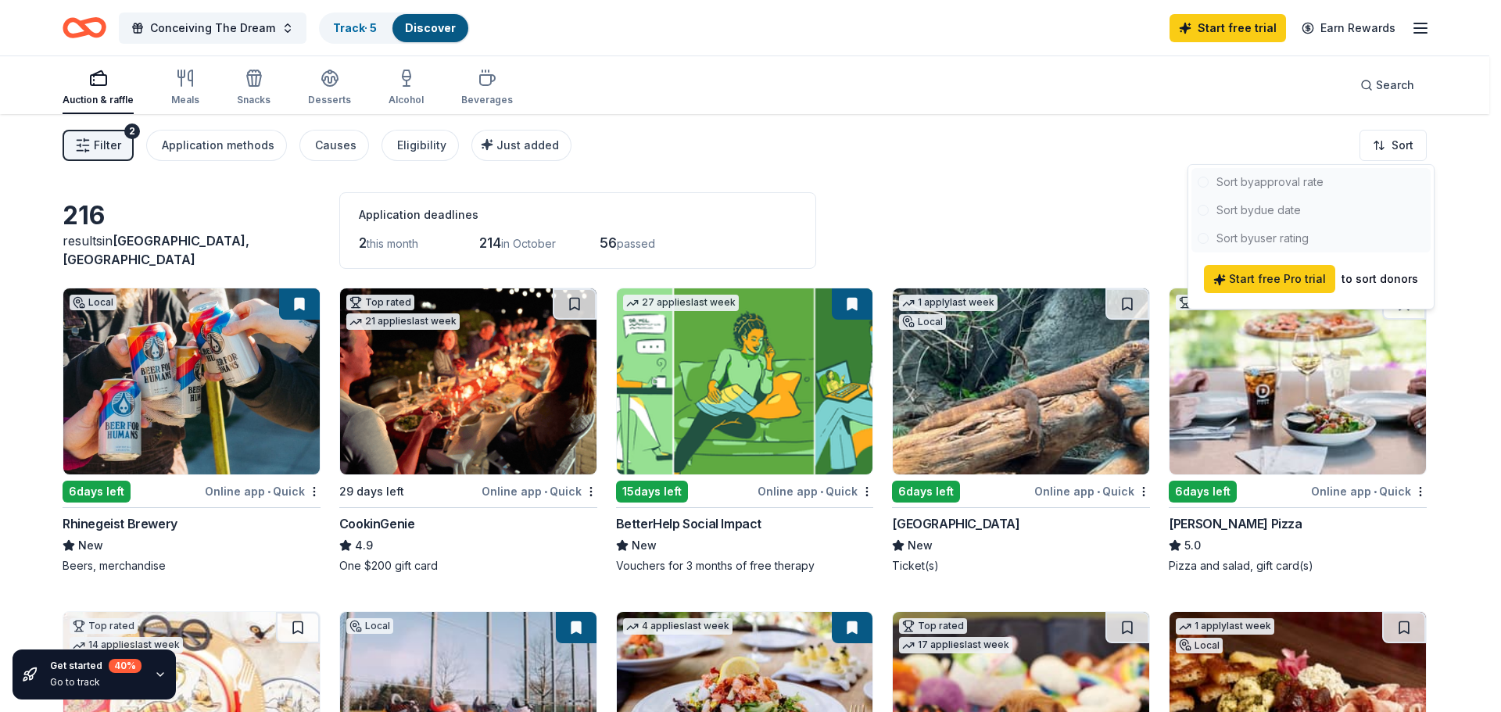
click at [1385, 141] on html "10% Conceiving The Dream Track · 5 Discover Start free trial Earn Rewards Aucti…" at bounding box center [750, 356] width 1501 height 712
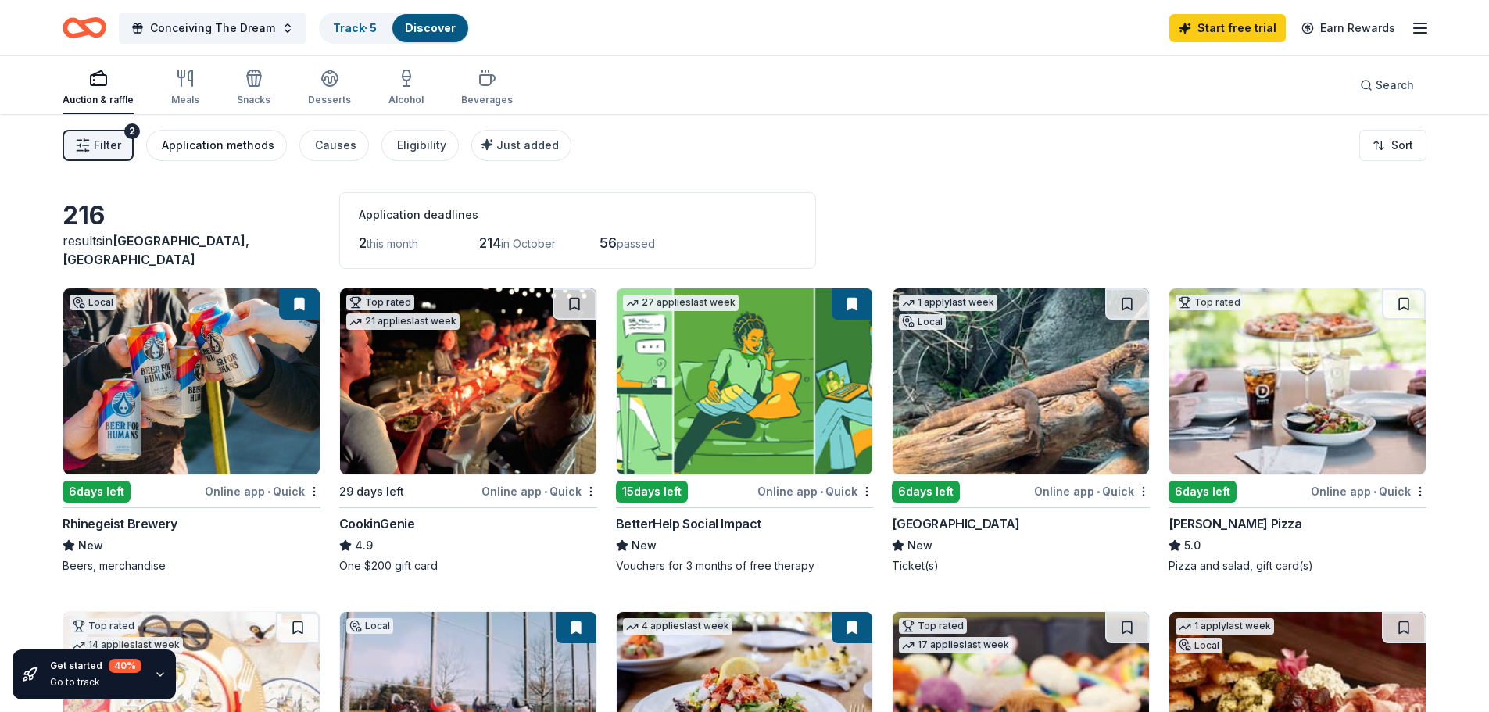
click at [210, 155] on button "Application methods" at bounding box center [216, 145] width 141 height 31
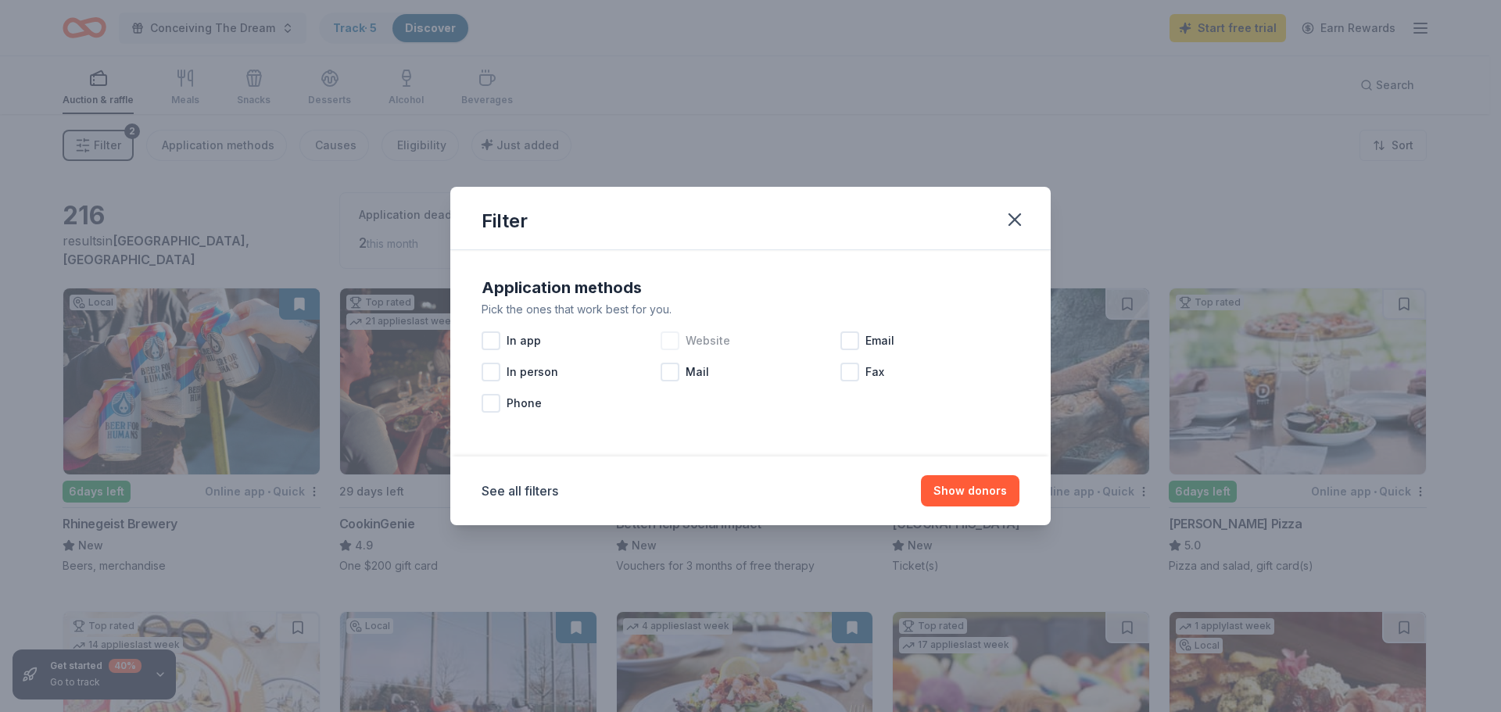
click at [665, 342] on div at bounding box center [670, 340] width 19 height 19
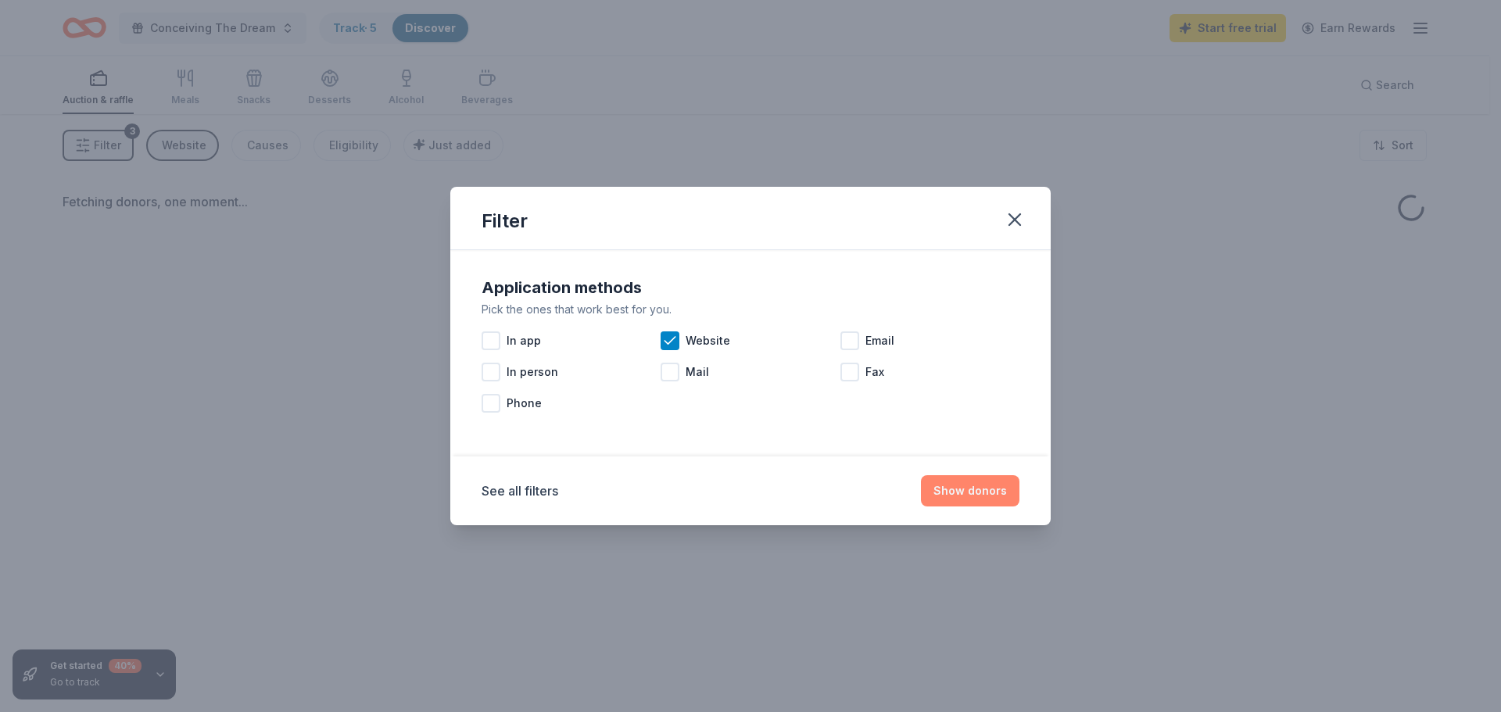
click at [994, 499] on button "Show donors" at bounding box center [970, 490] width 98 height 31
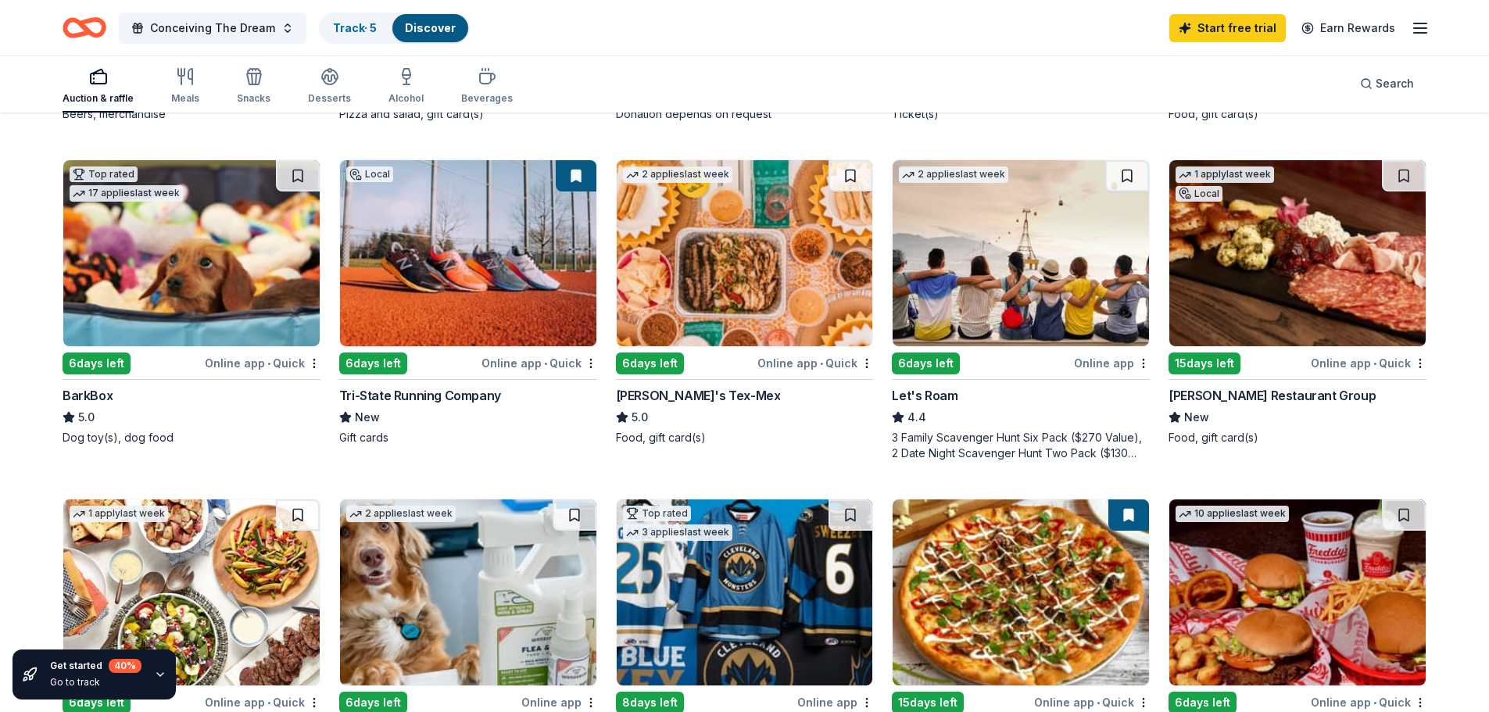
scroll to position [417, 0]
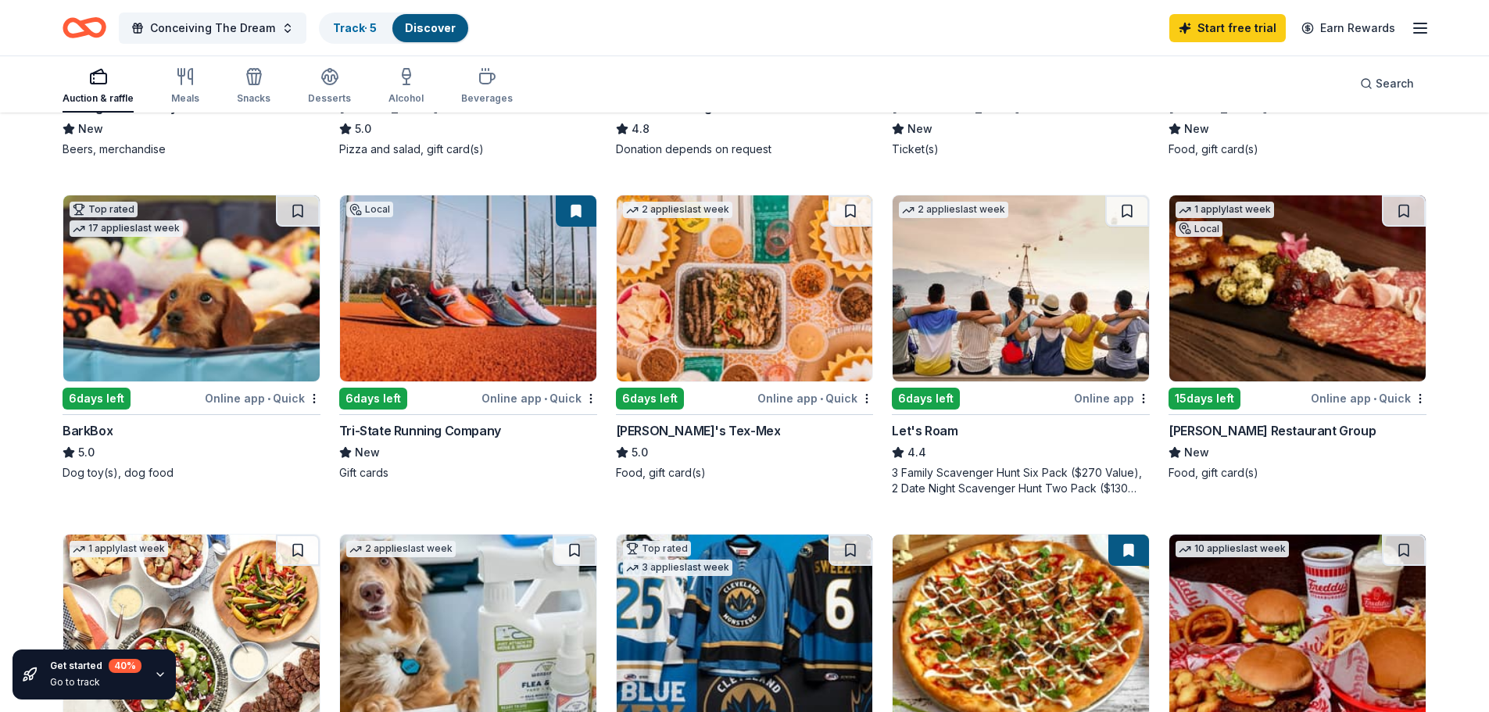
click at [502, 318] on img at bounding box center [468, 288] width 256 height 186
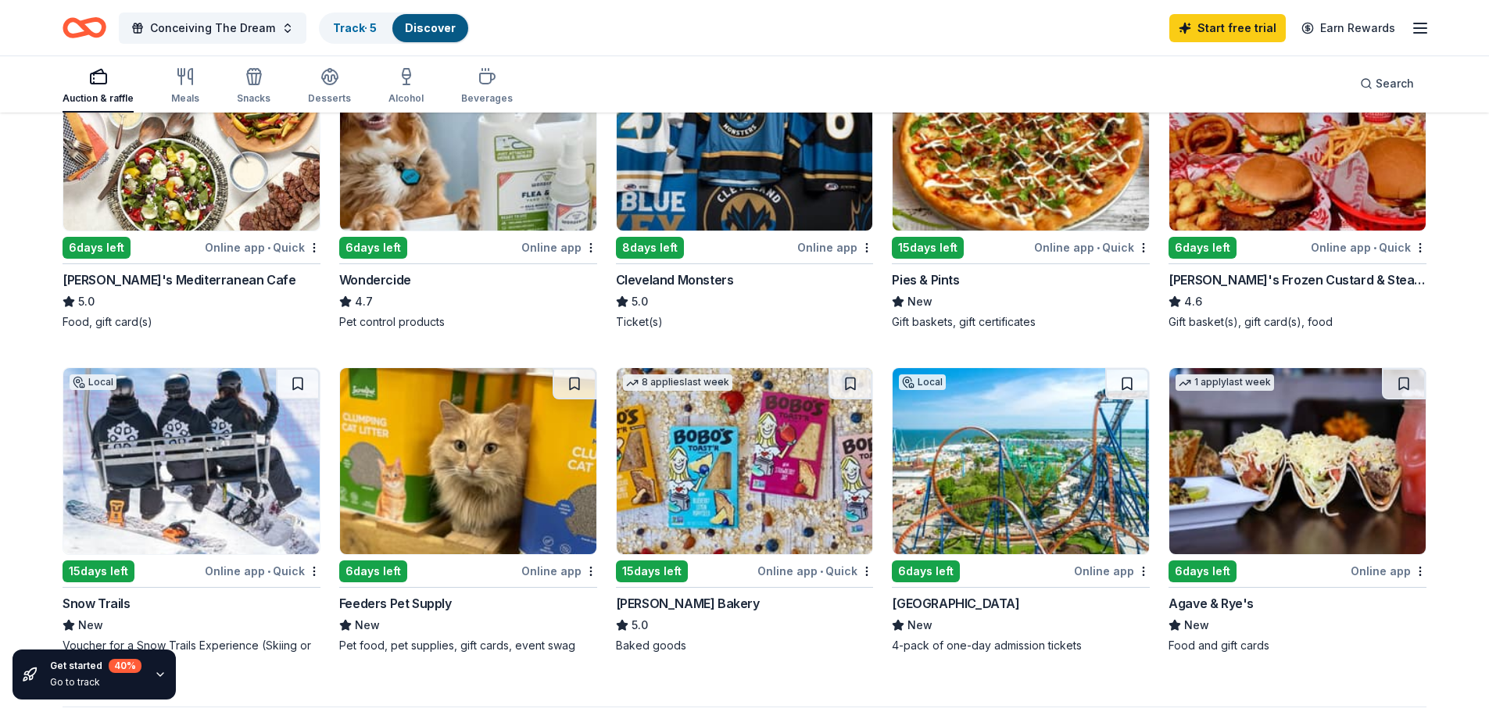
scroll to position [938, 0]
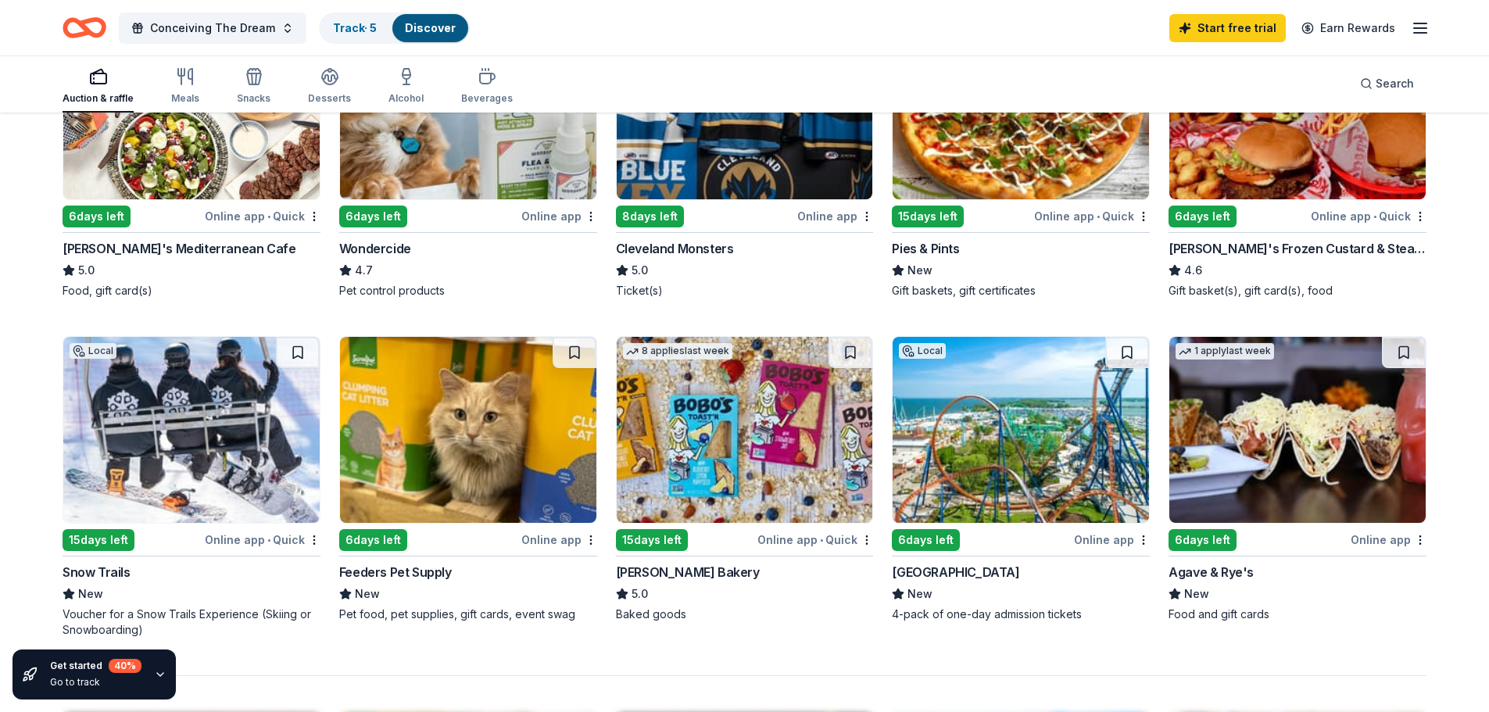
click at [1123, 216] on div "Online app • Quick" at bounding box center [1092, 216] width 116 height 20
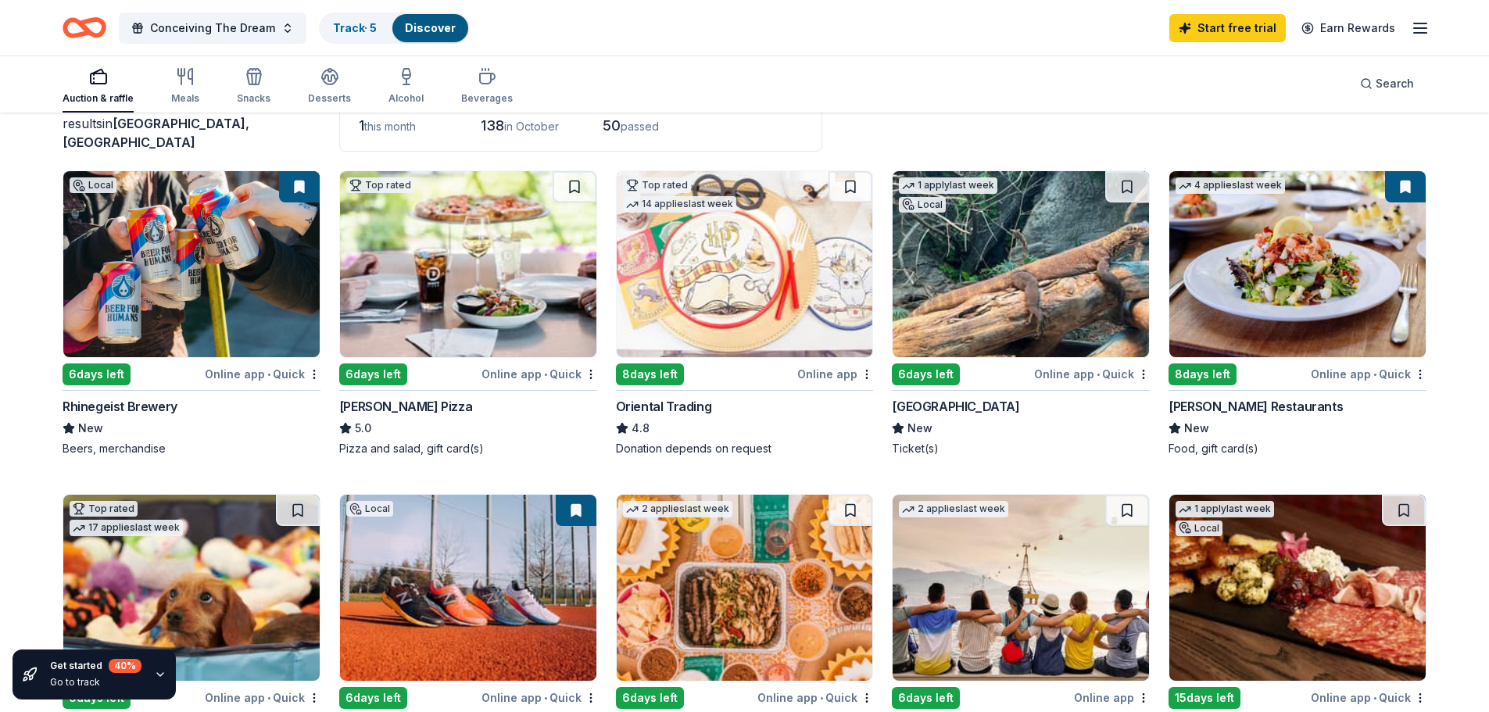
scroll to position [0, 0]
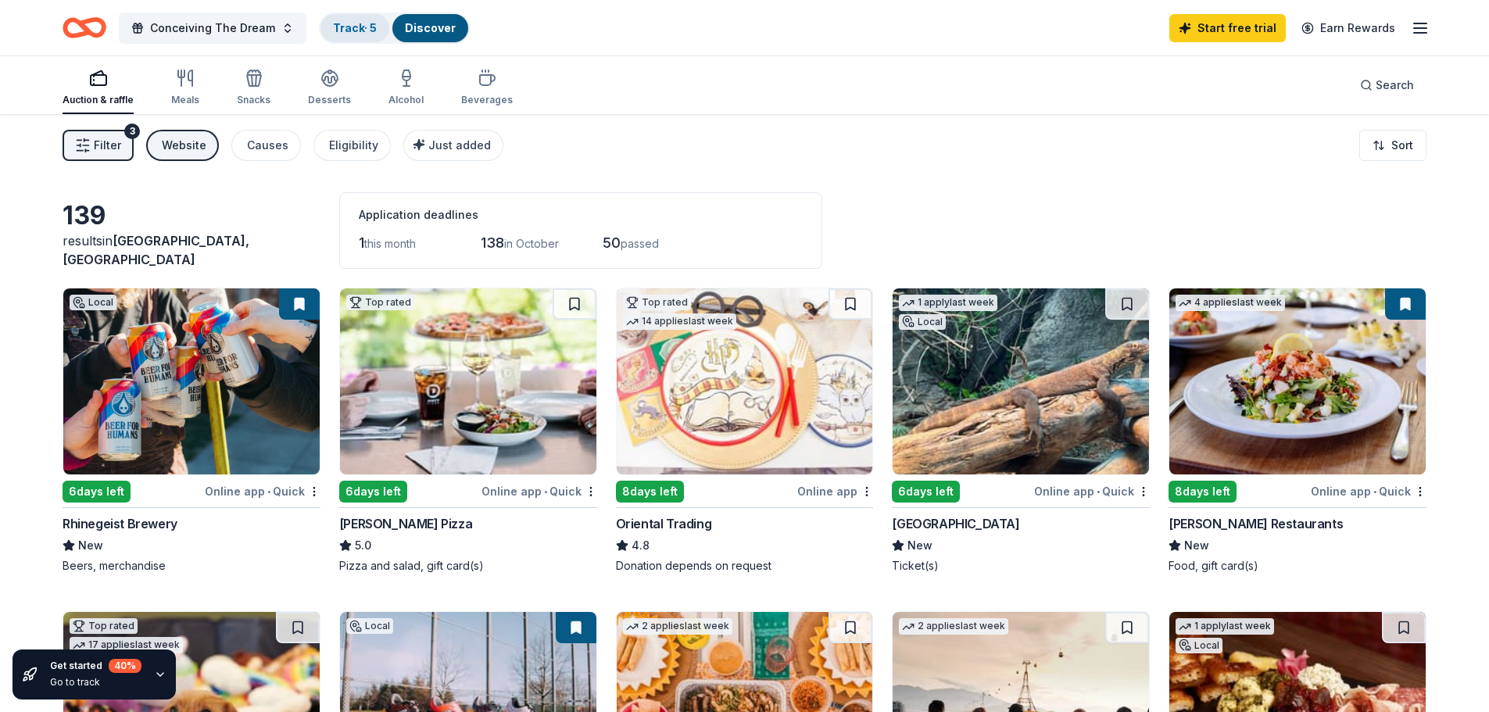
click at [366, 27] on link "Track · 5" at bounding box center [355, 27] width 44 height 13
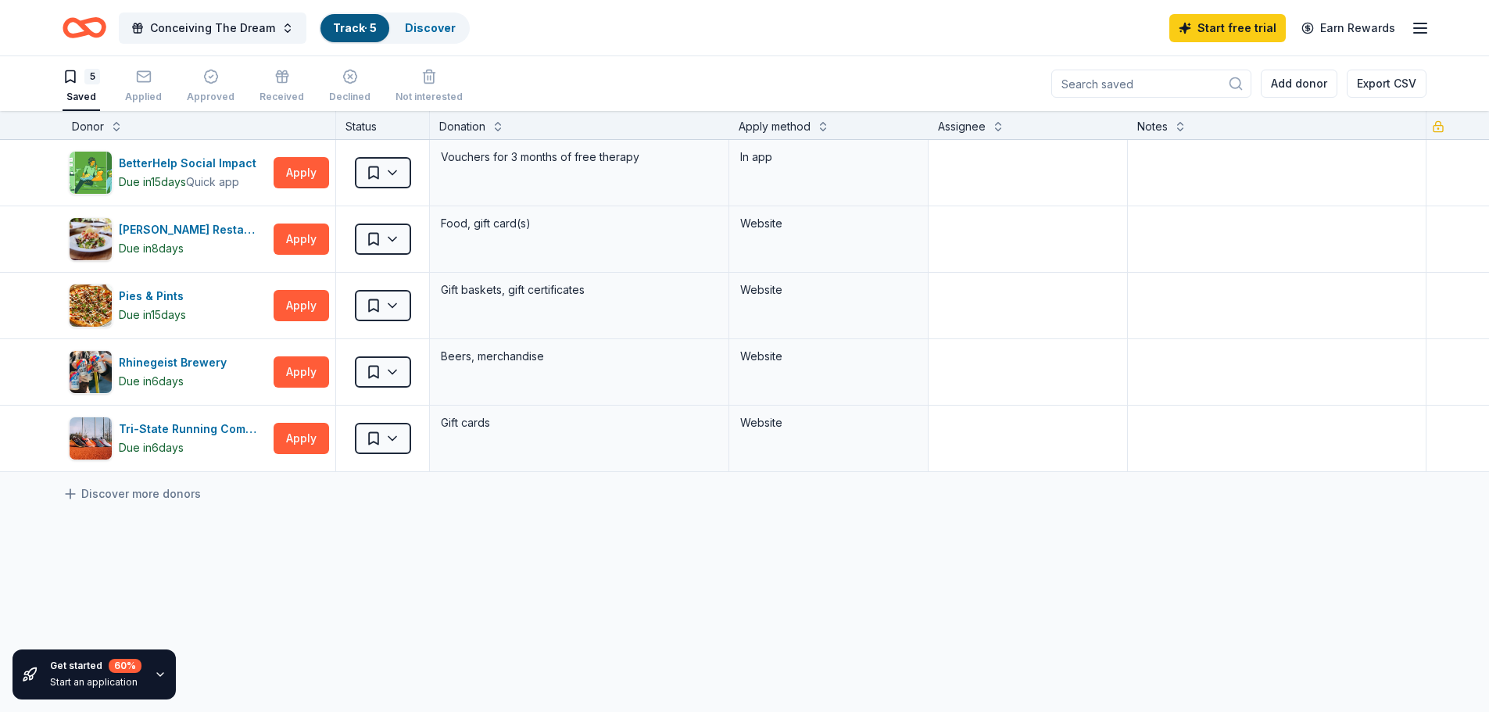
click at [90, 36] on icon "Home" at bounding box center [85, 27] width 44 height 37
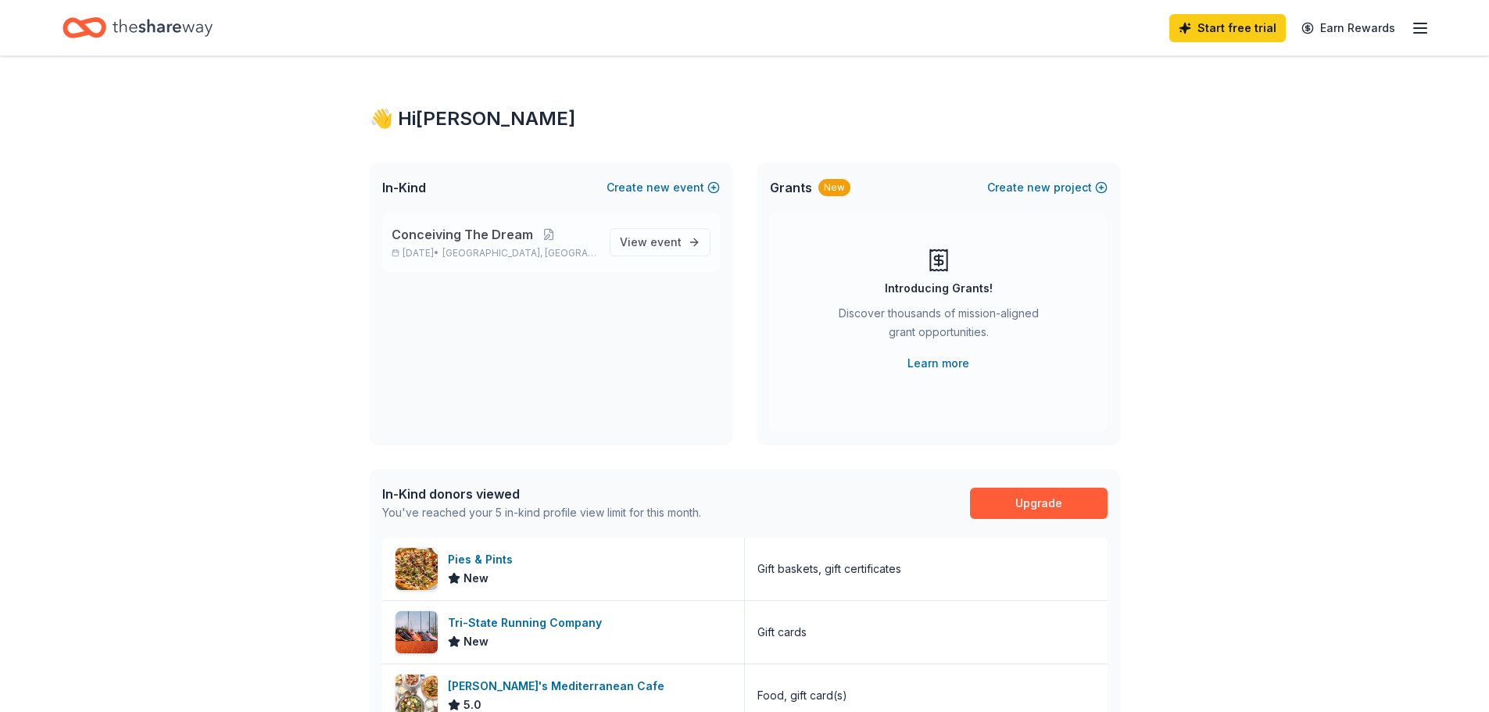
click at [464, 242] on span "Conceiving The Dream" at bounding box center [462, 234] width 141 height 19
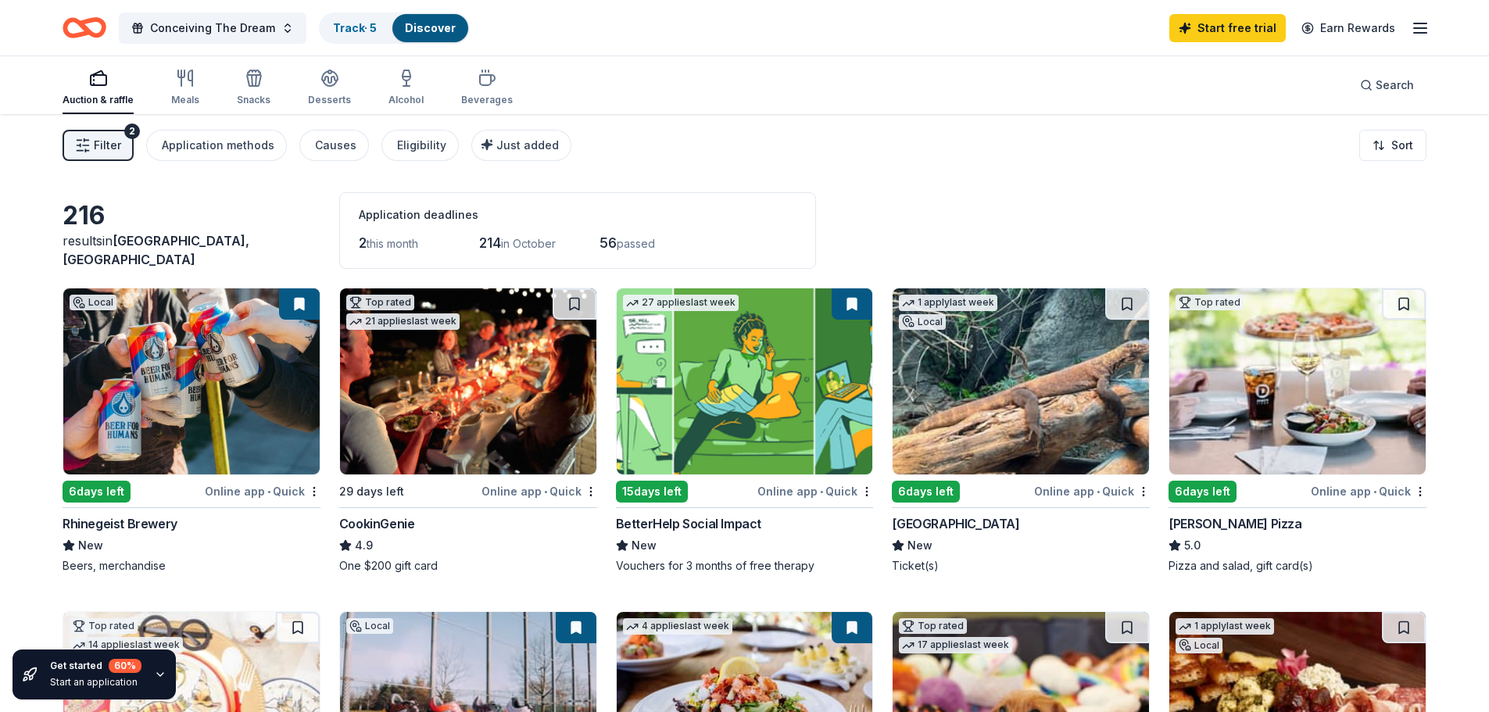
click at [91, 153] on button "Filter 2" at bounding box center [98, 145] width 71 height 31
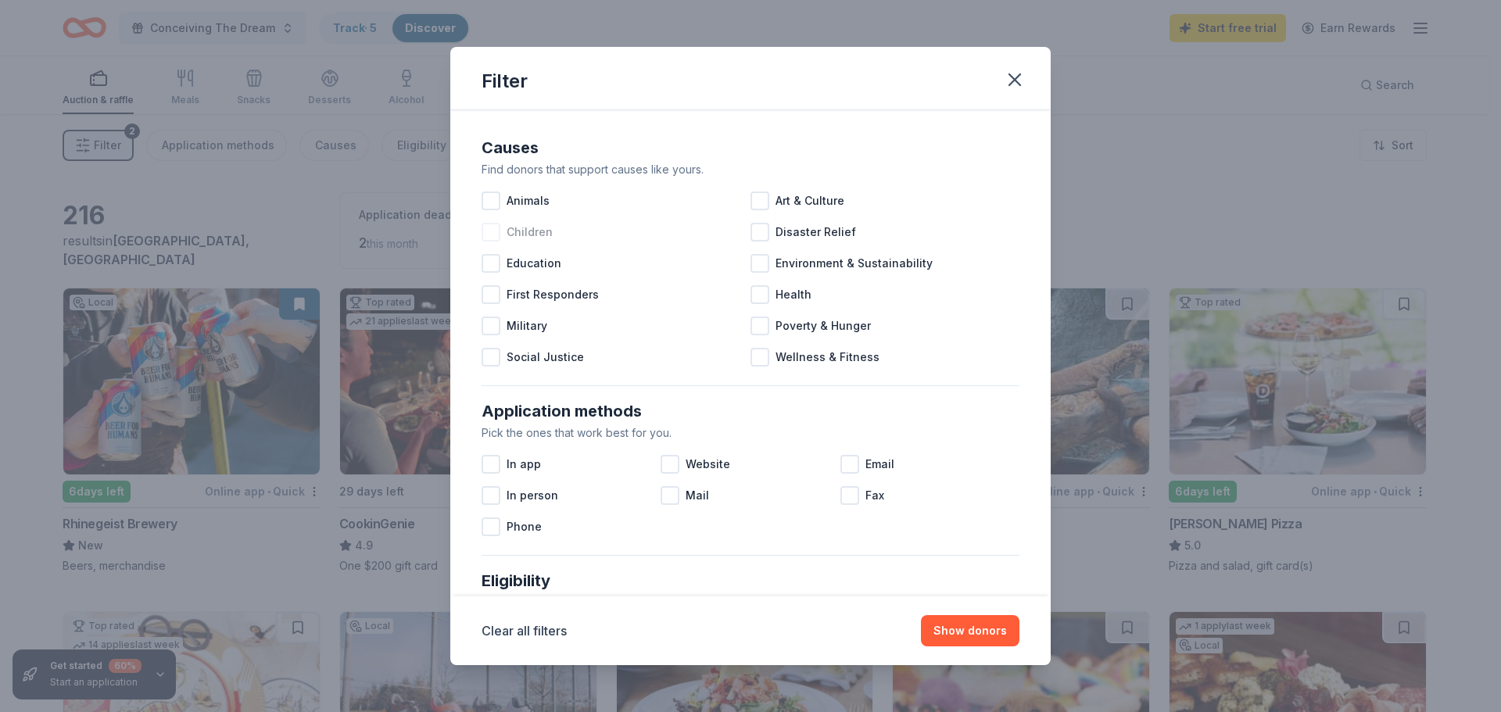
click at [490, 233] on div at bounding box center [491, 232] width 19 height 19
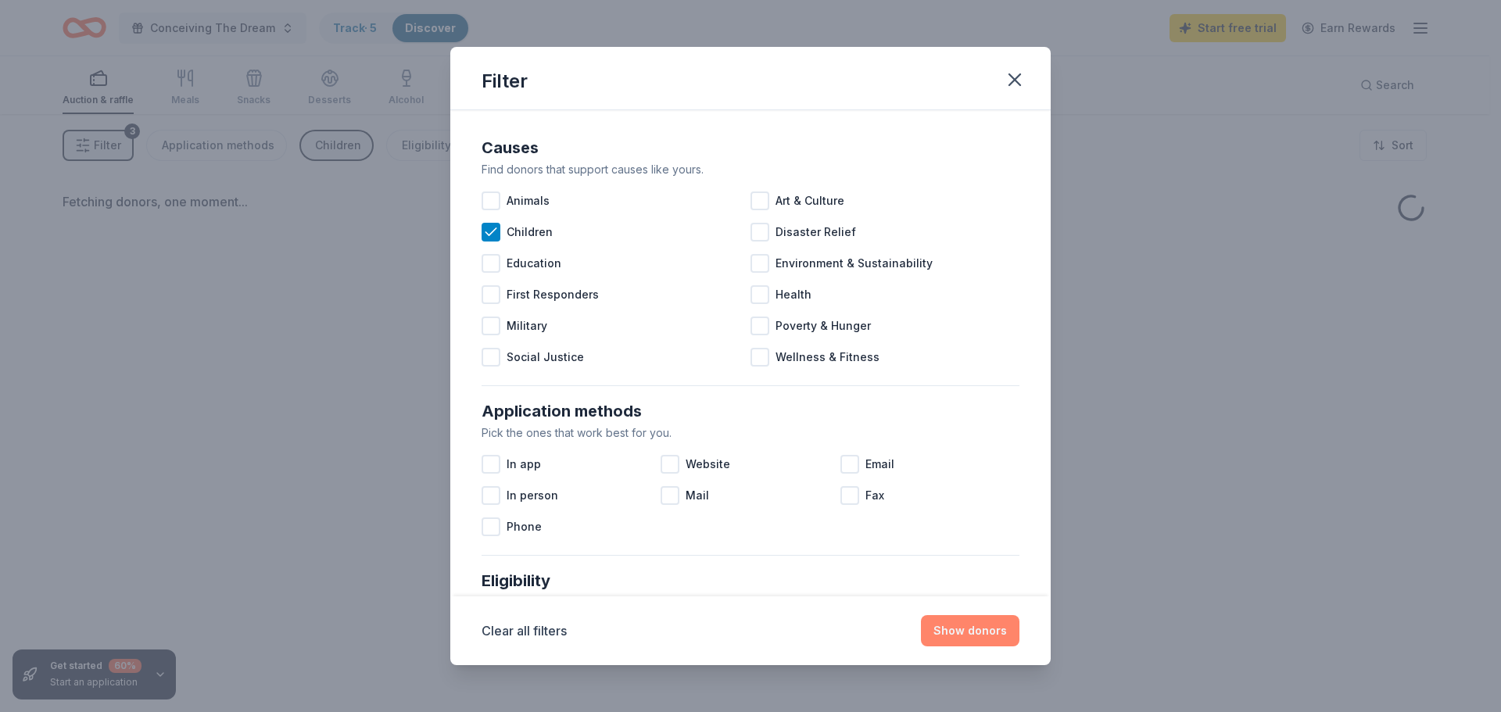
click at [950, 620] on button "Show donors" at bounding box center [970, 630] width 98 height 31
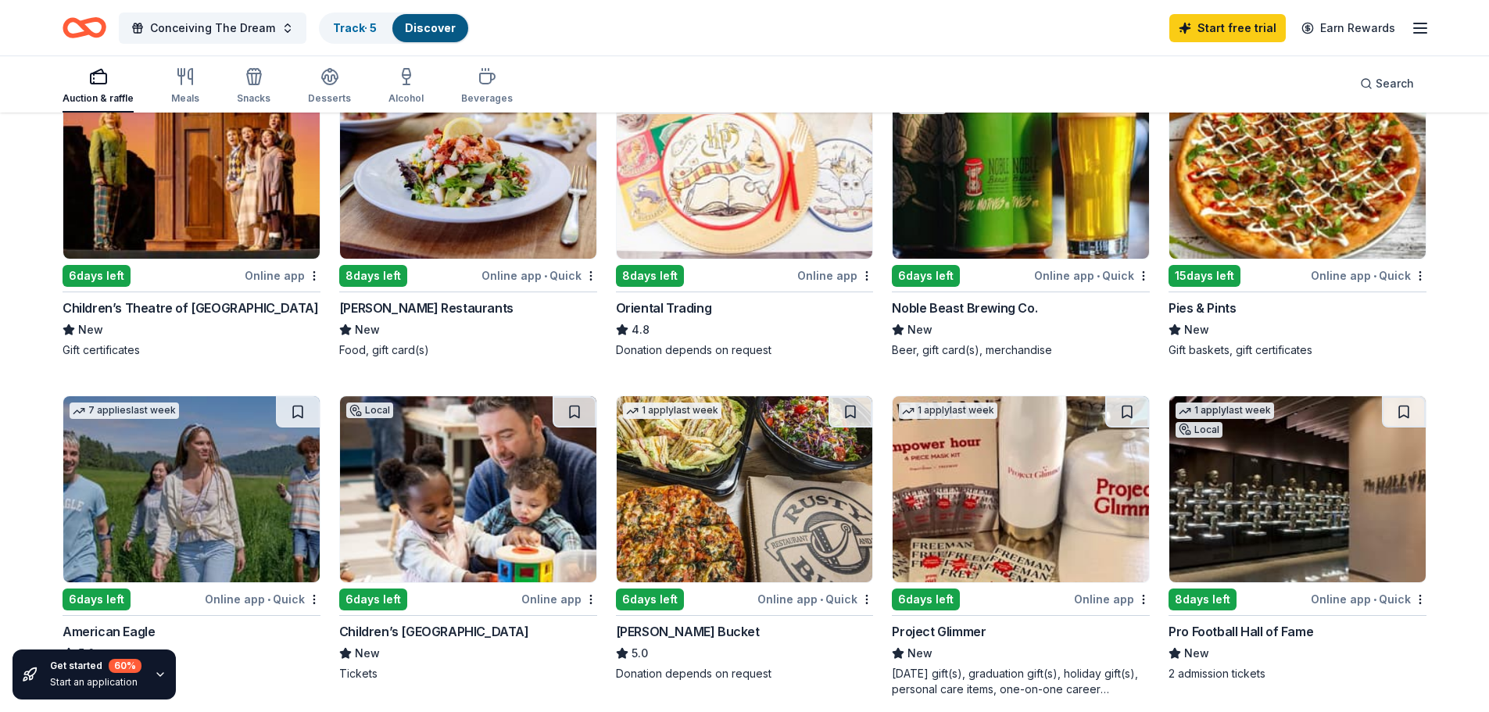
scroll to position [417, 0]
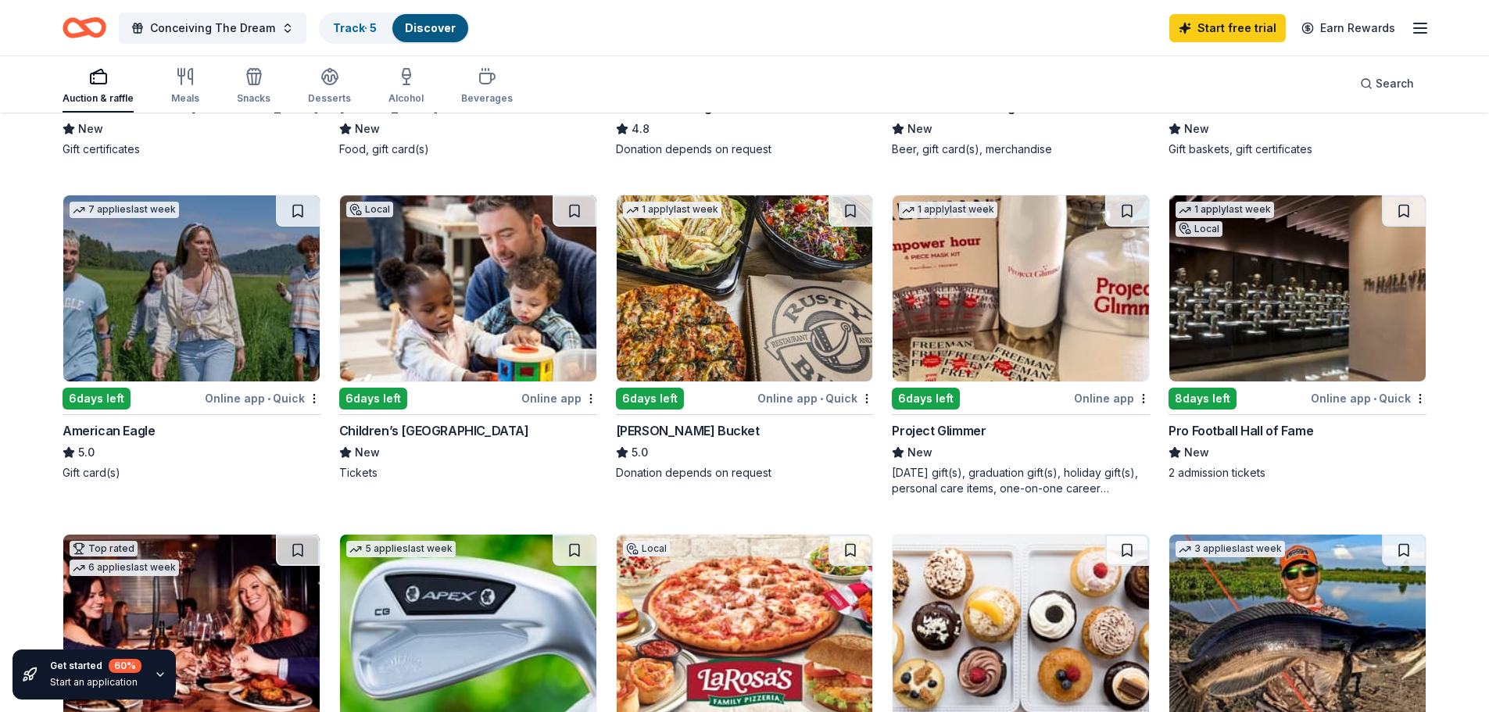
click at [263, 405] on div "Online app • Quick" at bounding box center [263, 399] width 116 height 20
click at [212, 320] on img at bounding box center [191, 288] width 256 height 186
click at [340, 31] on link "Track · 5" at bounding box center [355, 27] width 44 height 13
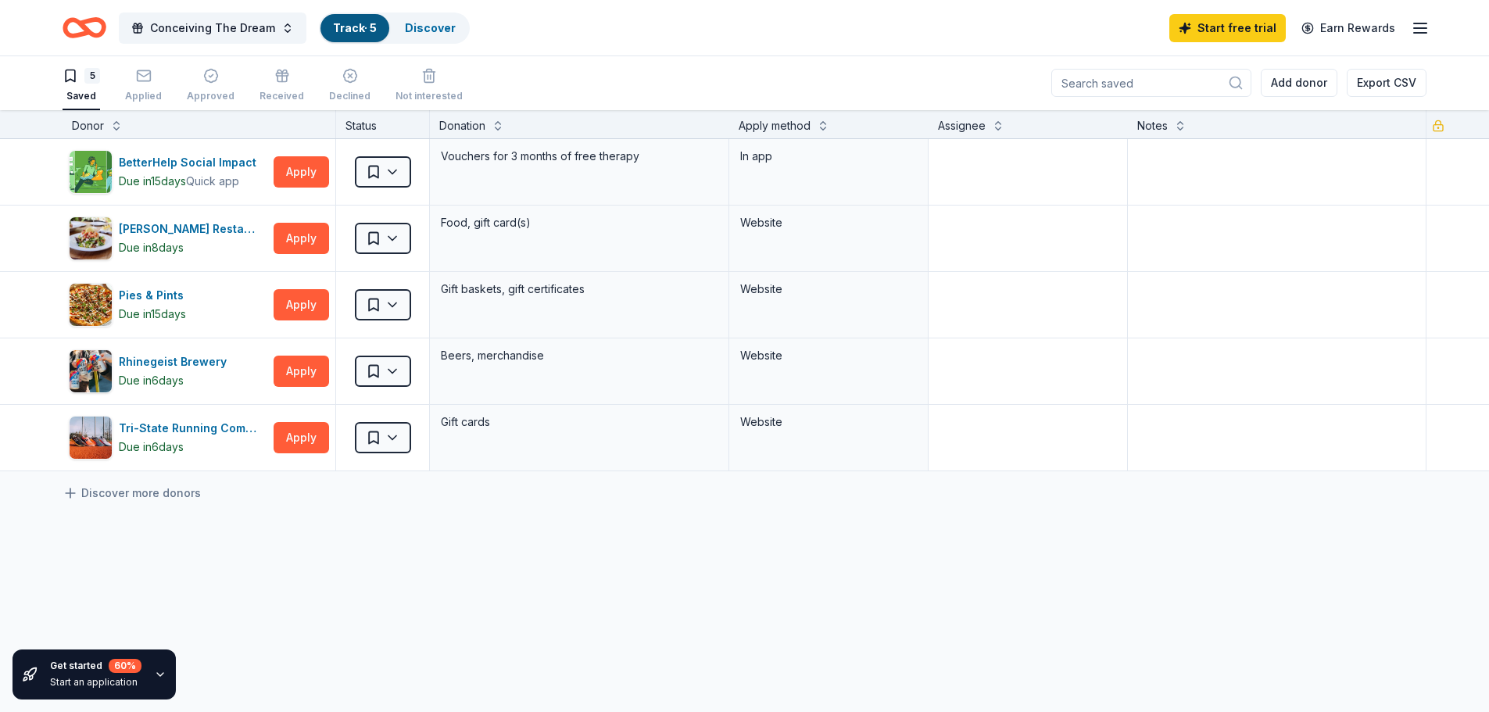
click at [84, 74] on div "5" at bounding box center [82, 76] width 38 height 16
click at [134, 86] on div "Applied" at bounding box center [143, 86] width 37 height 34
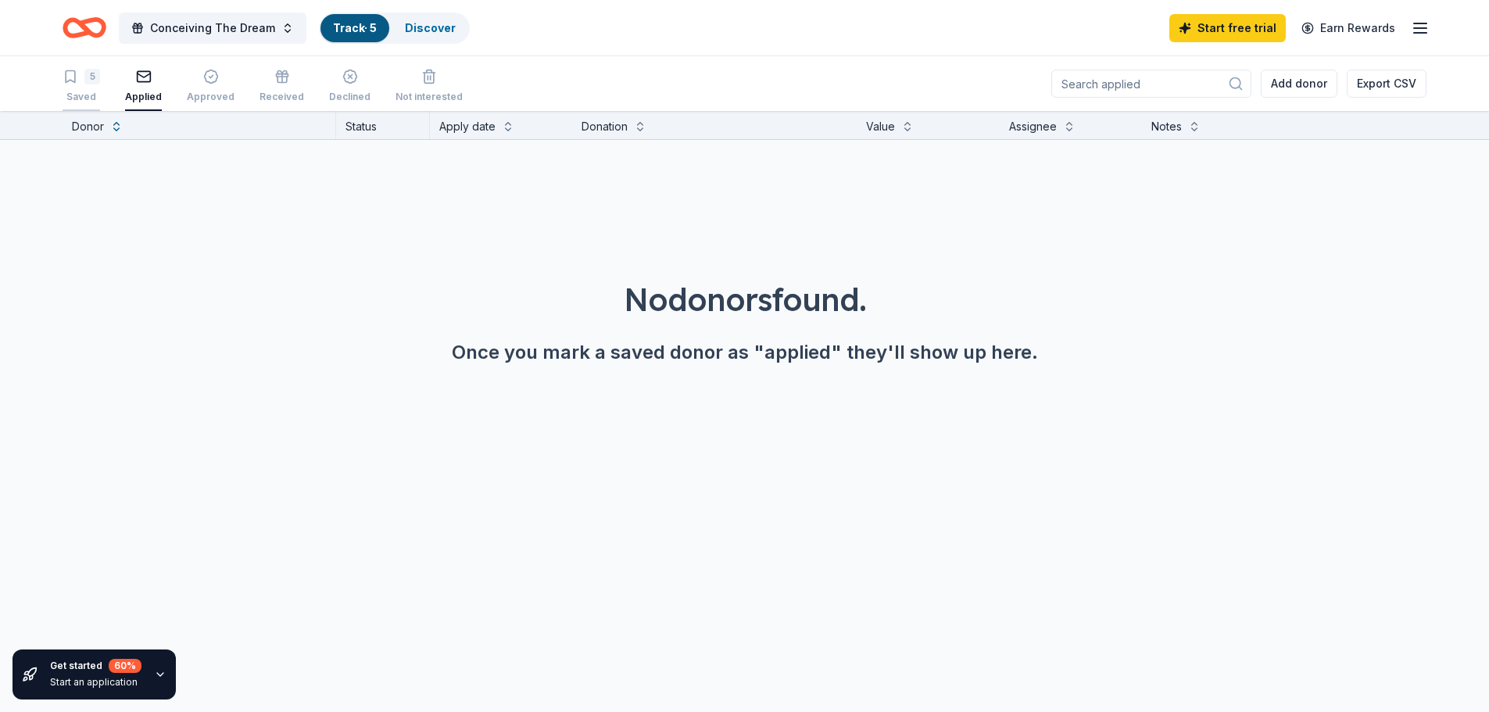
click at [77, 92] on div "Saved" at bounding box center [82, 97] width 38 height 13
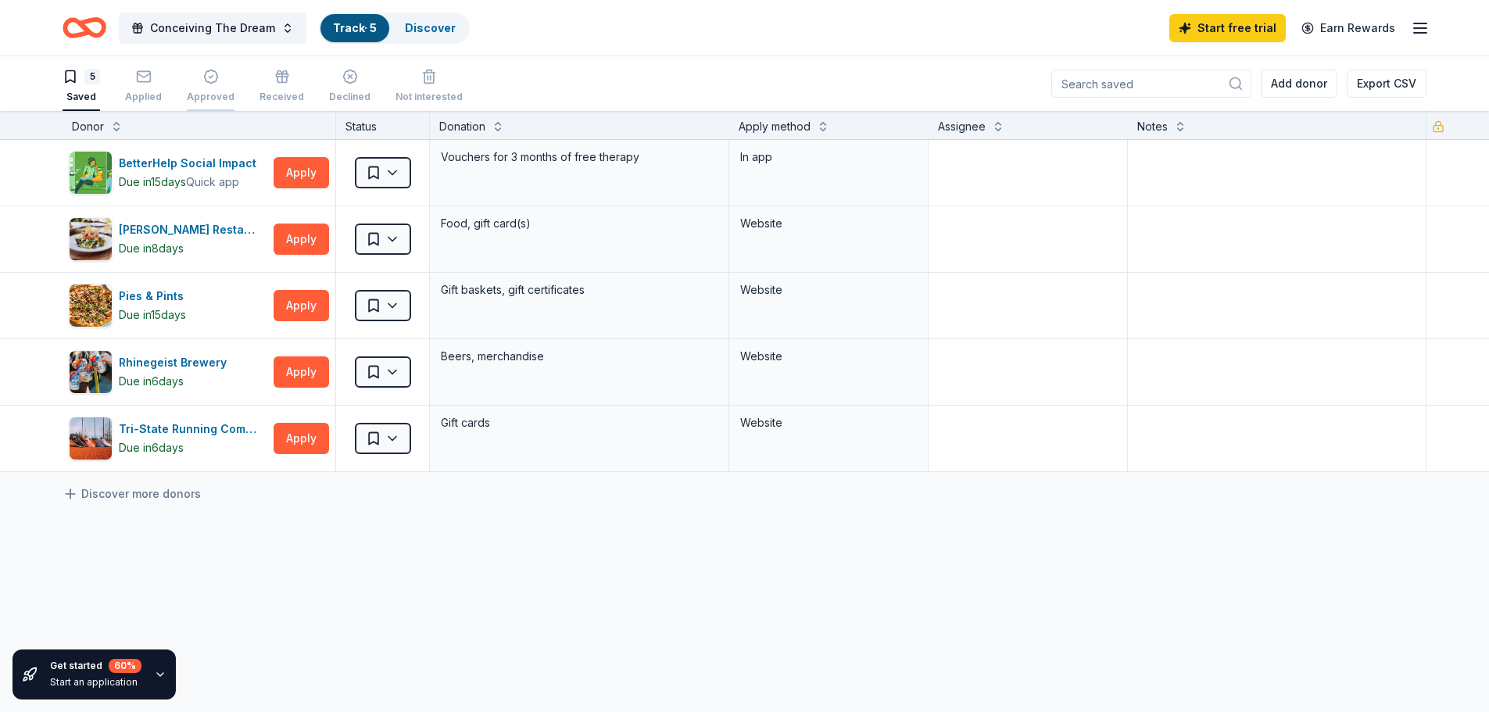
click at [220, 81] on div "button" at bounding box center [211, 77] width 48 height 16
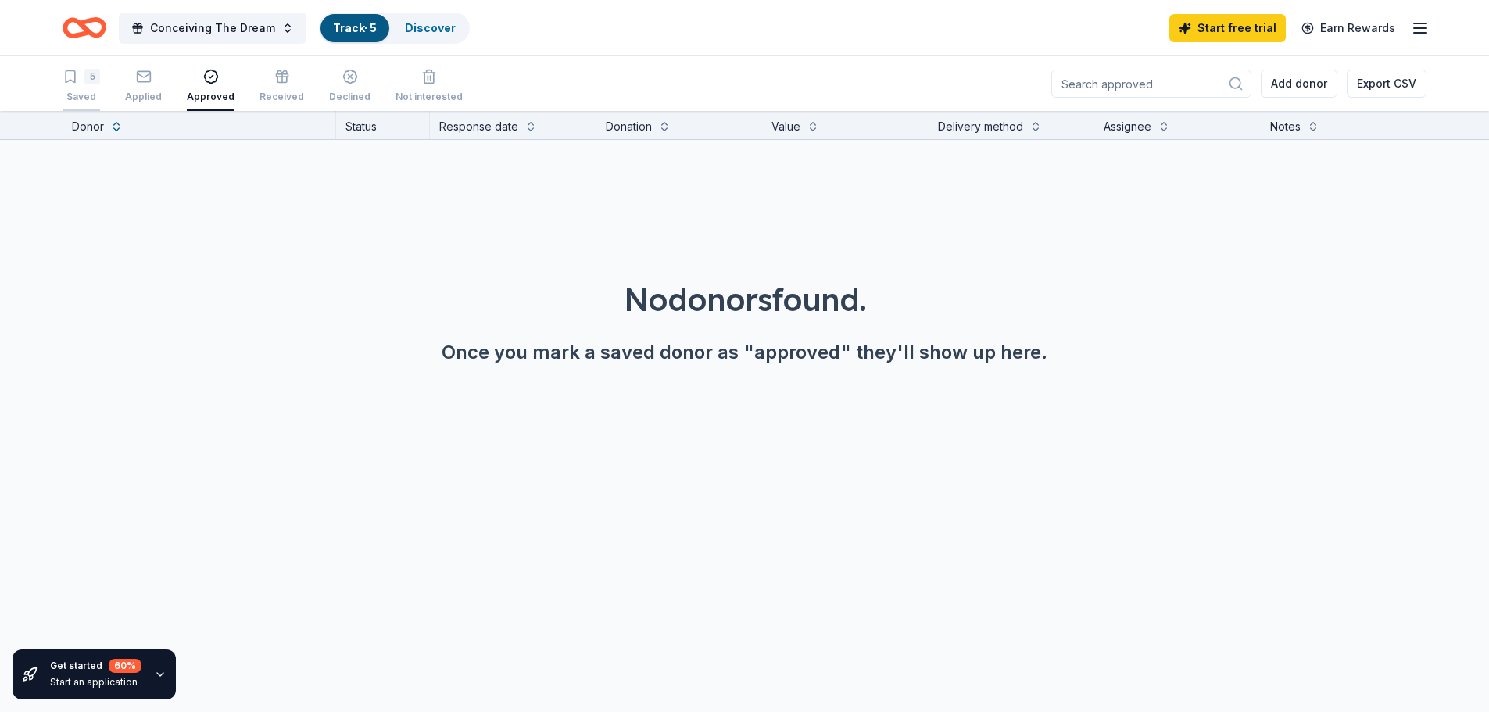
click at [79, 82] on div "5" at bounding box center [82, 77] width 38 height 16
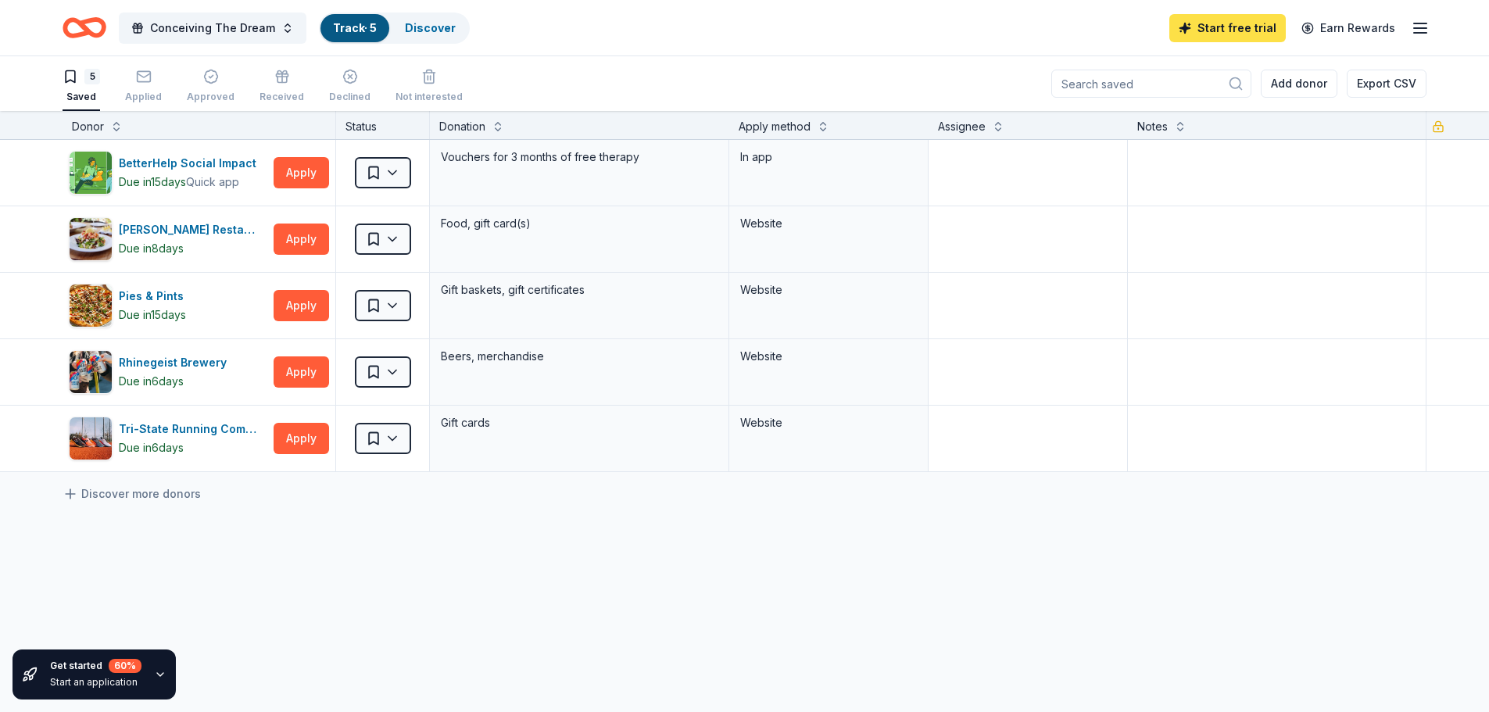
click at [1245, 22] on link "Start free trial" at bounding box center [1227, 28] width 116 height 28
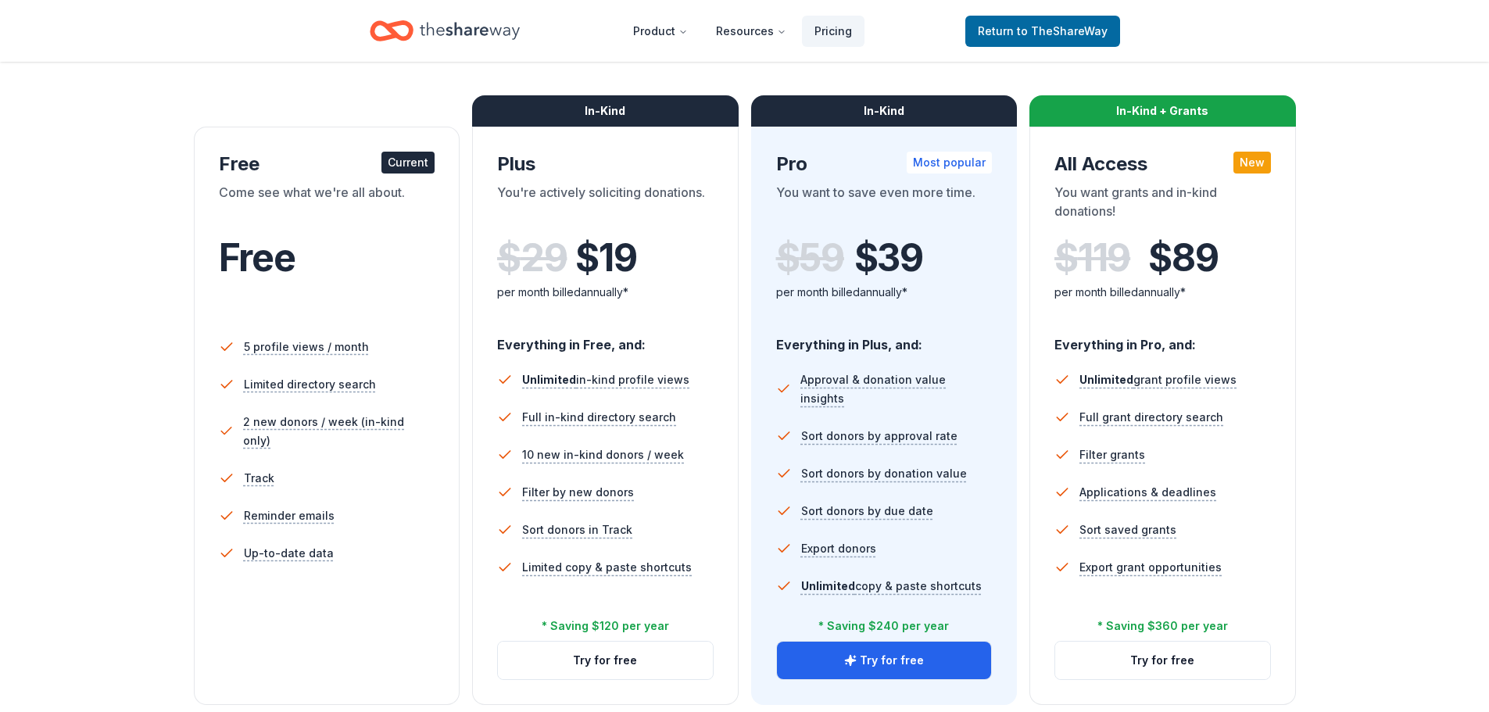
scroll to position [313, 0]
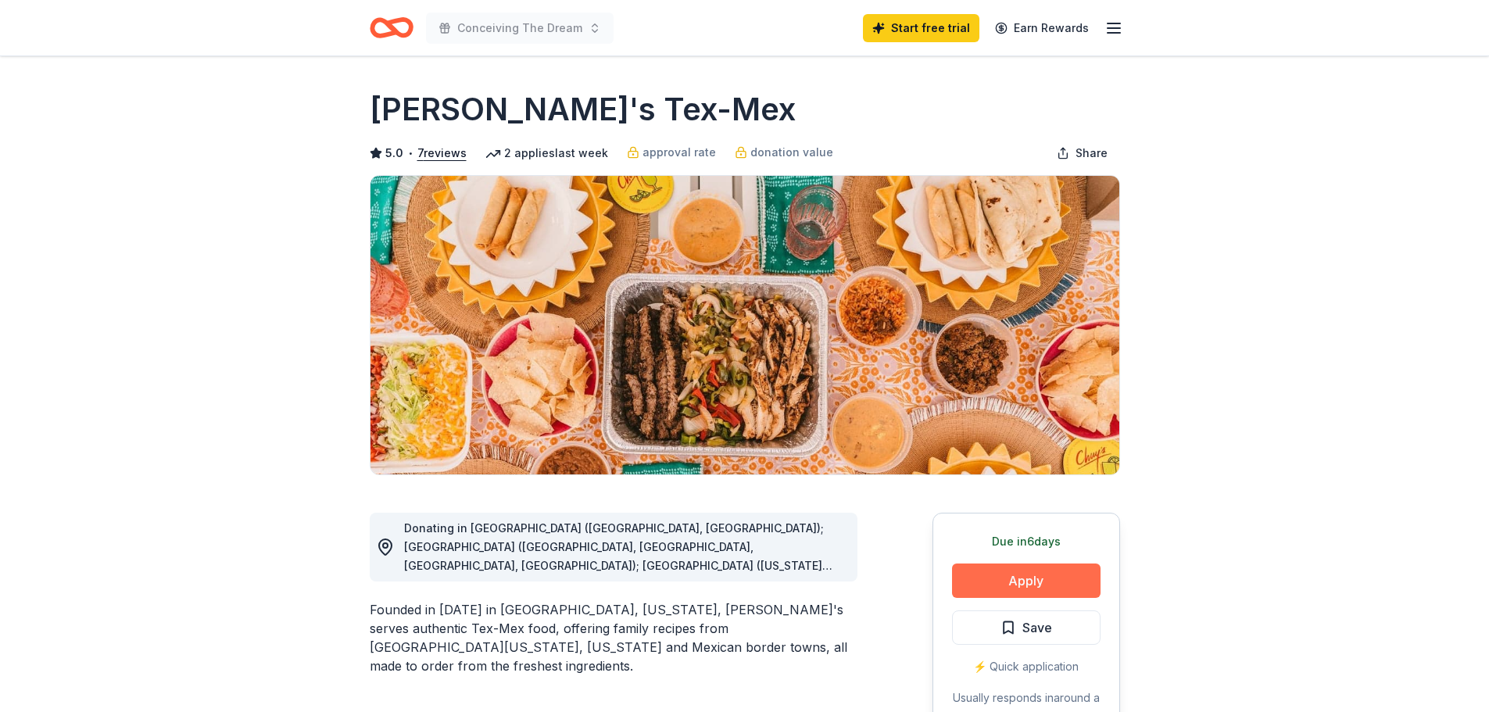
click at [1024, 576] on button "Apply" at bounding box center [1026, 581] width 149 height 34
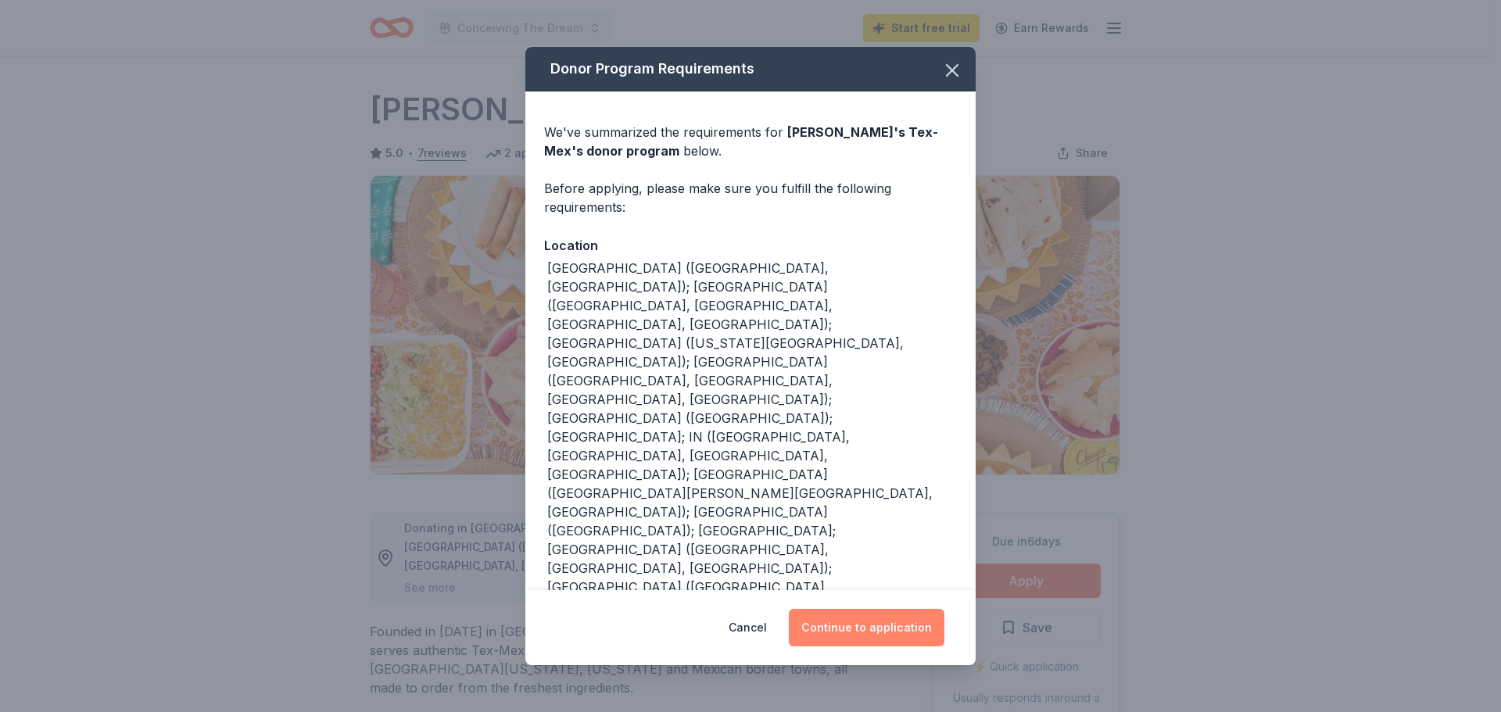
click at [850, 609] on button "Continue to application" at bounding box center [867, 628] width 156 height 38
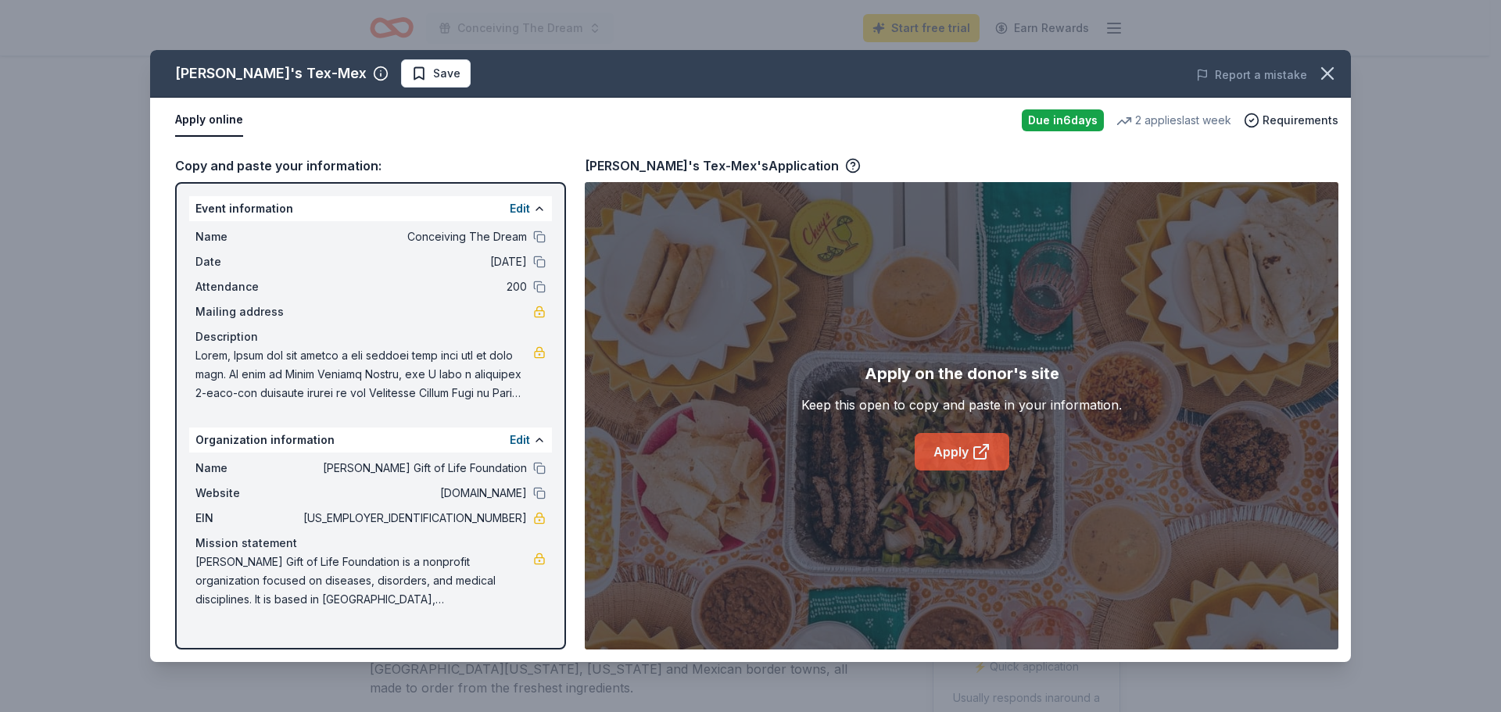
click at [947, 456] on link "Apply" at bounding box center [962, 452] width 95 height 38
click at [1322, 72] on icon "button" at bounding box center [1327, 74] width 22 height 22
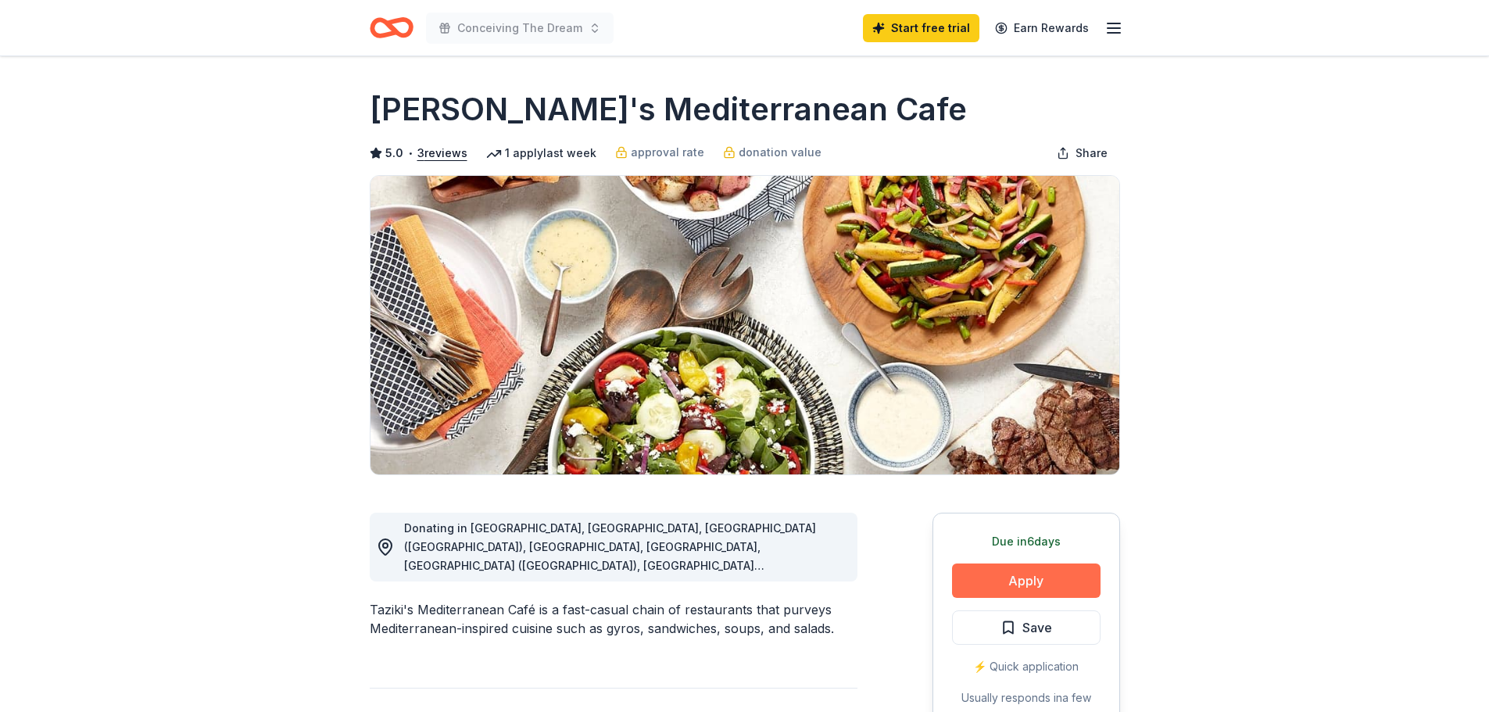
click at [1043, 582] on button "Apply" at bounding box center [1026, 581] width 149 height 34
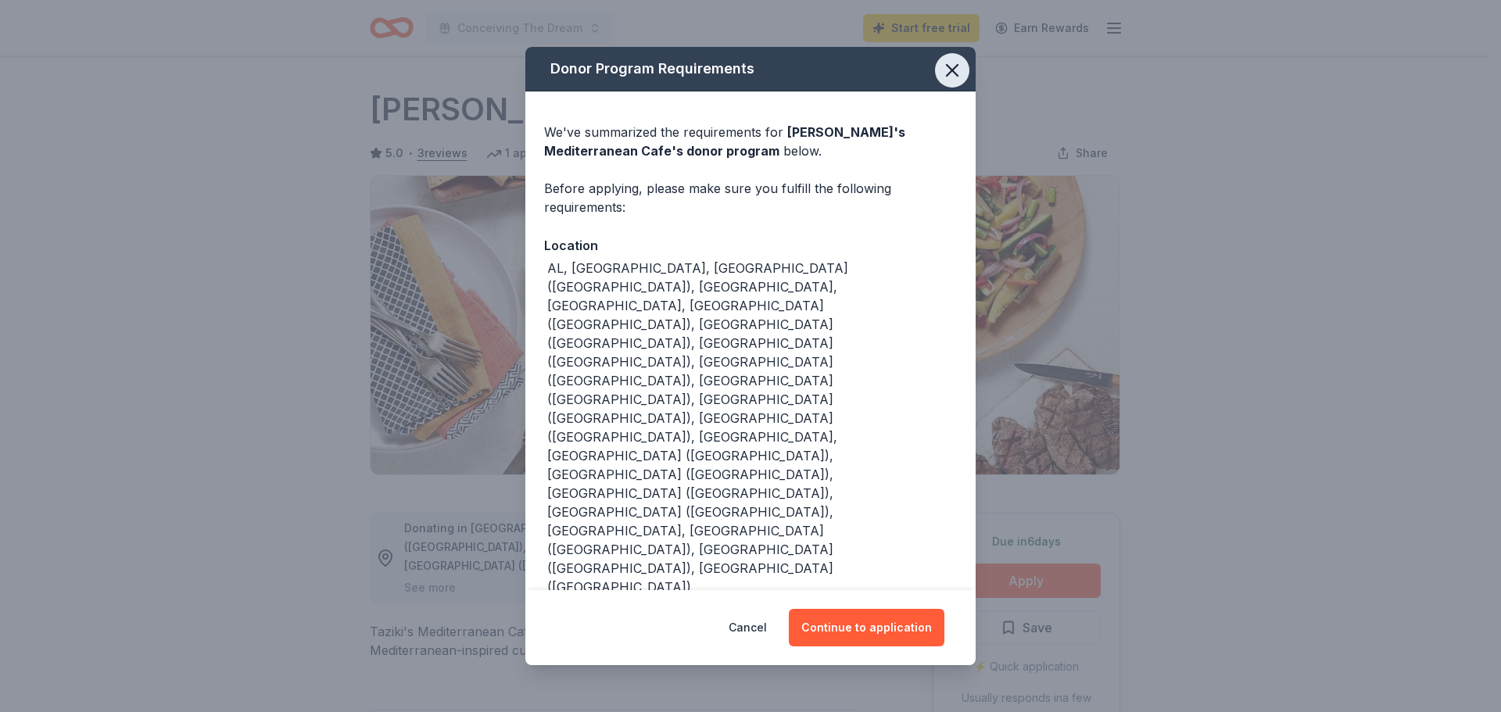
click at [962, 81] on icon "button" at bounding box center [952, 70] width 22 height 22
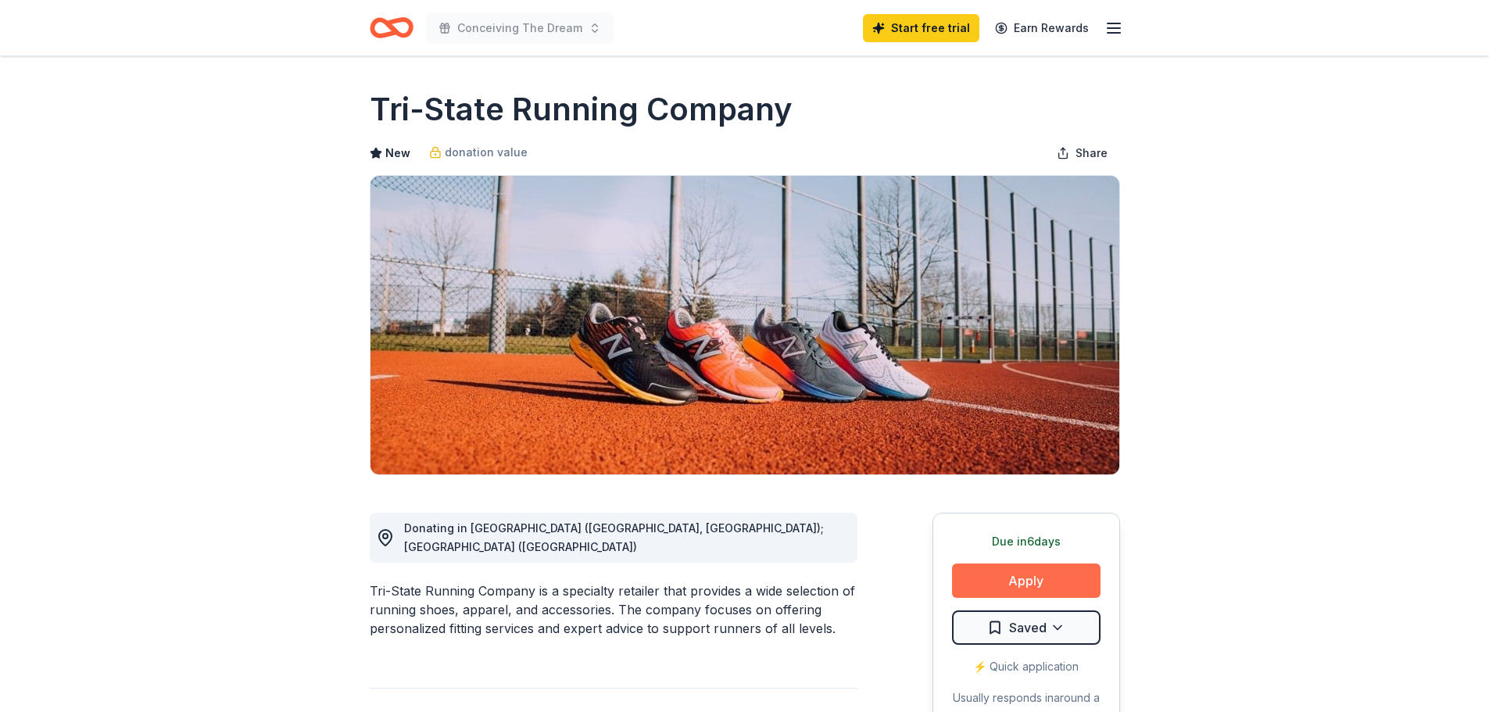
click at [958, 575] on button "Apply" at bounding box center [1026, 581] width 149 height 34
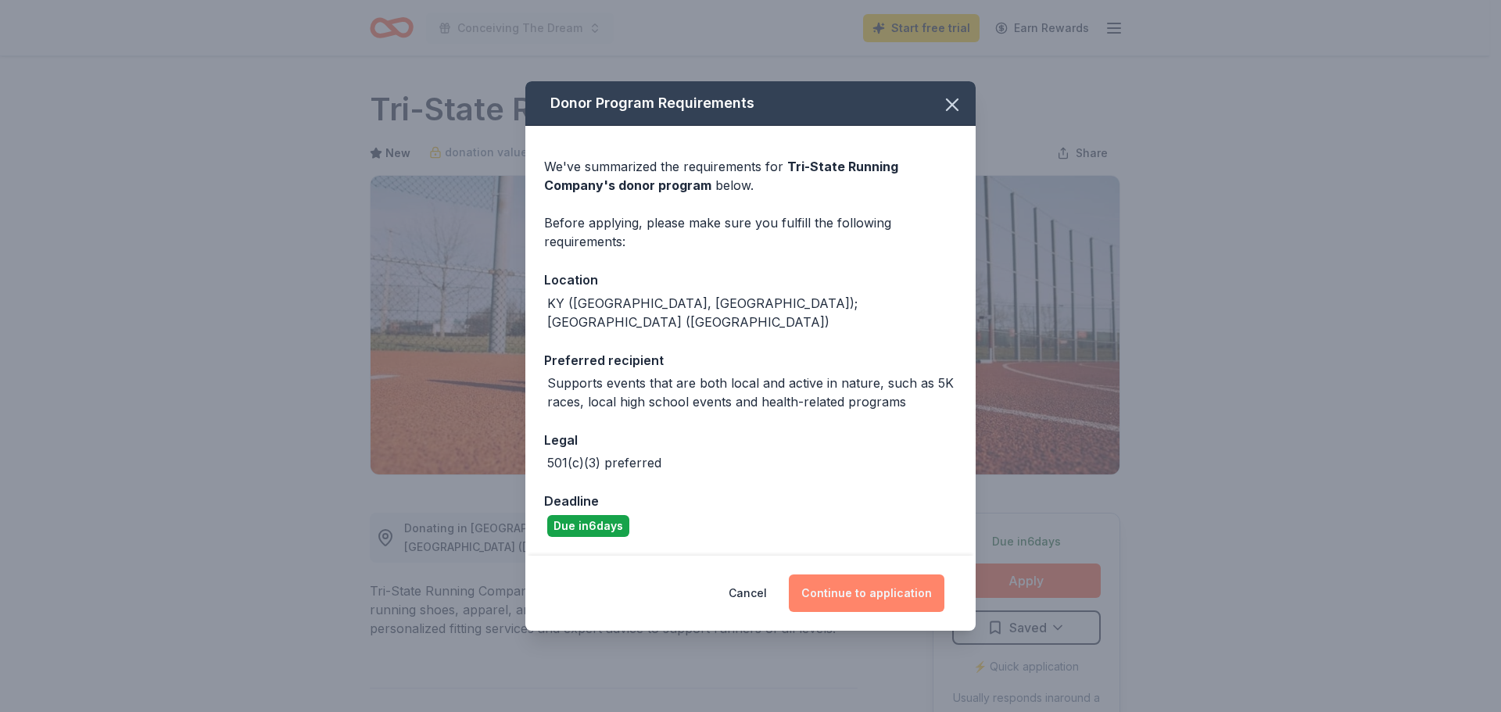
click at [846, 575] on button "Continue to application" at bounding box center [867, 594] width 156 height 38
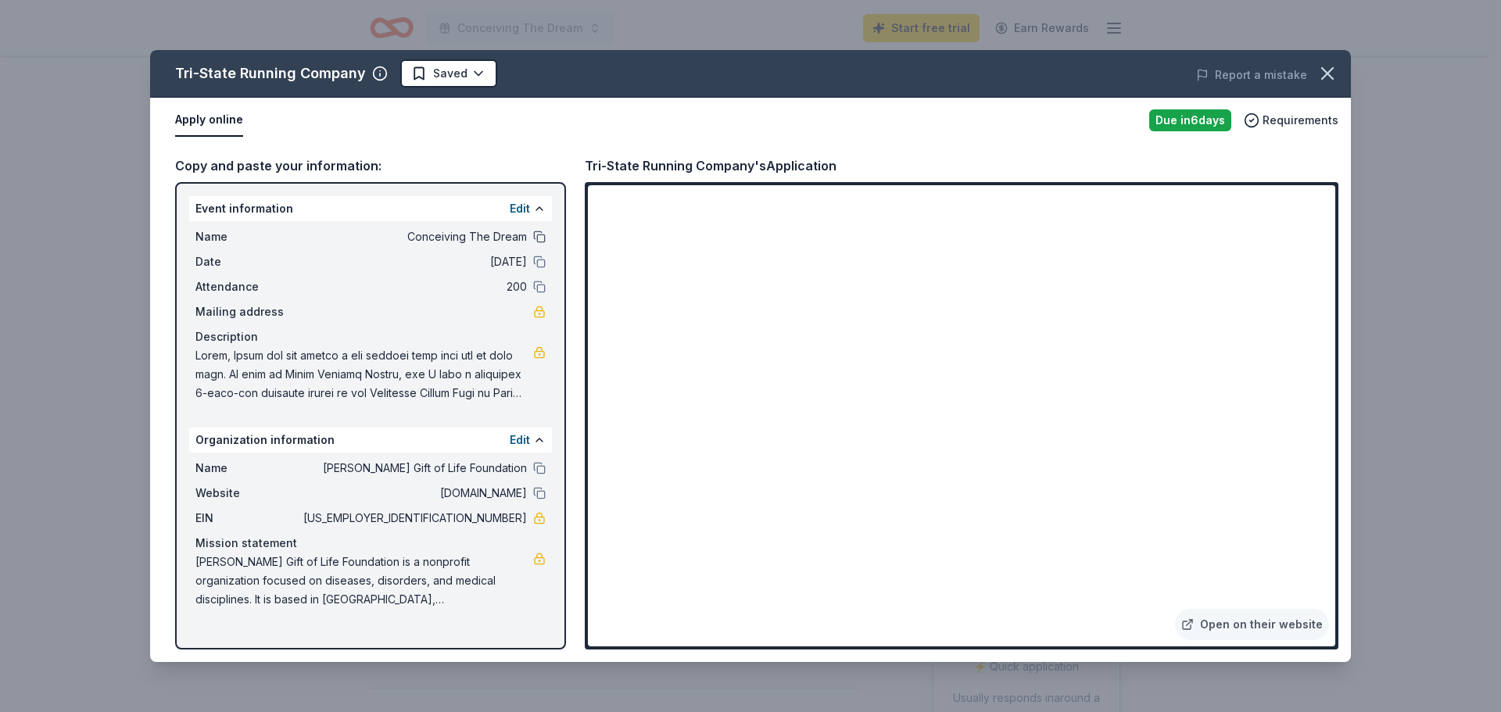
click at [537, 241] on button at bounding box center [539, 237] width 13 height 13
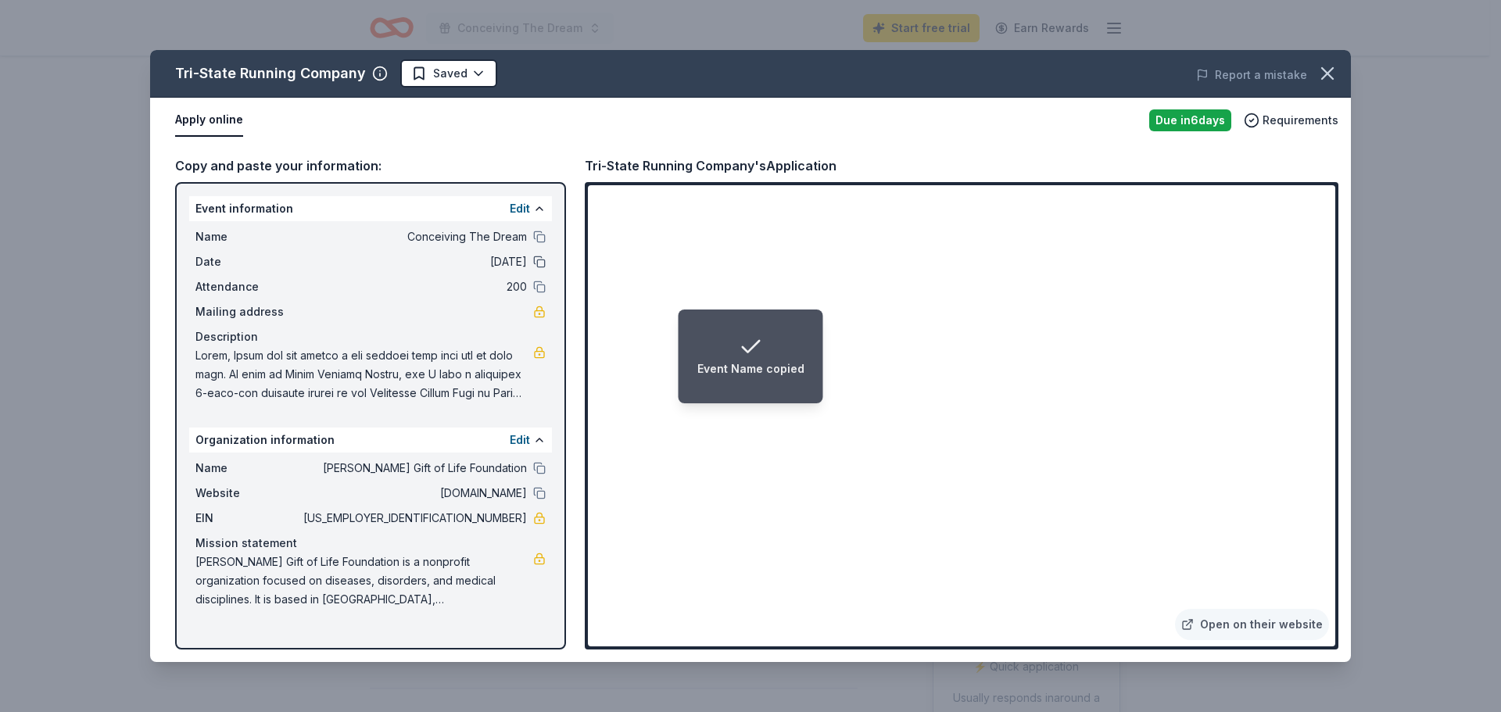
click at [544, 259] on button at bounding box center [539, 262] width 13 height 13
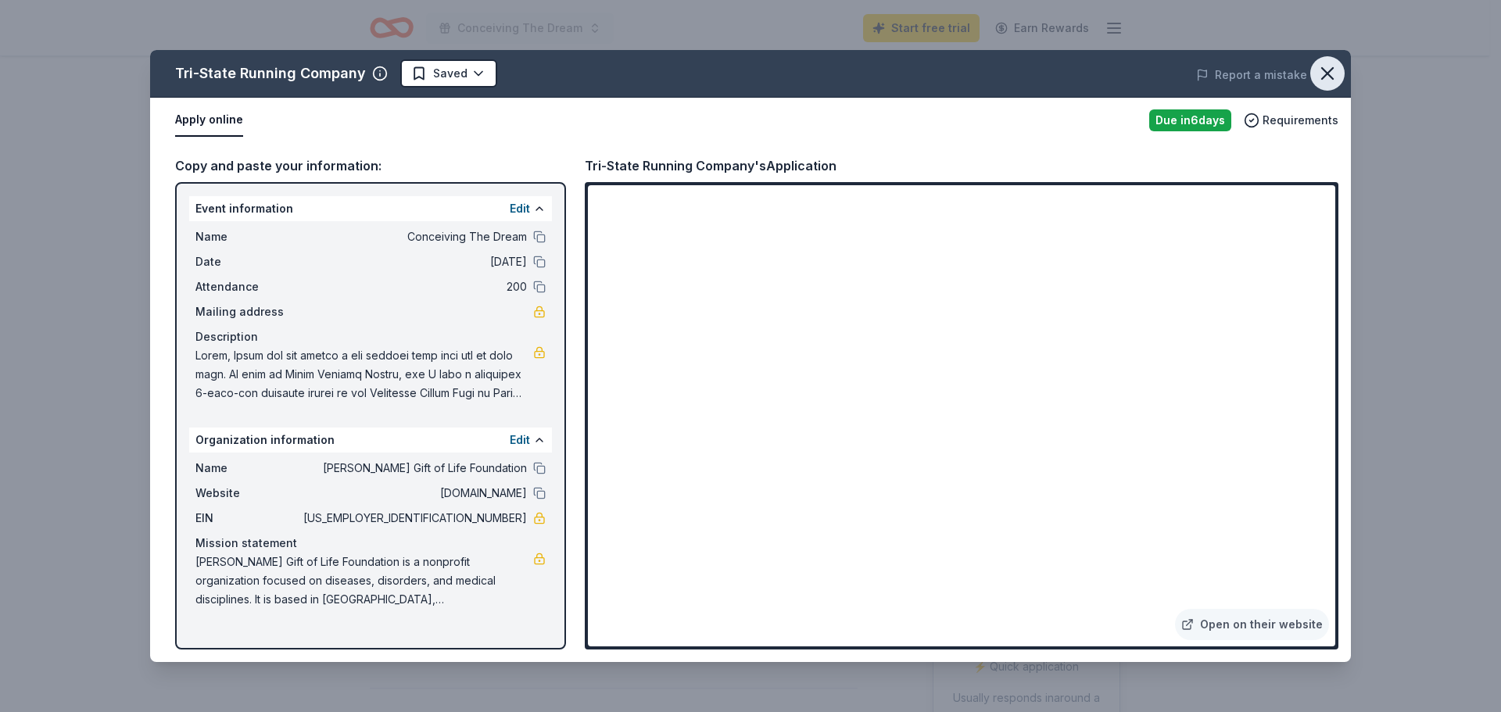
click at [1318, 69] on icon "button" at bounding box center [1327, 74] width 22 height 22
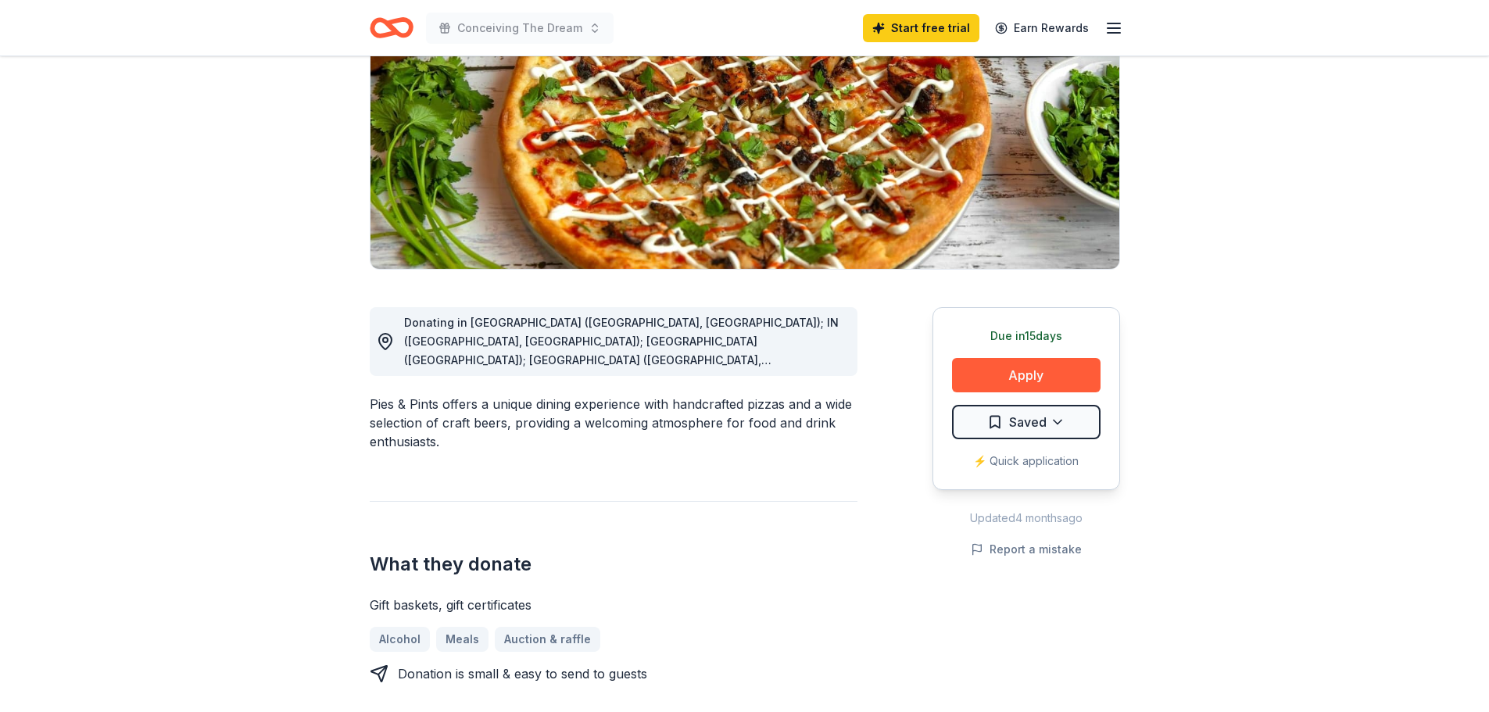
scroll to position [209, 0]
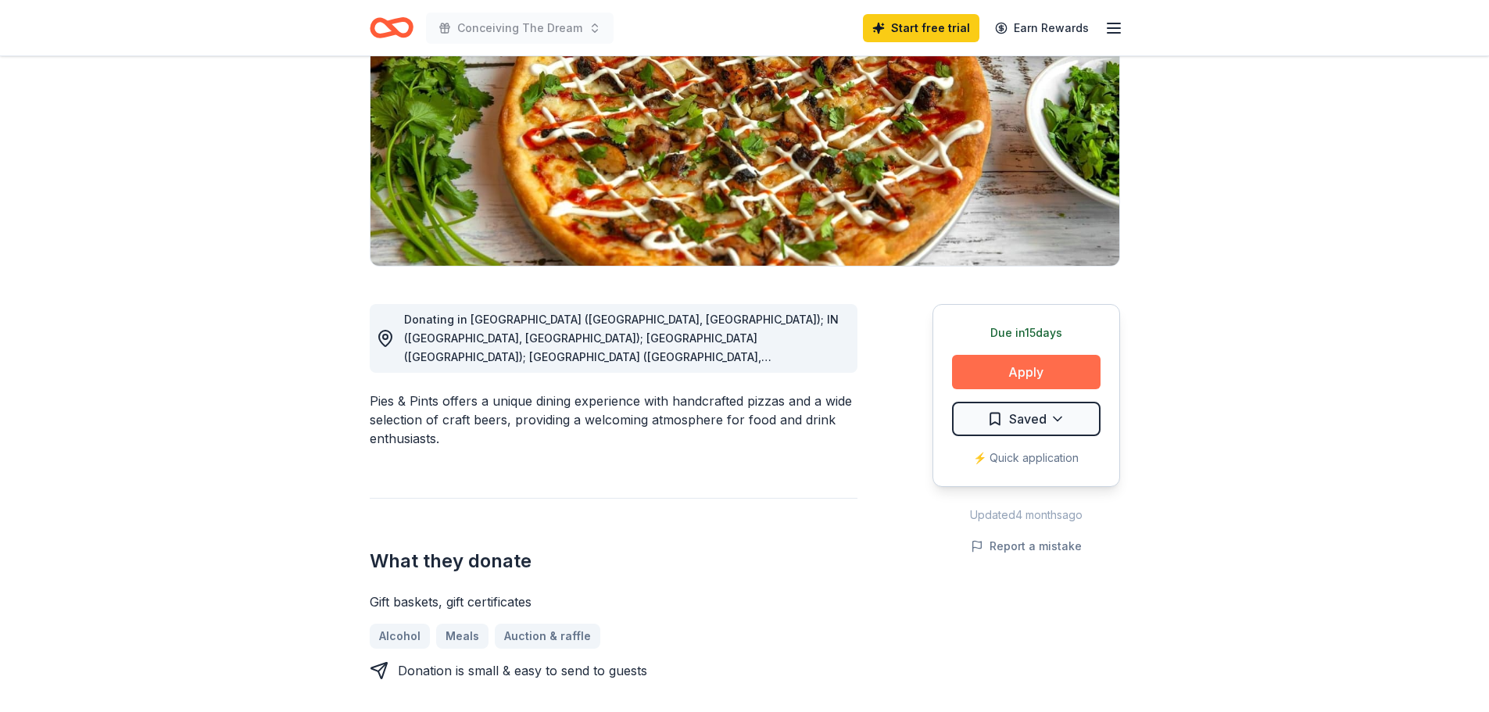
click at [1009, 364] on button "Apply" at bounding box center [1026, 372] width 149 height 34
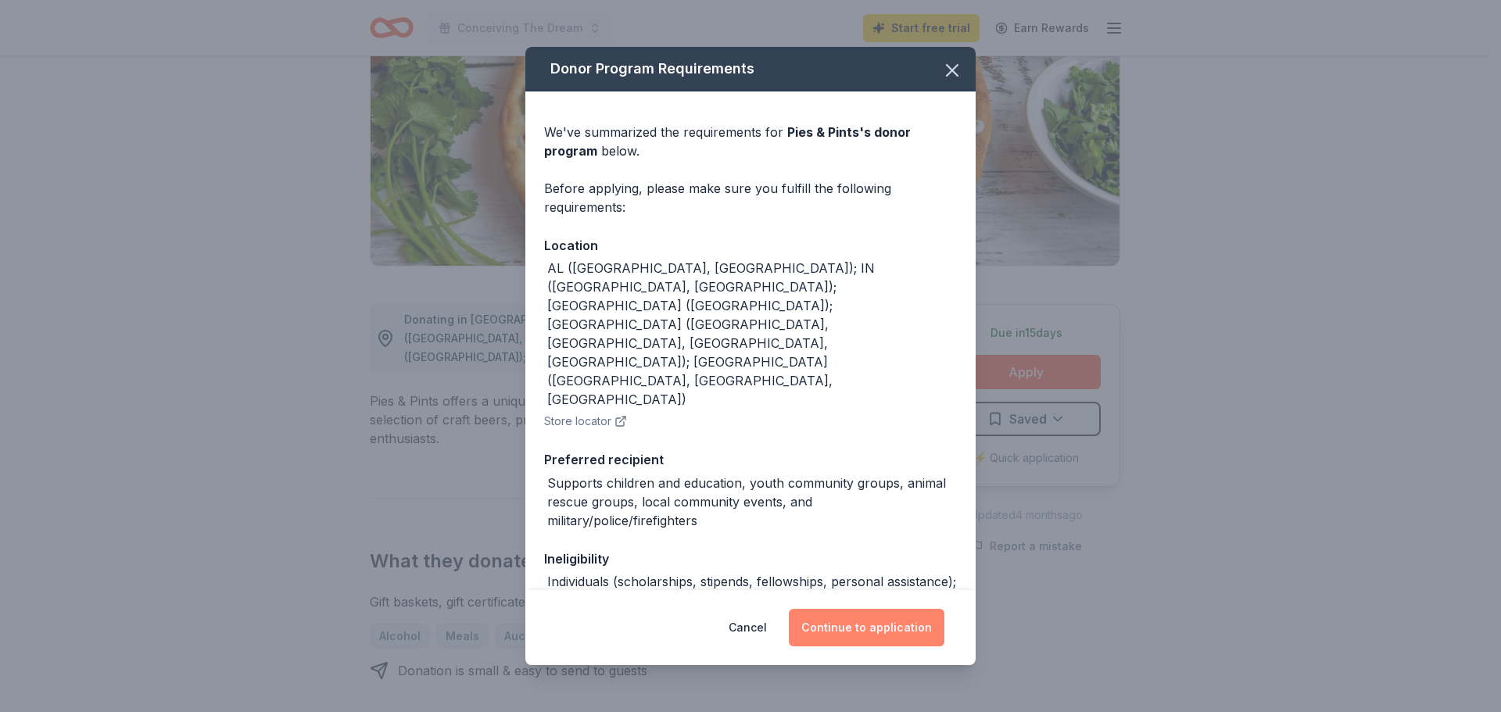
click at [834, 625] on button "Continue to application" at bounding box center [867, 628] width 156 height 38
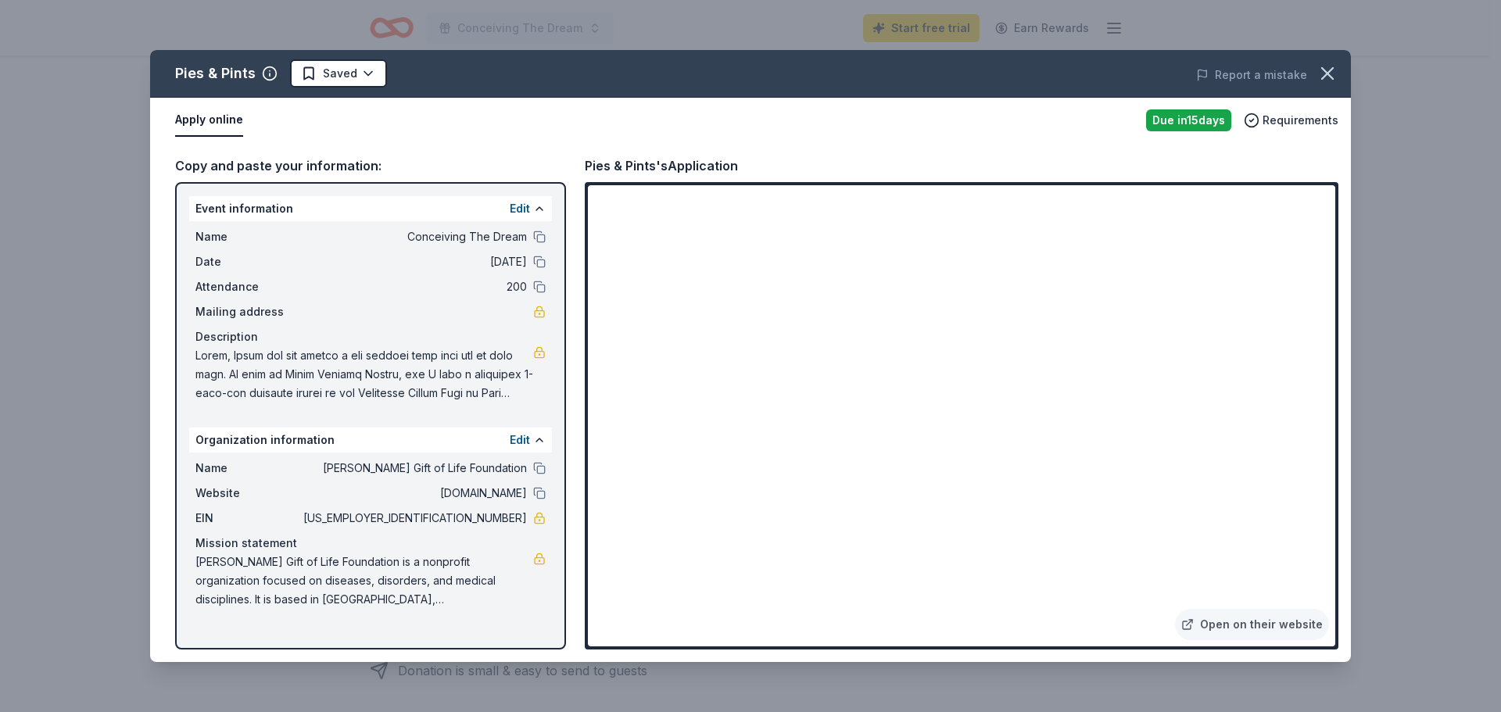
drag, startPoint x: 542, startPoint y: 463, endPoint x: 589, endPoint y: 411, distance: 69.7
click at [542, 462] on button at bounding box center [539, 468] width 13 height 13
click at [1326, 83] on icon "button" at bounding box center [1327, 74] width 22 height 22
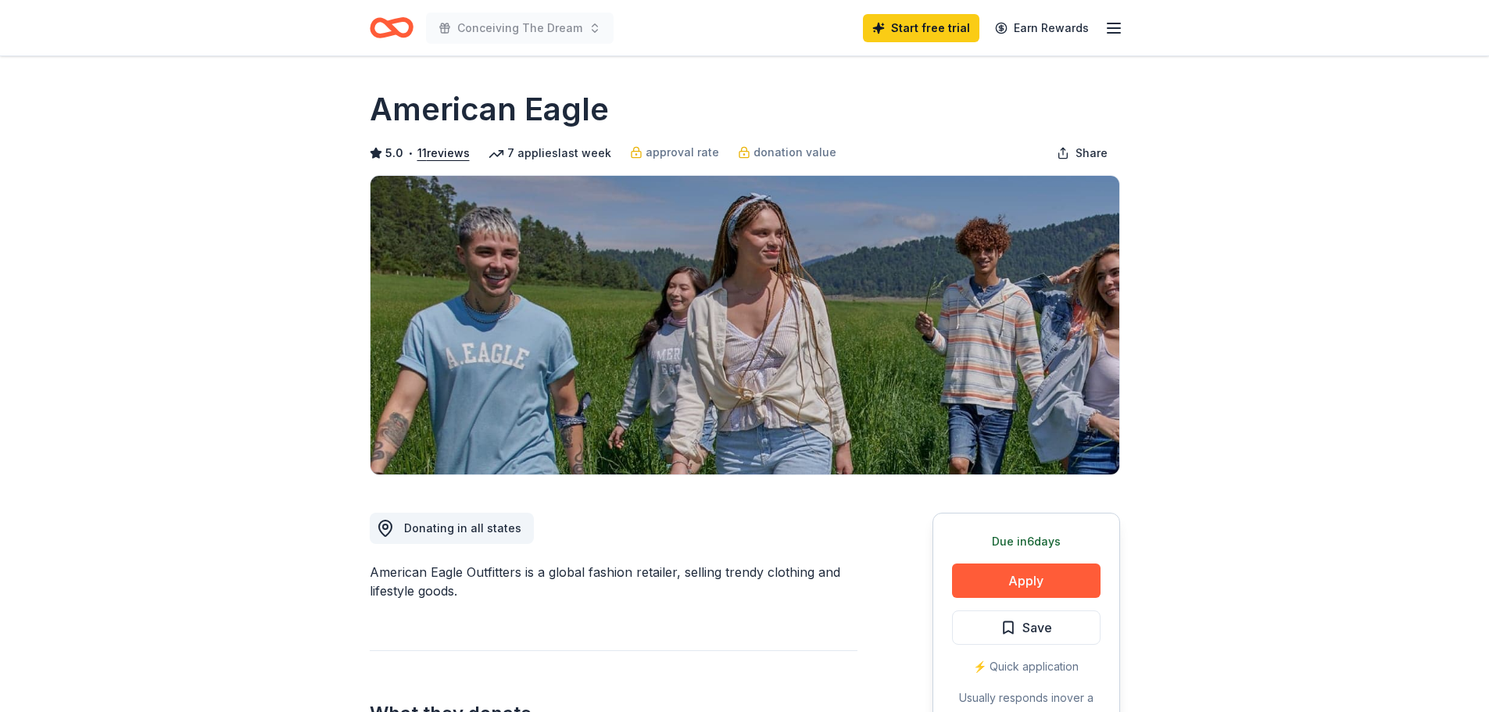
click at [1002, 558] on div "Due [DATE] Apply Save ⚡️ Quick application Usually responds in over a month" at bounding box center [1027, 629] width 188 height 233
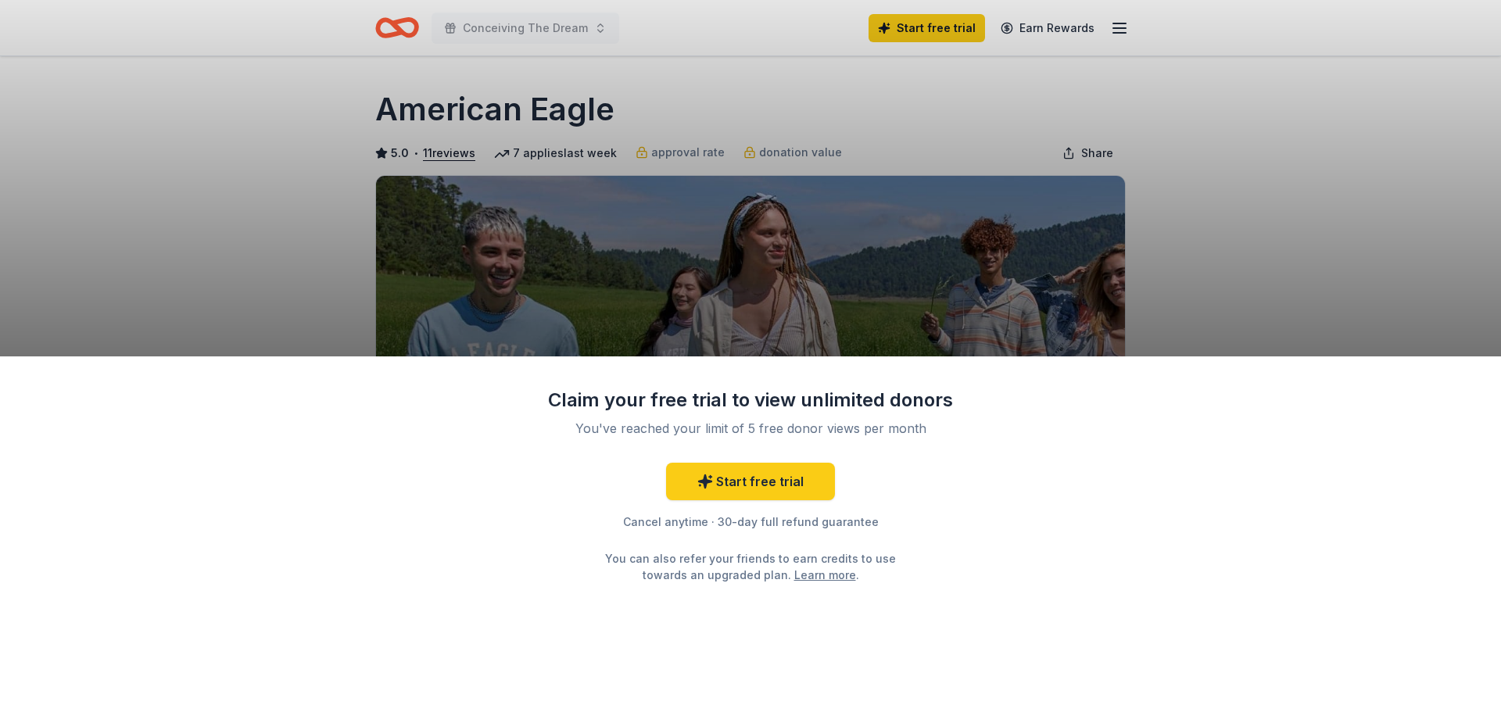
click at [1022, 572] on div "Claim your free trial to view unlimited donors You've reached your limit of 5 f…" at bounding box center [750, 534] width 1501 height 356
click at [1429, 225] on div "Claim your free trial to view unlimited donors You've reached your limit of 5 f…" at bounding box center [750, 356] width 1501 height 712
click at [1367, 188] on div "Claim your free trial to view unlimited donors You've reached your limit of 5 f…" at bounding box center [750, 356] width 1501 height 712
click at [209, 330] on div "Claim your free trial to view unlimited donors You've reached your limit of 5 f…" at bounding box center [750, 356] width 1501 height 712
click at [1327, 188] on div "Claim your free trial to view unlimited donors You've reached your limit of 5 f…" at bounding box center [750, 356] width 1501 height 712
